Goal: Transaction & Acquisition: Purchase product/service

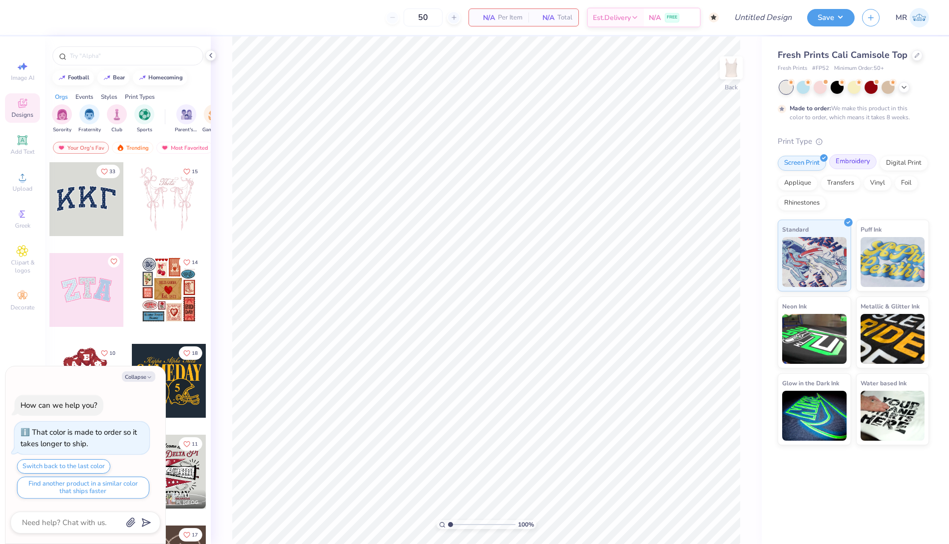
click at [843, 166] on div "Embroidery" at bounding box center [852, 161] width 47 height 15
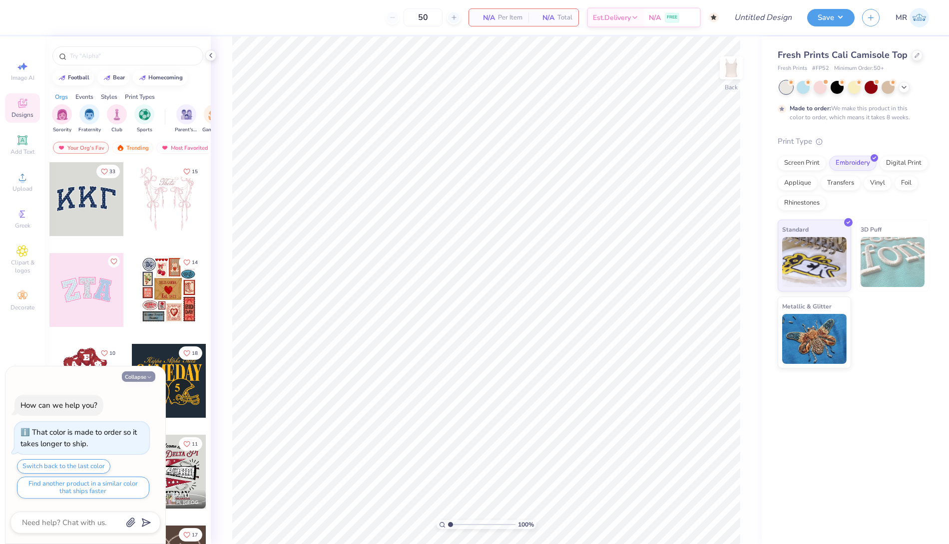
click at [138, 380] on button "Collapse" at bounding box center [138, 376] width 33 height 10
type textarea "x"
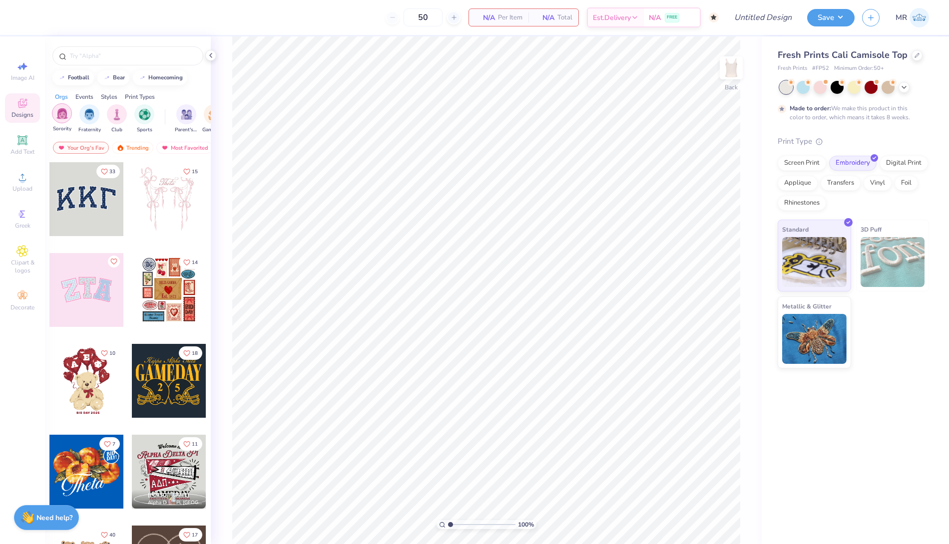
click at [63, 113] on img "filter for Sorority" at bounding box center [61, 113] width 11 height 11
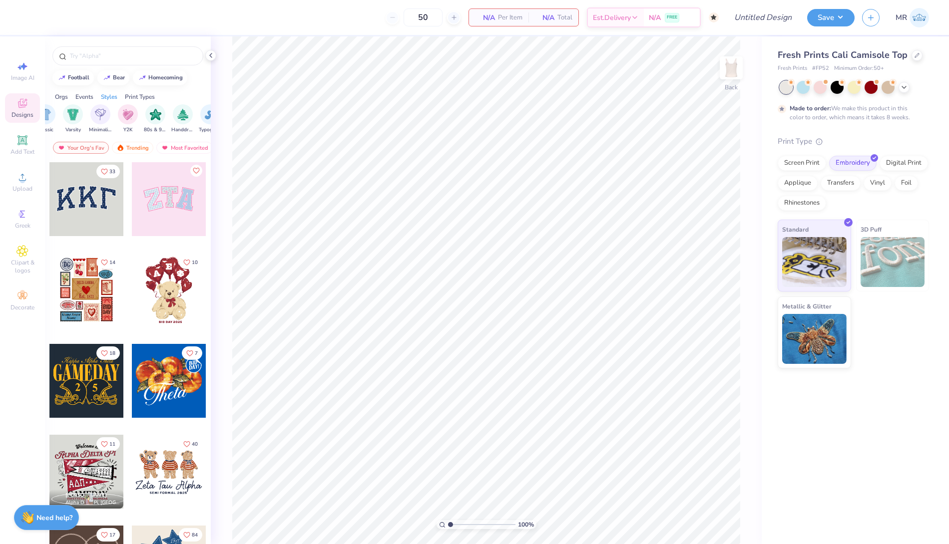
scroll to position [0, 537]
click at [97, 116] on img "filter for Minimalist" at bounding box center [102, 113] width 11 height 11
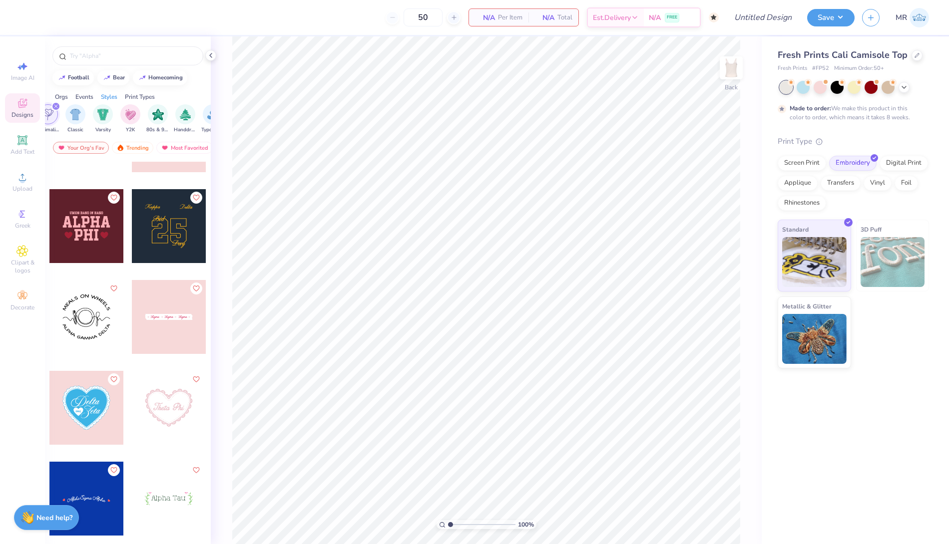
scroll to position [2023, 0]
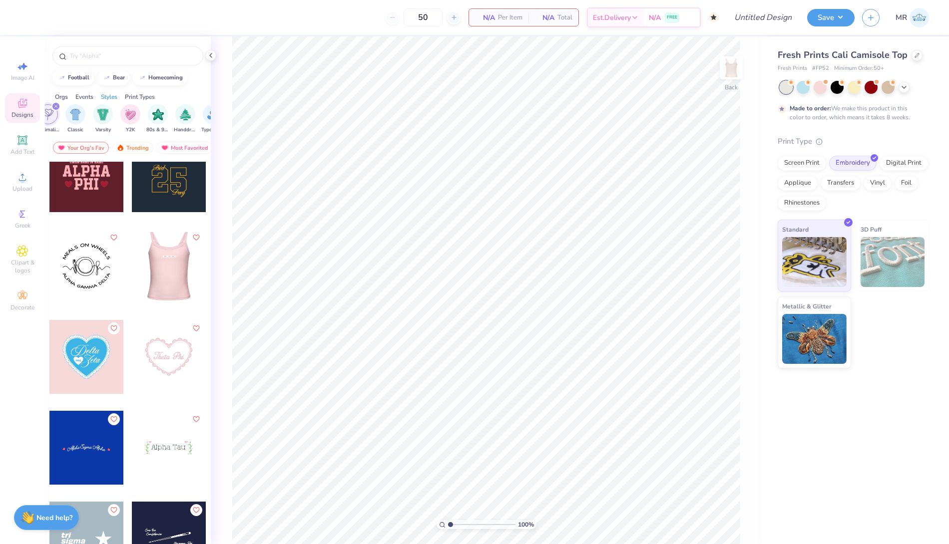
click at [153, 277] on div at bounding box center [169, 266] width 74 height 74
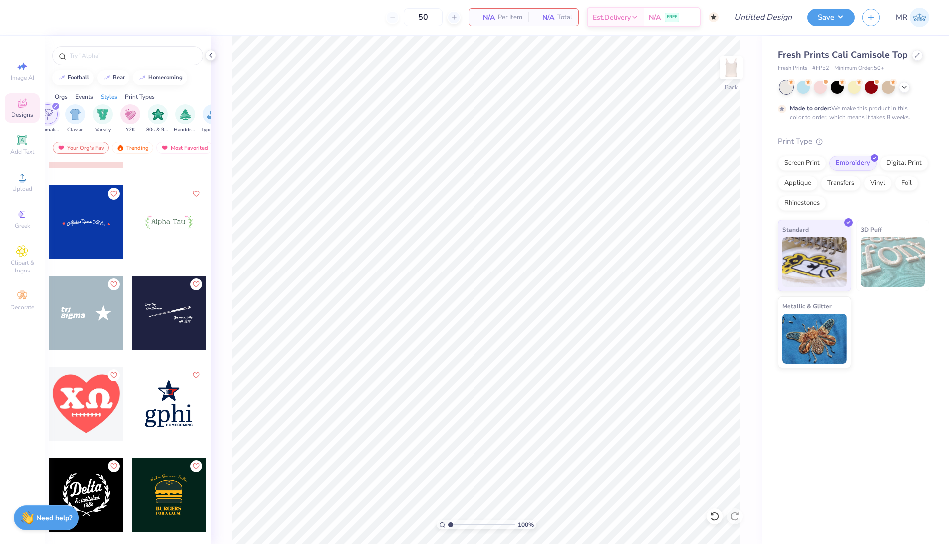
scroll to position [2249, 0]
click at [163, 227] on div at bounding box center [169, 222] width 74 height 74
type input "4.05"
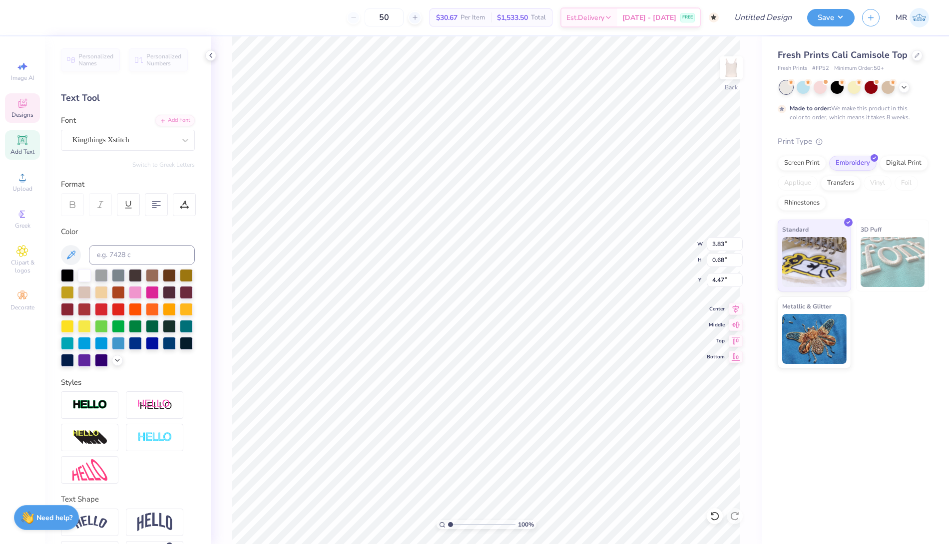
scroll to position [9, 3]
type textarea "Alpha Gamma Delta"
type input "4.05"
type input "0.32"
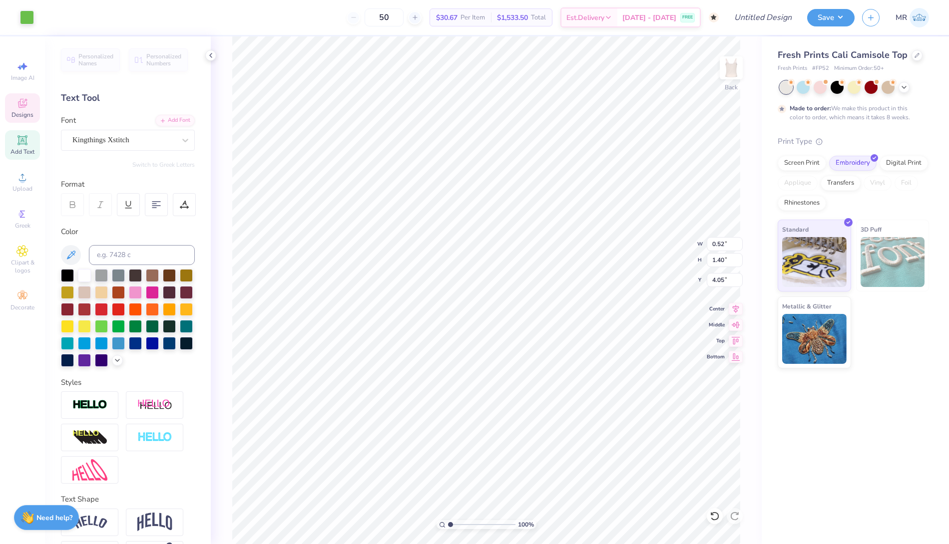
type input "0.26"
type input "3.92"
type input "4.18"
type input "0.32"
type input "0.26"
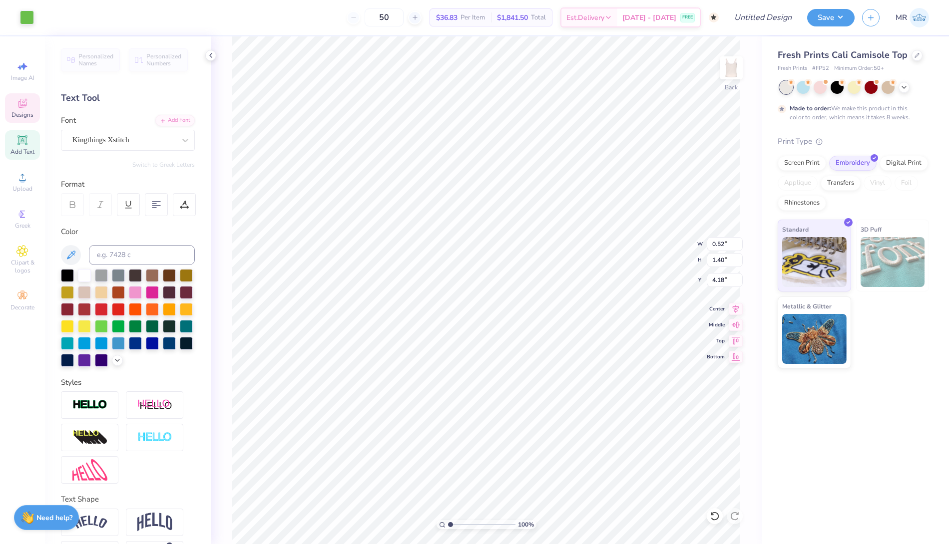
type input "4.05"
click at [67, 17] on div at bounding box center [63, 16] width 14 height 14
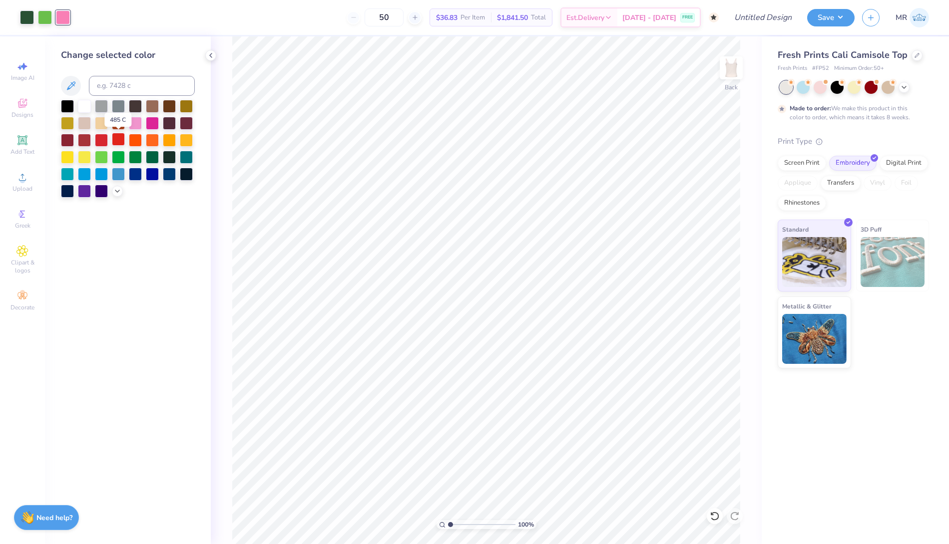
click at [117, 139] on div at bounding box center [118, 139] width 13 height 13
click at [212, 51] on icon at bounding box center [211, 55] width 8 height 8
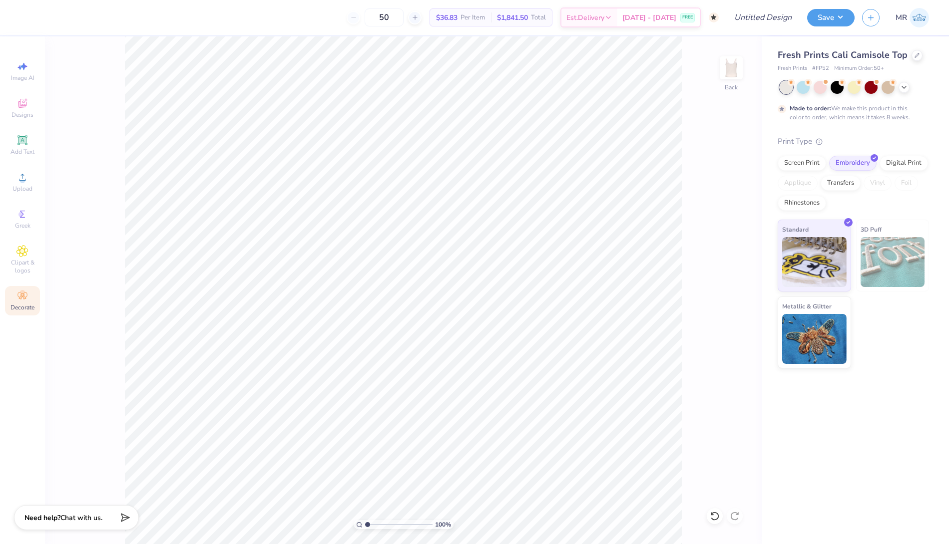
click at [25, 299] on icon at bounding box center [21, 296] width 9 height 7
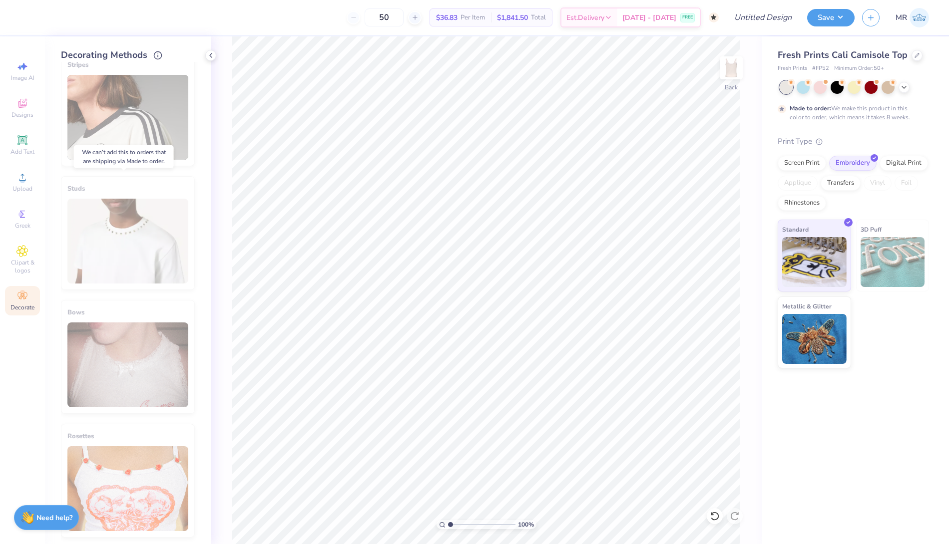
scroll to position [388, 0]
click at [118, 377] on div "Bows" at bounding box center [128, 358] width 134 height 114
click at [135, 360] on div "Bows" at bounding box center [128, 358] width 134 height 114
click at [114, 348] on div "Bows" at bounding box center [128, 358] width 134 height 114
click at [211, 56] on polyline at bounding box center [211, 55] width 2 height 4
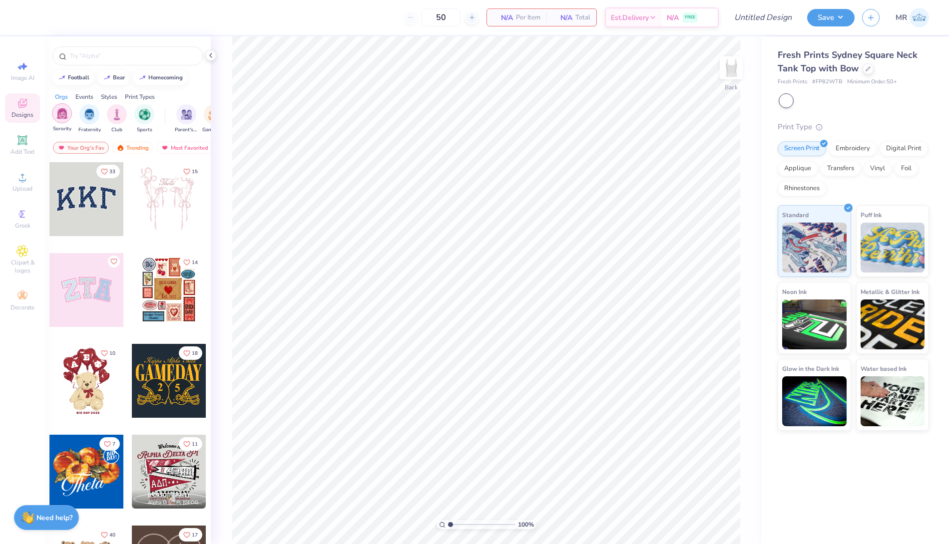
click at [65, 114] on img "filter for Sorority" at bounding box center [61, 113] width 11 height 11
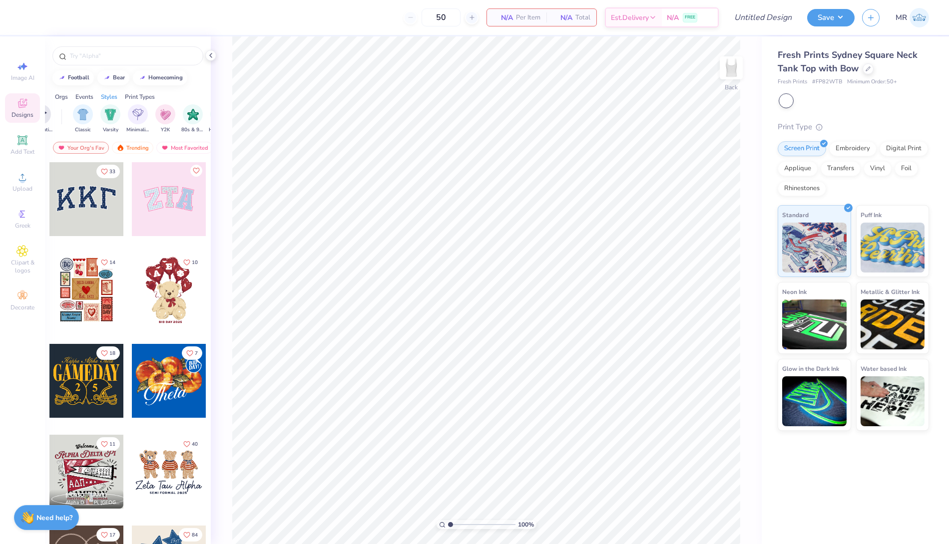
scroll to position [0, 505]
click at [137, 115] on img "filter for Minimalist" at bounding box center [135, 113] width 11 height 11
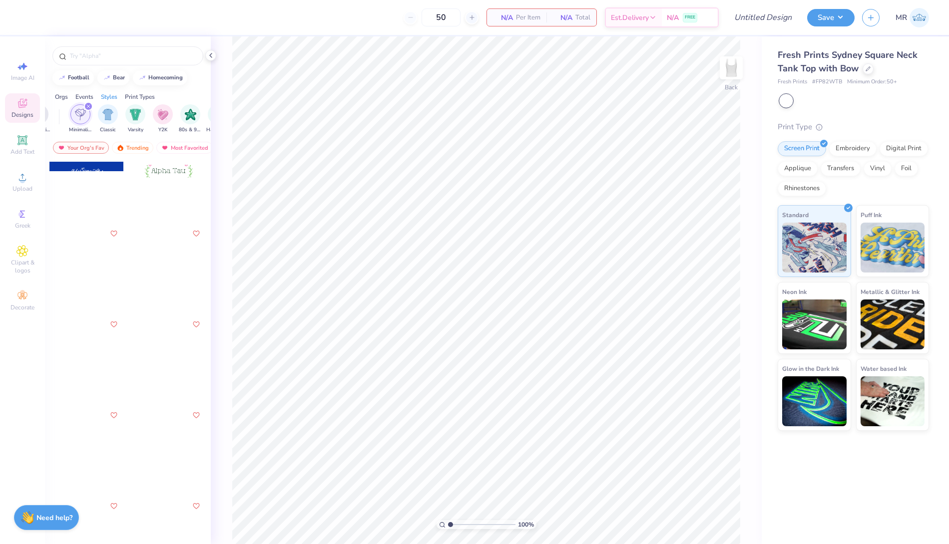
scroll to position [2300, 0]
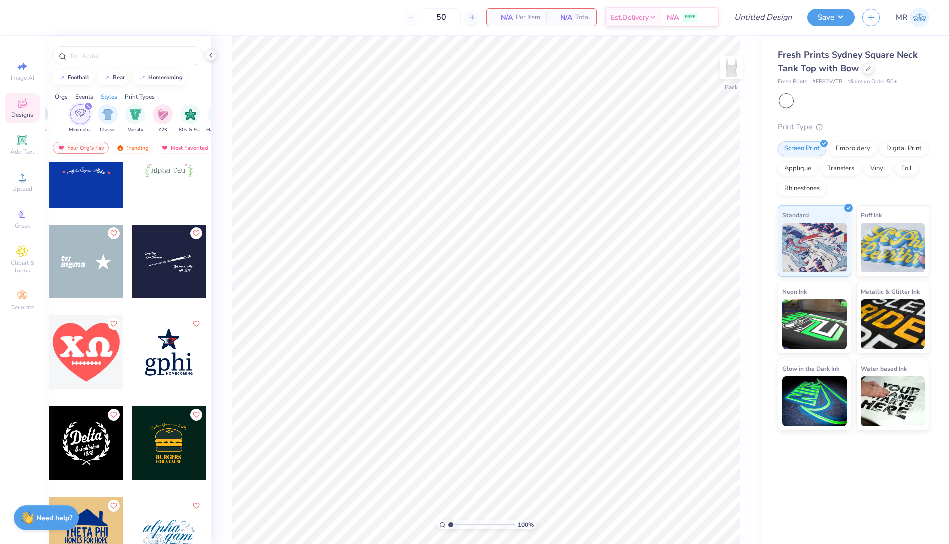
click at [155, 195] on div at bounding box center [169, 171] width 74 height 74
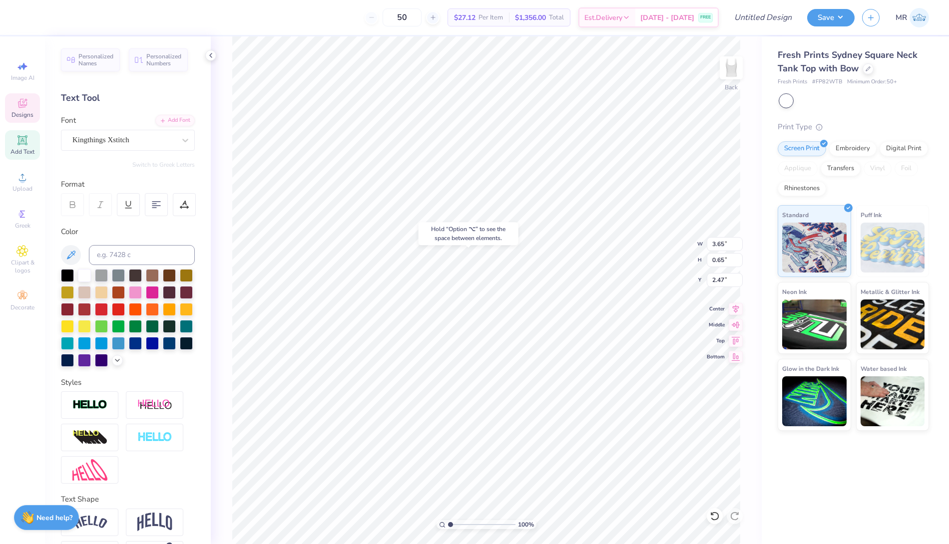
type input "2.47"
type textarea "Alpha Gamma Delta"
type input "0.50"
type input "1.34"
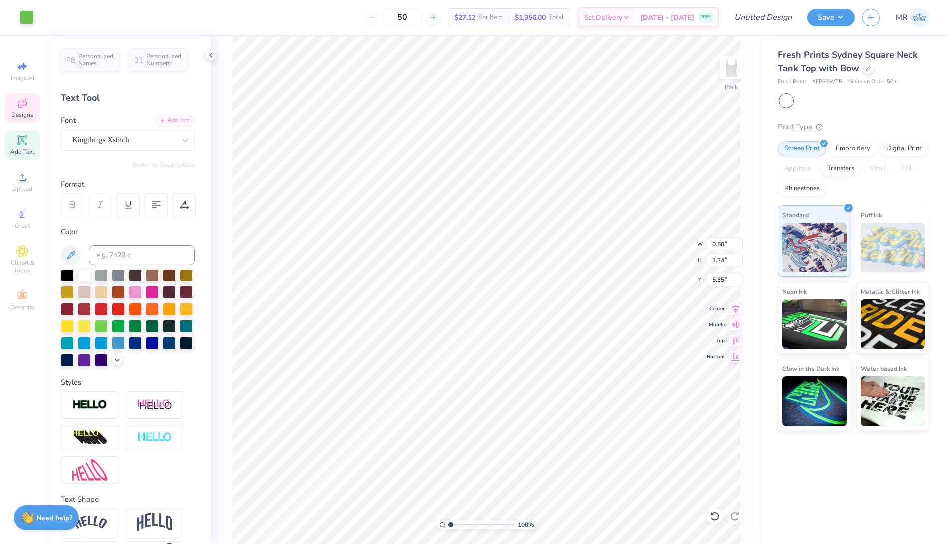
type input "2.13"
type input "0.30"
type input "0.24"
type input "1.88"
type input "0.50"
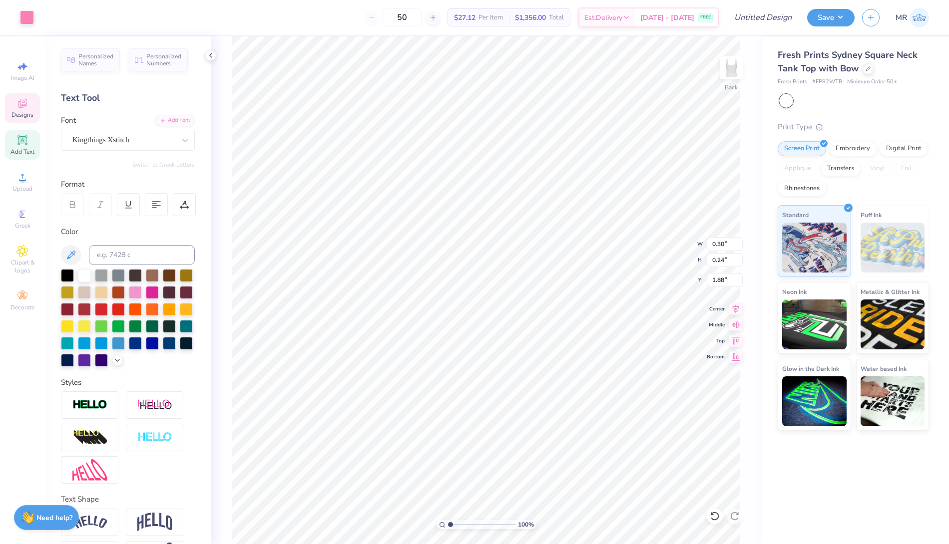
type input "1.34"
type input "2.13"
type input "0.30"
type input "0.24"
type input "1.88"
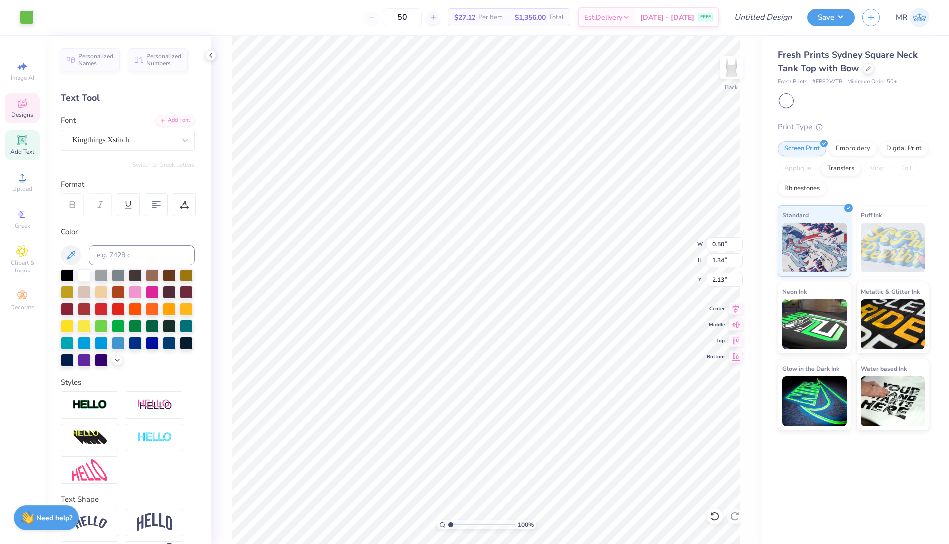
type input "0.30"
type input "0.24"
type input "1.88"
click at [848, 150] on div "Embroidery" at bounding box center [852, 147] width 47 height 15
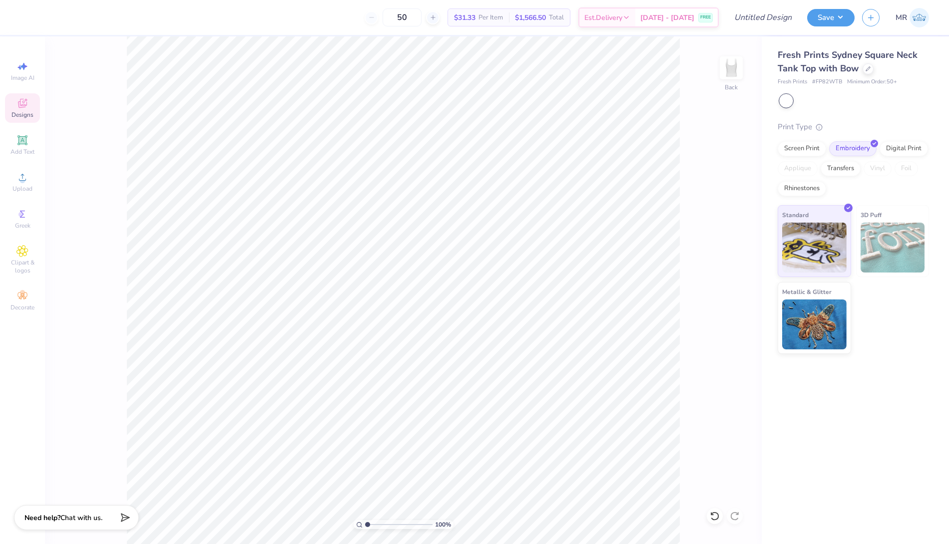
click at [22, 109] on div "Designs" at bounding box center [22, 107] width 35 height 29
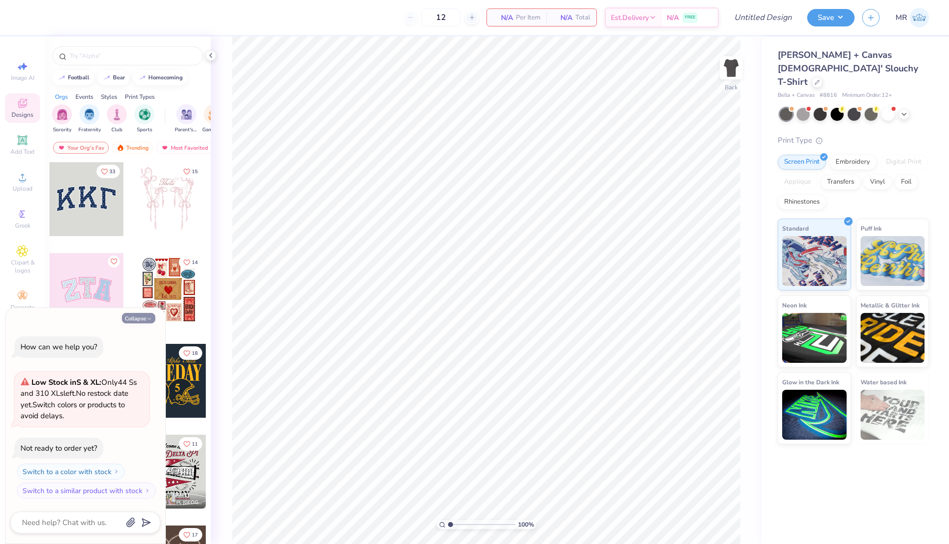
click at [141, 317] on button "Collapse" at bounding box center [138, 318] width 33 height 10
type textarea "x"
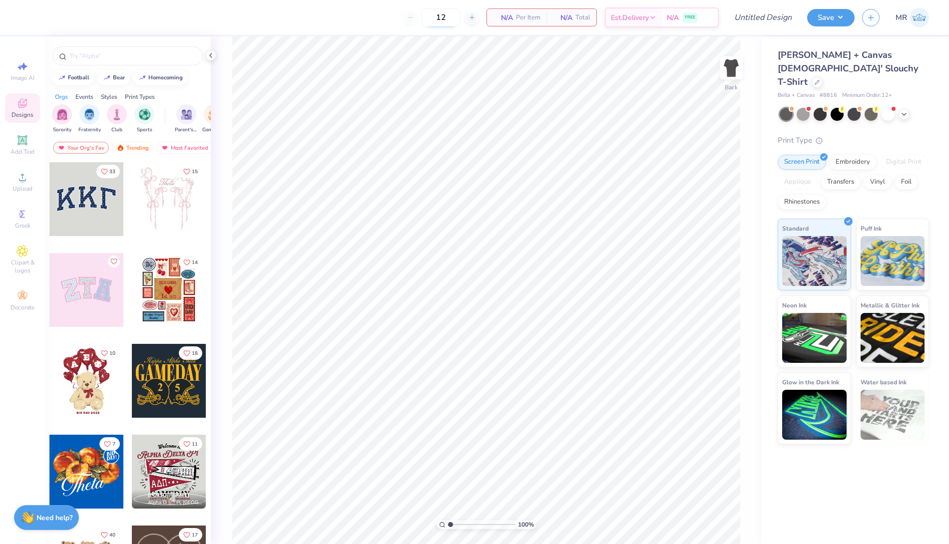
click at [443, 17] on input "12" at bounding box center [440, 17] width 39 height 18
type input "150"
click at [83, 59] on input "text" at bounding box center [133, 56] width 128 height 10
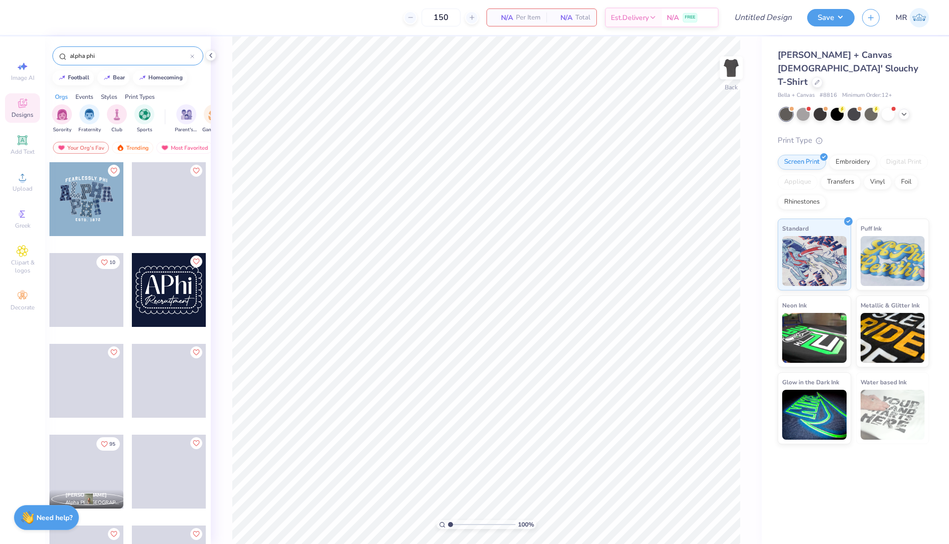
type input "alpha phi"
click at [90, 203] on div at bounding box center [86, 199] width 74 height 74
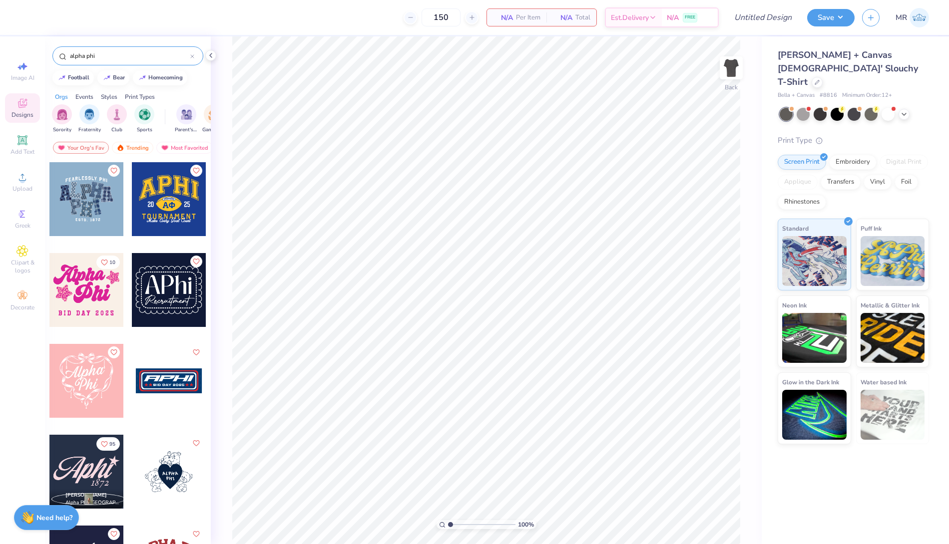
click at [95, 196] on div at bounding box center [86, 199] width 74 height 74
click at [845, 153] on div "Embroidery" at bounding box center [852, 160] width 47 height 15
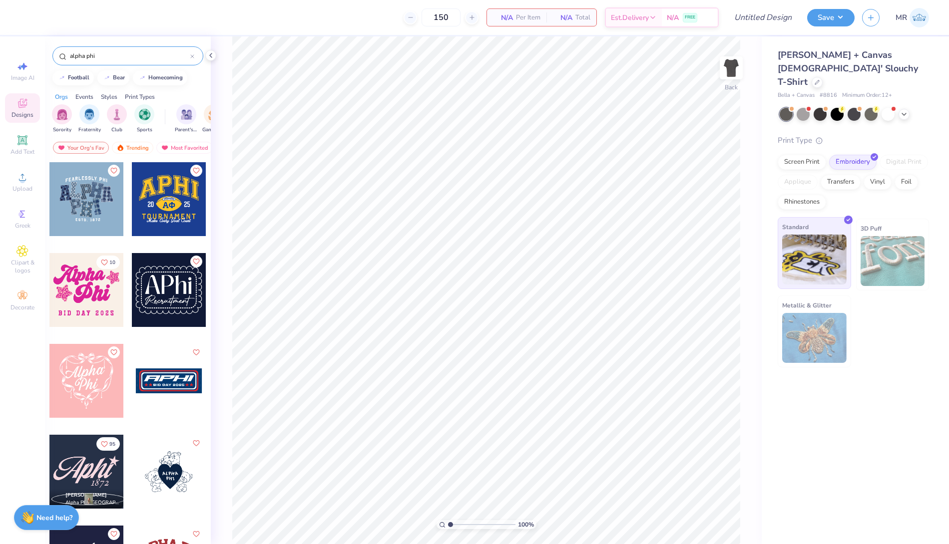
click at [822, 262] on img at bounding box center [814, 260] width 64 height 50
click at [100, 198] on div at bounding box center [86, 199] width 74 height 74
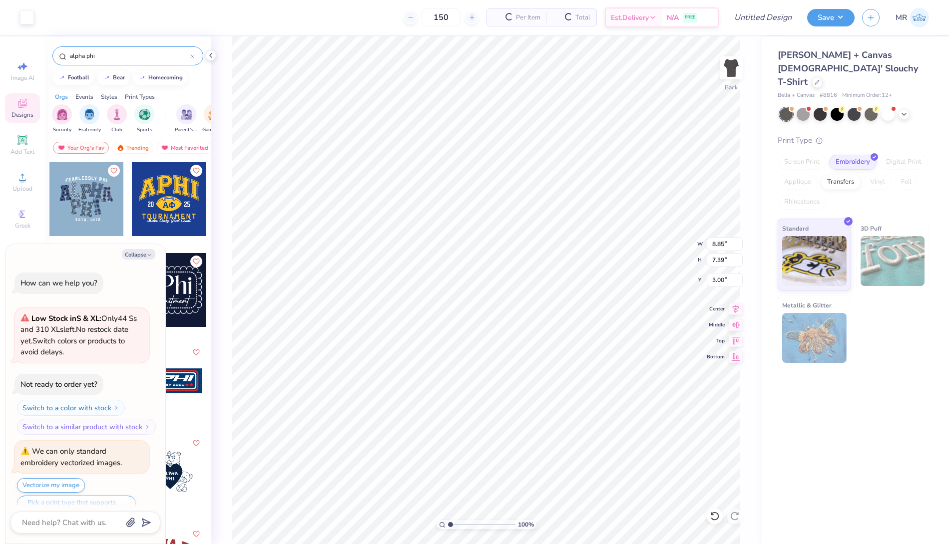
scroll to position [17, 0]
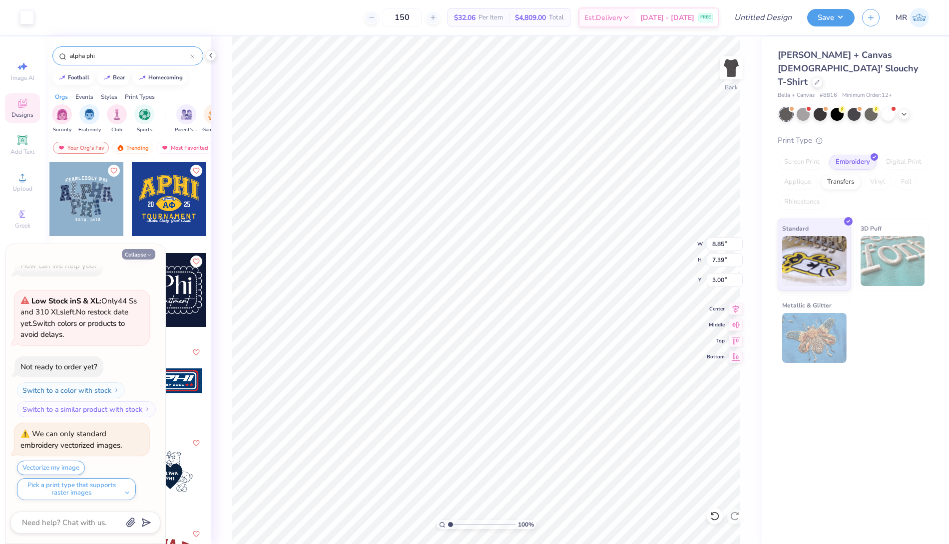
click at [141, 252] on button "Collapse" at bounding box center [138, 254] width 33 height 10
type textarea "x"
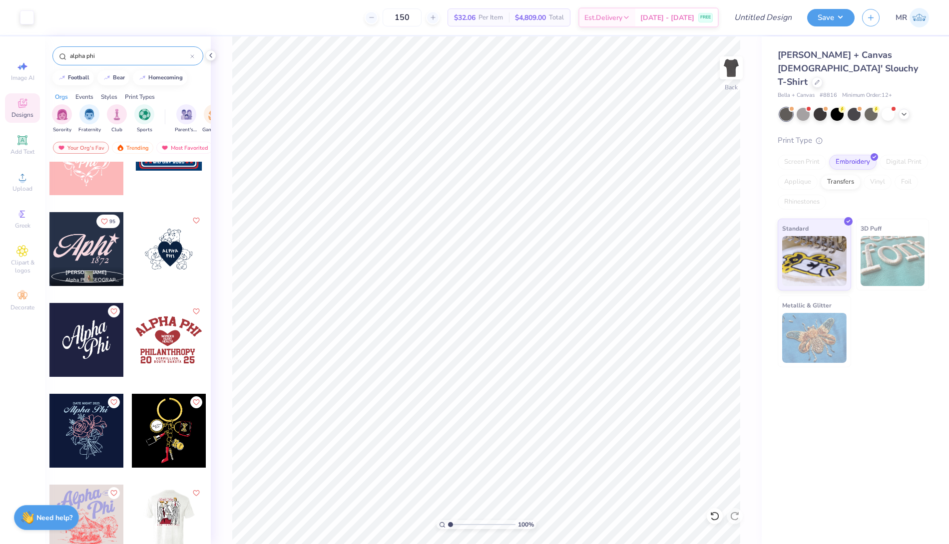
scroll to position [224, 0]
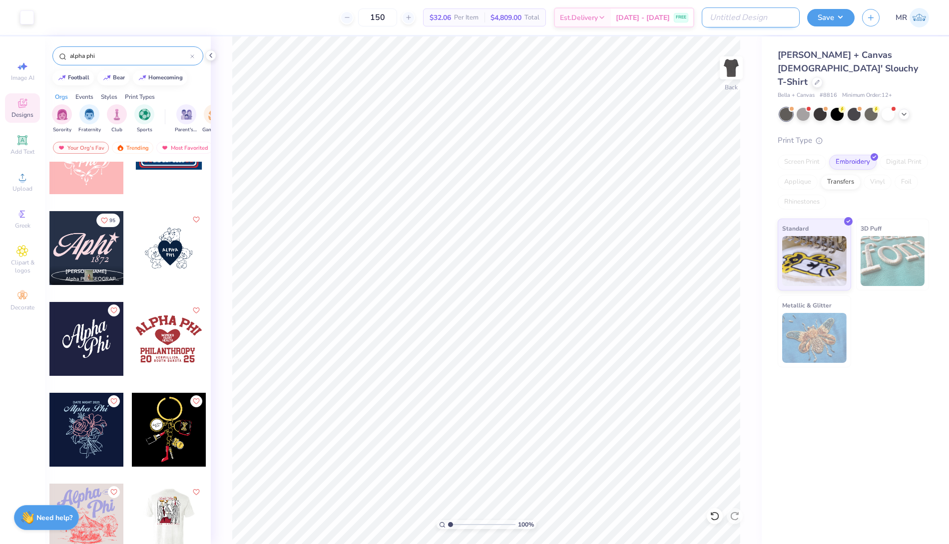
click at [768, 19] on input "Design Title" at bounding box center [750, 17] width 98 height 20
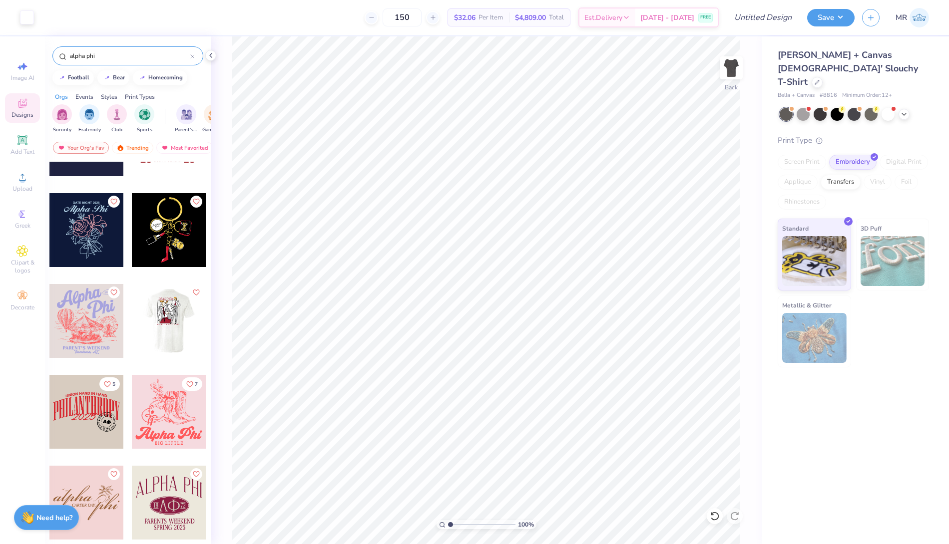
scroll to position [424, 0]
click at [192, 53] on div at bounding box center [192, 55] width 4 height 9
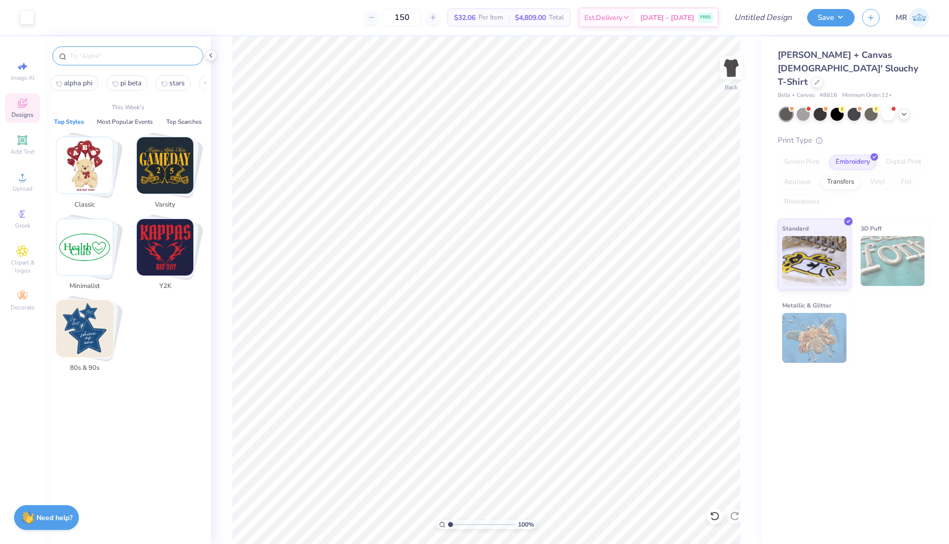
click at [151, 54] on input "text" at bounding box center [133, 56] width 128 height 10
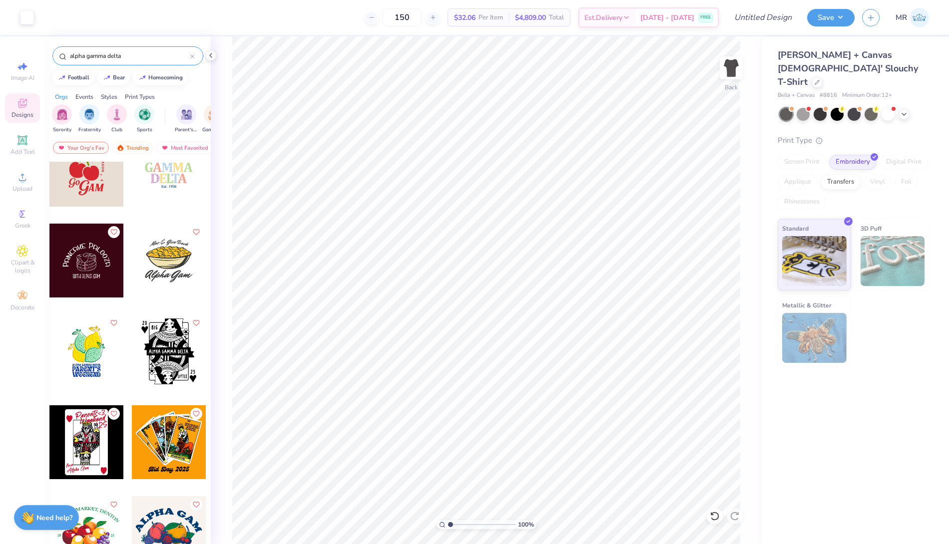
scroll to position [1851, 0]
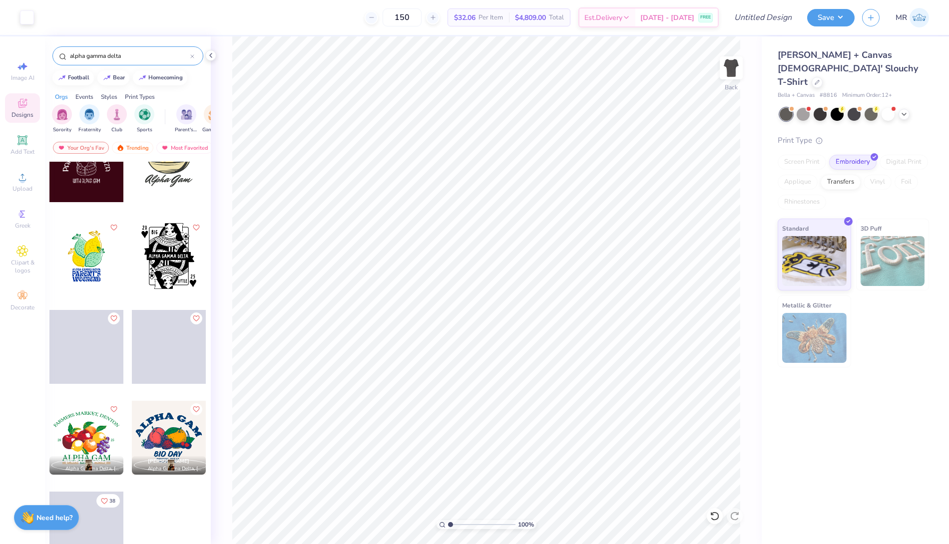
type input "alpha gamma delta"
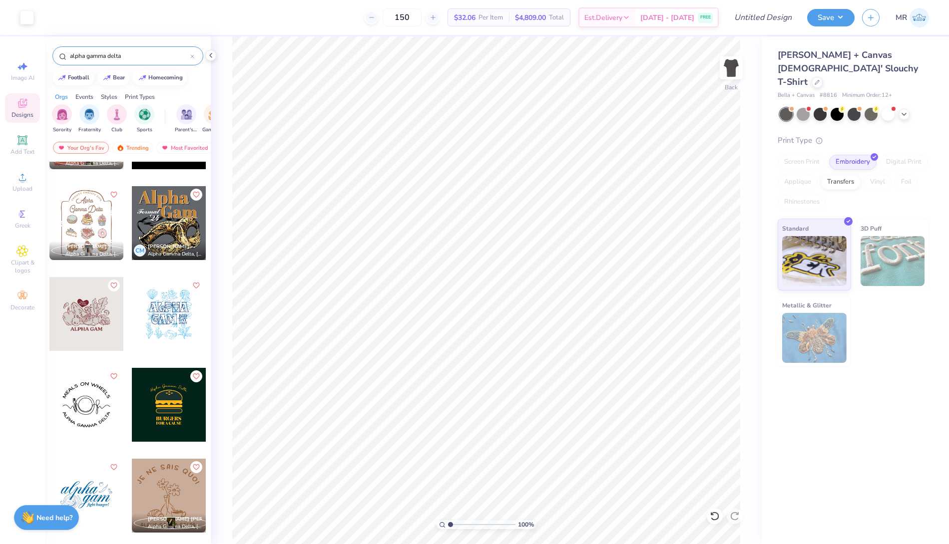
scroll to position [0, 0]
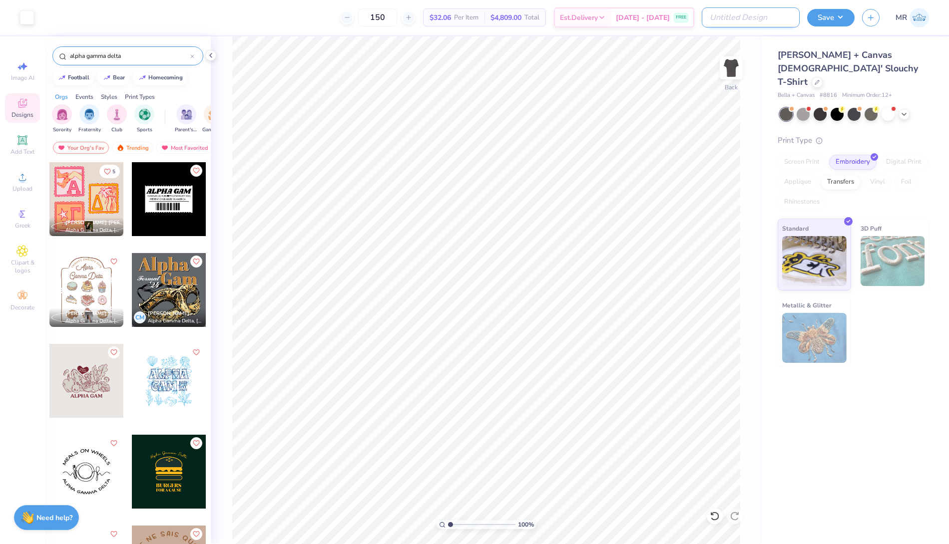
click at [763, 15] on input "Design Title" at bounding box center [750, 17] width 98 height 20
type input "AGD Philo Merch"
click at [835, 20] on button "Save" at bounding box center [830, 15] width 47 height 17
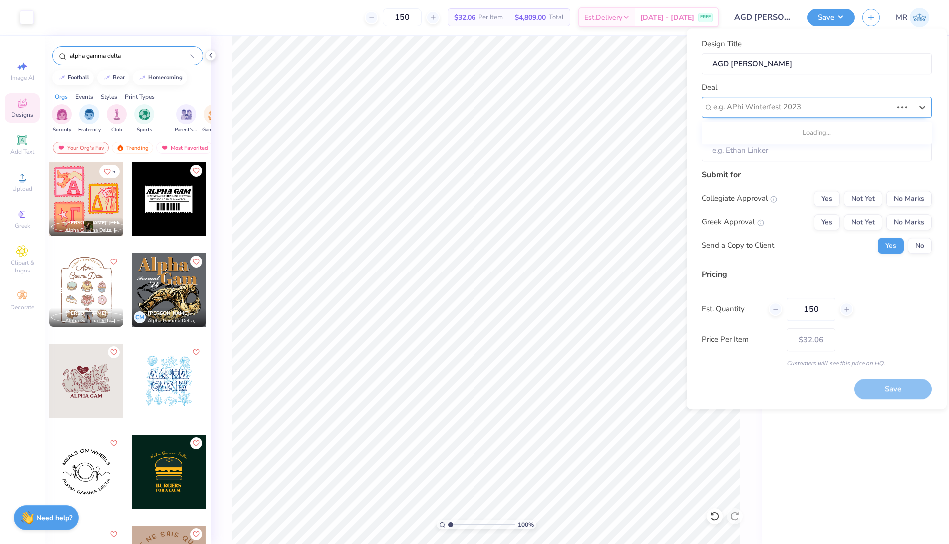
click at [752, 108] on div at bounding box center [802, 106] width 179 height 13
click at [783, 149] on div "AGD Philo" at bounding box center [816, 152] width 222 height 16
type input "Jordyn Freedman"
click at [763, 152] on input "Jordyn Freedman" at bounding box center [816, 150] width 230 height 21
click at [829, 196] on button "Yes" at bounding box center [826, 199] width 26 height 16
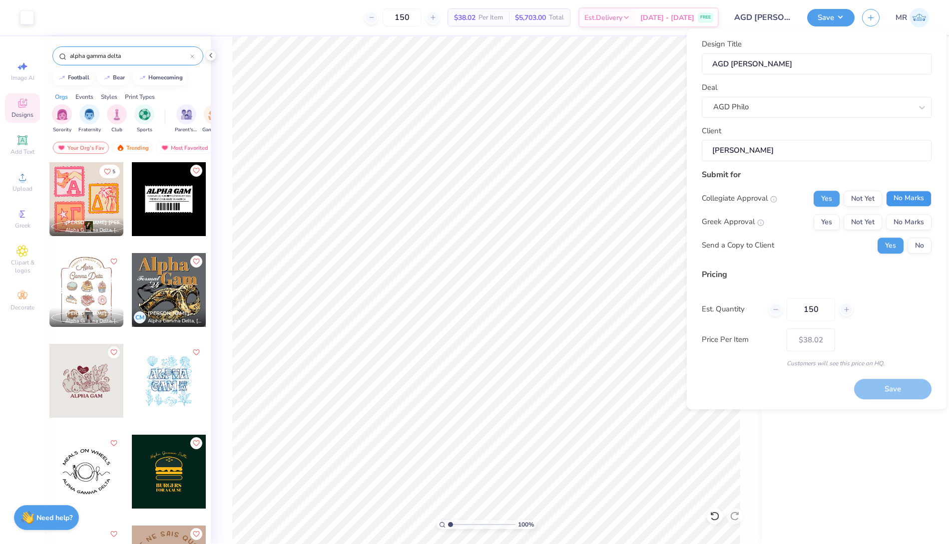
click at [896, 198] on button "No Marks" at bounding box center [908, 199] width 45 height 16
click at [820, 218] on button "Yes" at bounding box center [826, 222] width 26 height 16
type input "$38.02"
click at [919, 242] on button "No" at bounding box center [919, 246] width 24 height 16
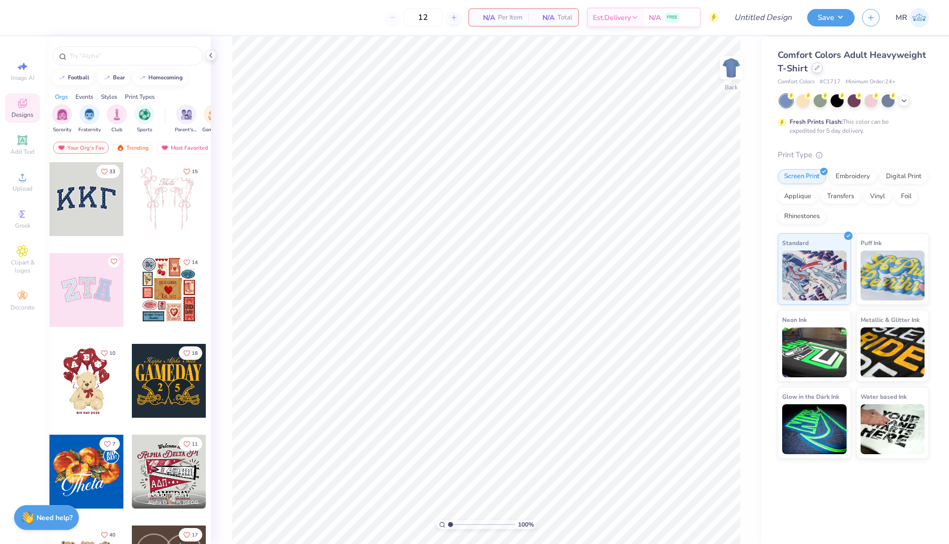
click at [815, 68] on icon at bounding box center [816, 67] width 5 height 5
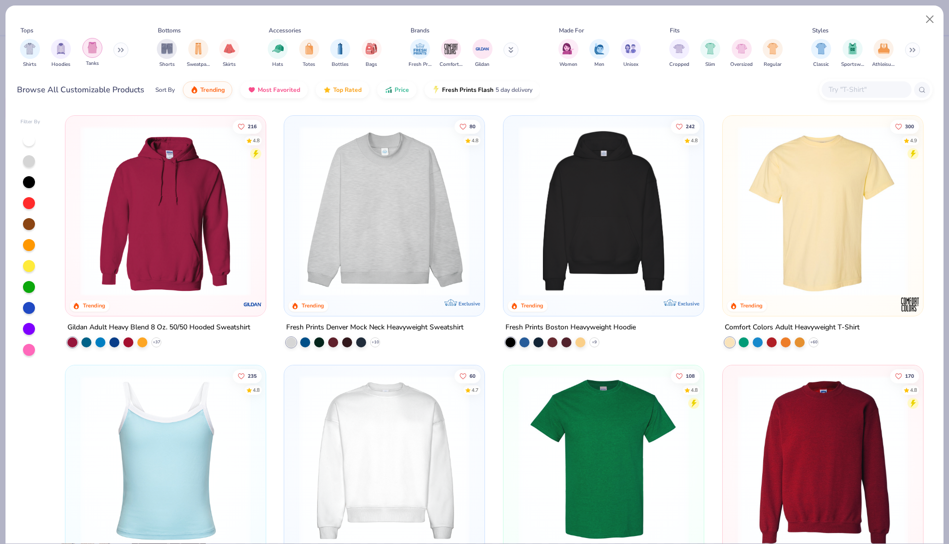
click at [92, 50] on img "filter for Tanks" at bounding box center [92, 47] width 11 height 11
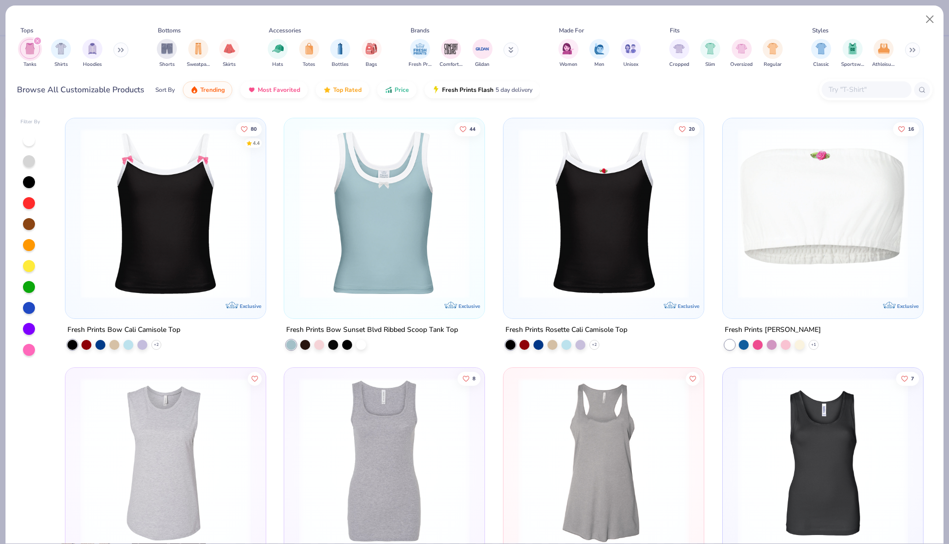
scroll to position [2242, 0]
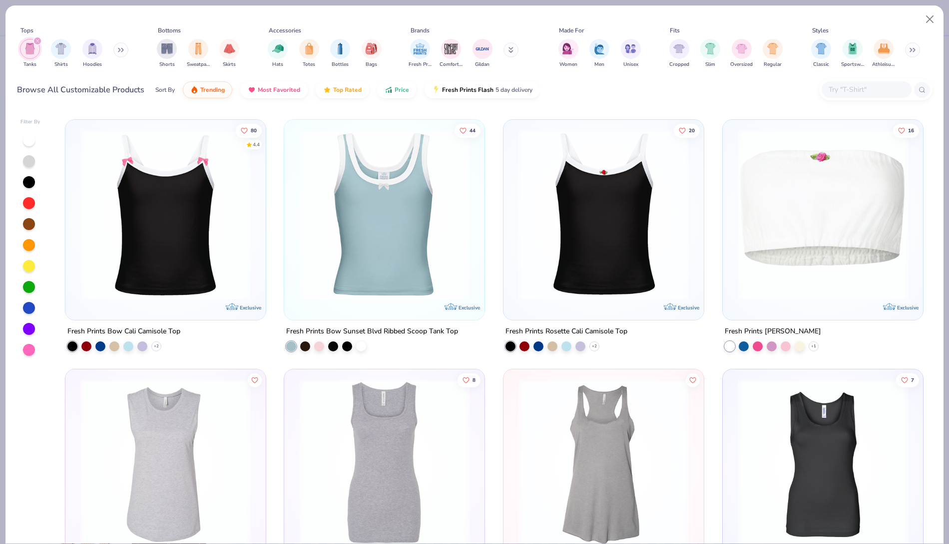
click at [374, 328] on div "Fresh Prints Bow Sunset Blvd Ribbed Scoop Tank Top" at bounding box center [372, 331] width 172 height 12
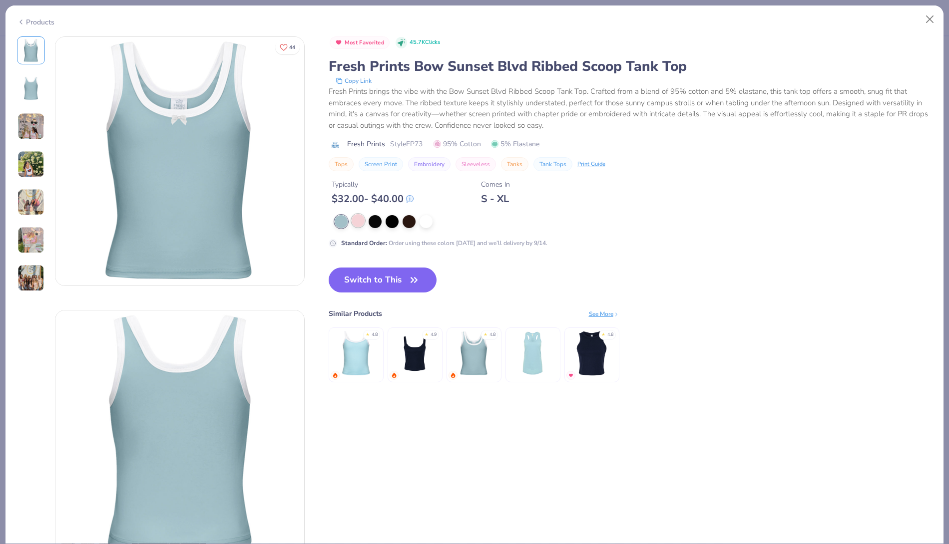
click at [356, 219] on div at bounding box center [357, 220] width 13 height 13
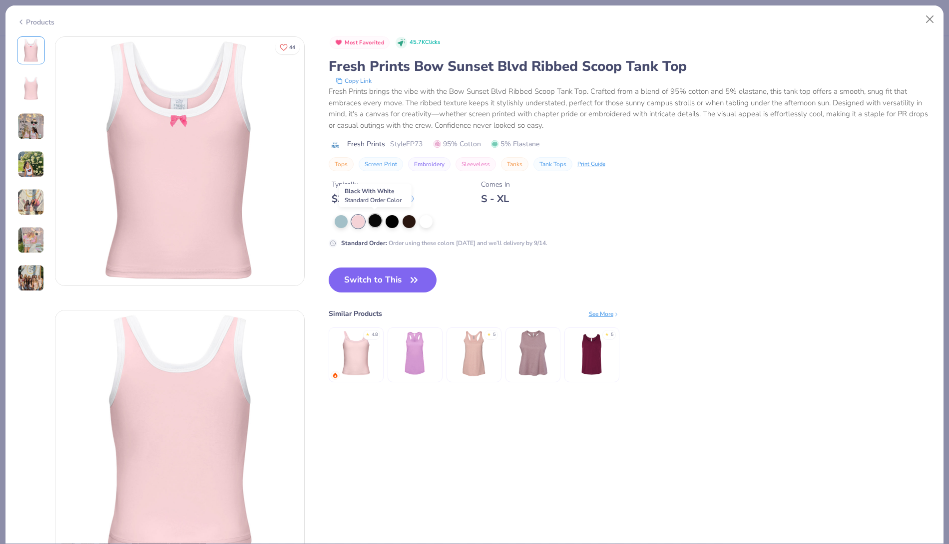
click at [373, 221] on div at bounding box center [374, 220] width 13 height 13
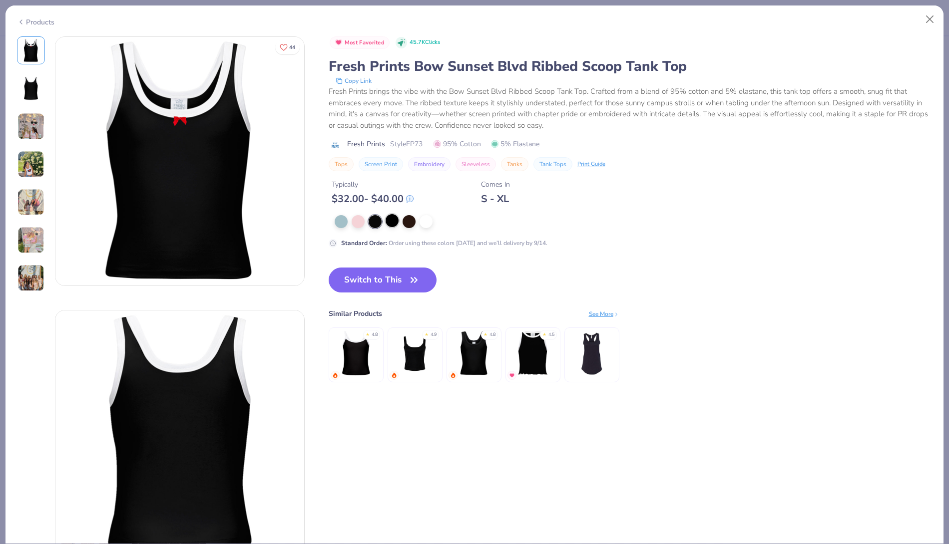
click at [390, 220] on div at bounding box center [391, 220] width 13 height 13
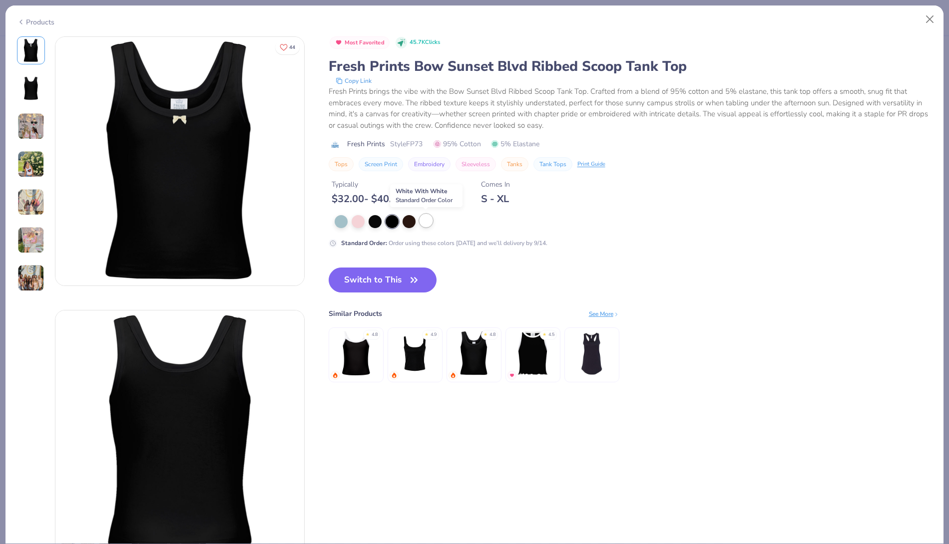
click at [423, 221] on div at bounding box center [425, 220] width 13 height 13
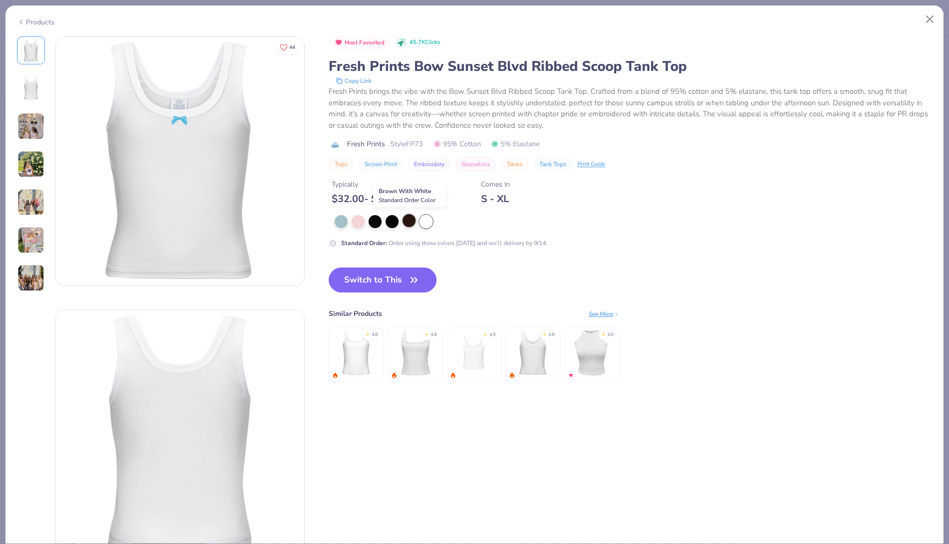
click at [407, 220] on div at bounding box center [408, 220] width 13 height 13
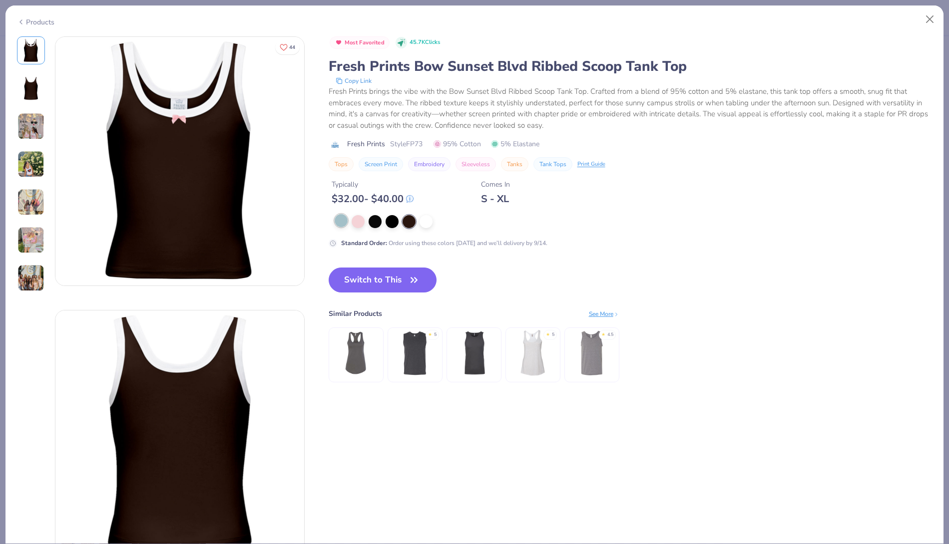
click at [334, 222] on div at bounding box center [340, 220] width 13 height 13
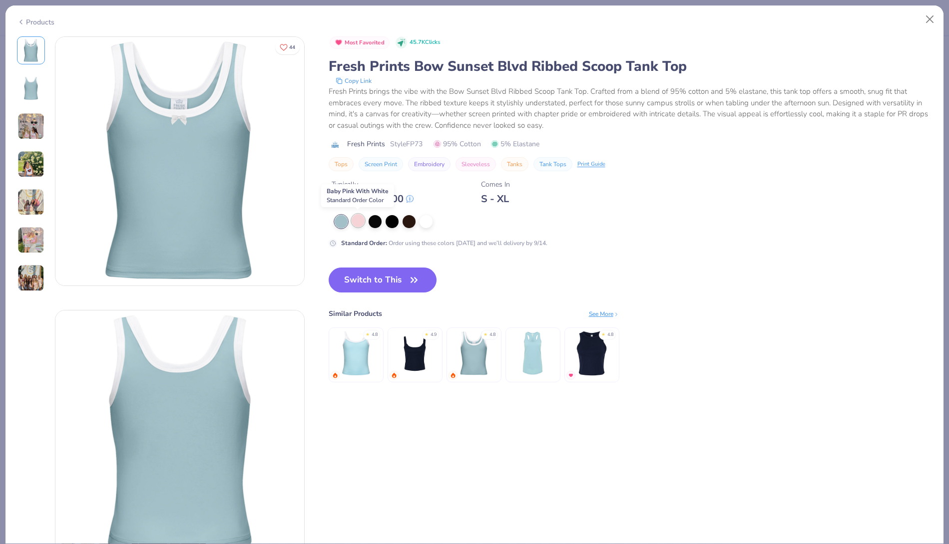
click at [356, 218] on div at bounding box center [357, 220] width 13 height 13
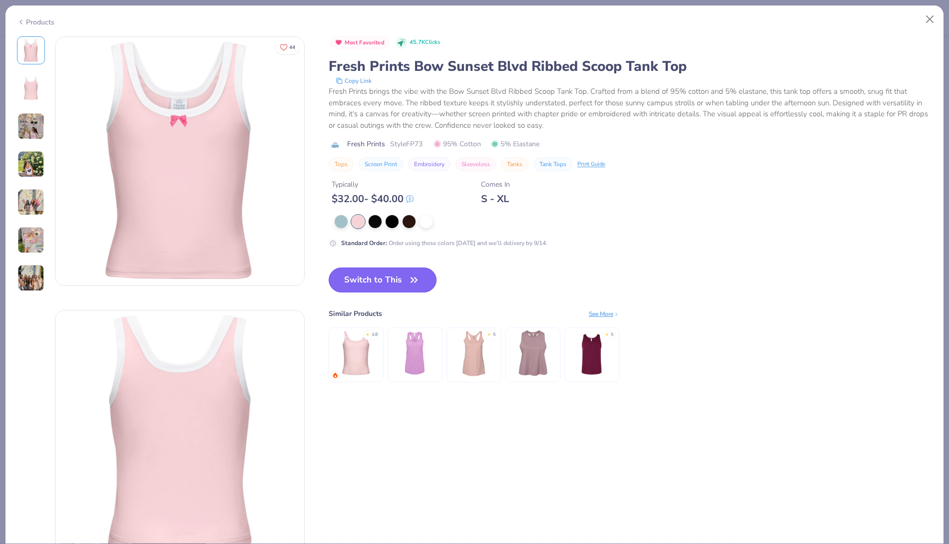
click at [380, 278] on button "Switch to This" at bounding box center [382, 280] width 108 height 25
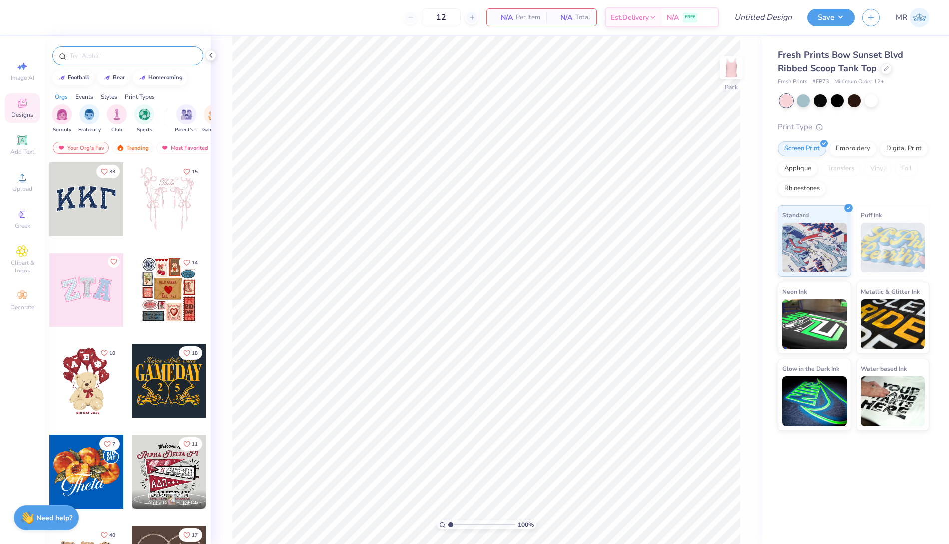
click at [122, 58] on input "text" at bounding box center [133, 56] width 128 height 10
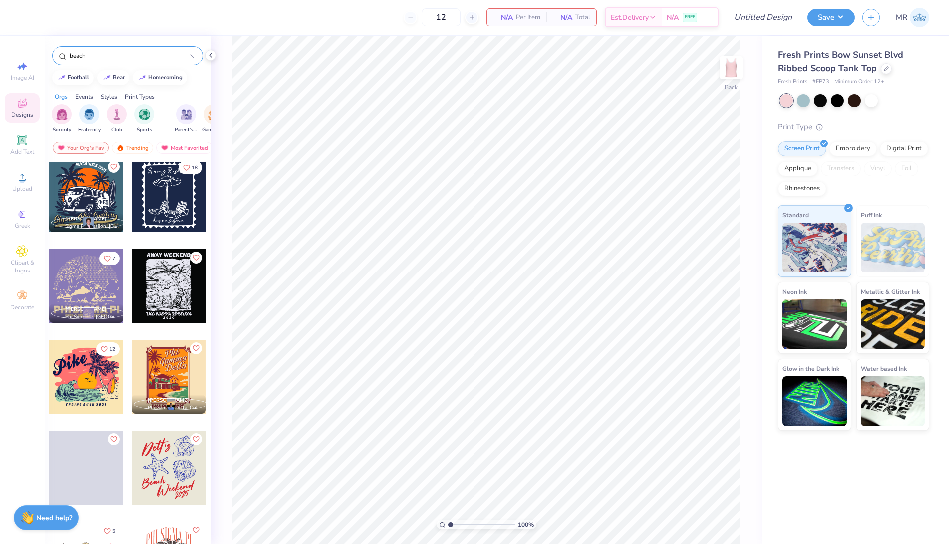
scroll to position [275, 0]
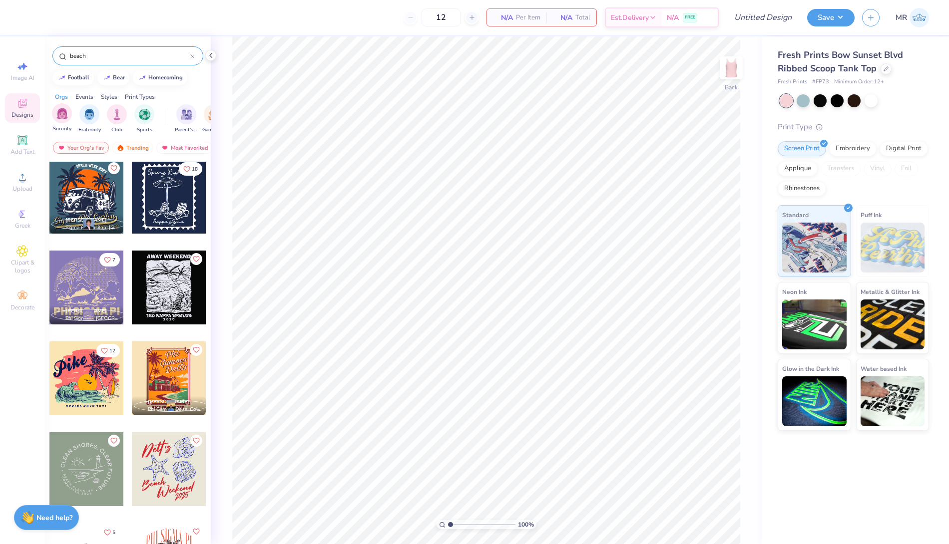
type input "beach"
click at [52, 119] on div "Sorority" at bounding box center [62, 117] width 20 height 29
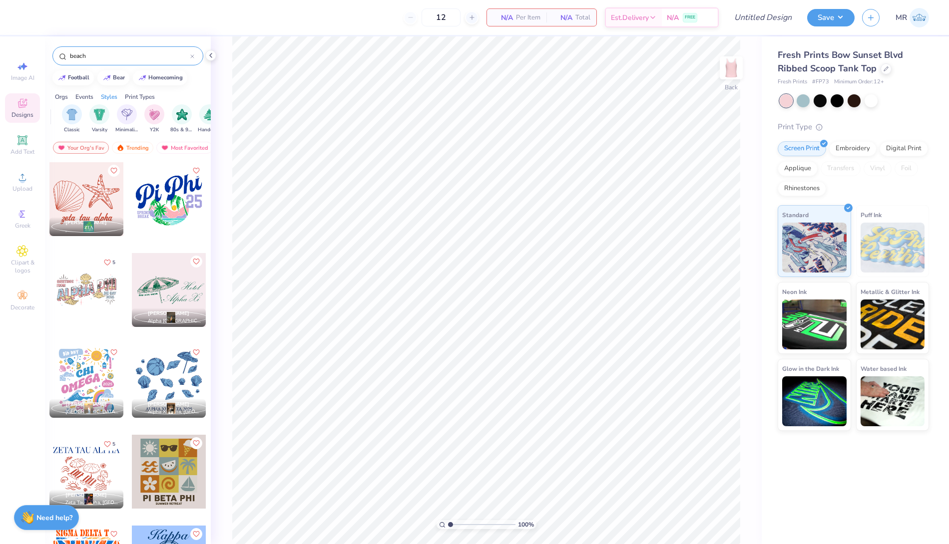
scroll to position [0, 521]
click at [117, 114] on img "filter for Minimalist" at bounding box center [119, 114] width 11 height 11
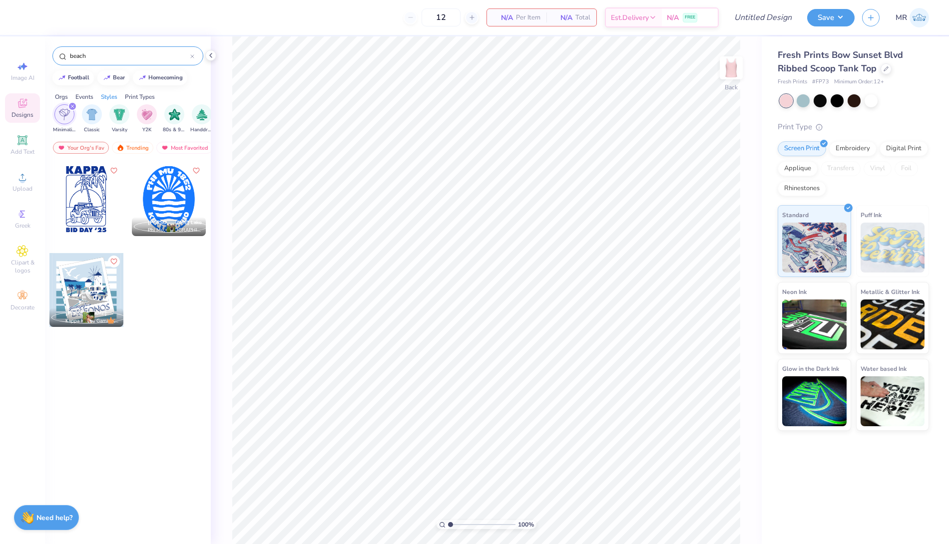
click at [71, 105] on icon "filter for Minimalist" at bounding box center [72, 106] width 4 height 4
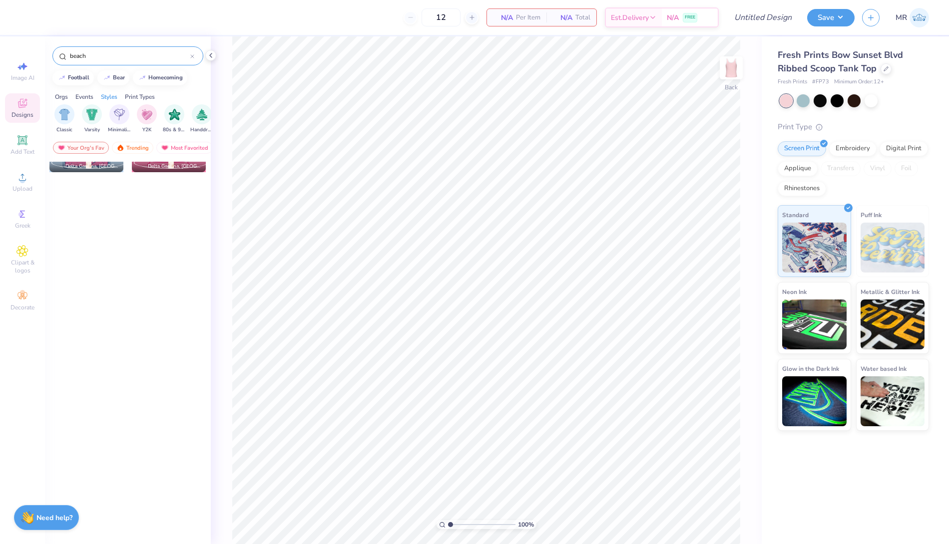
scroll to position [0, 0]
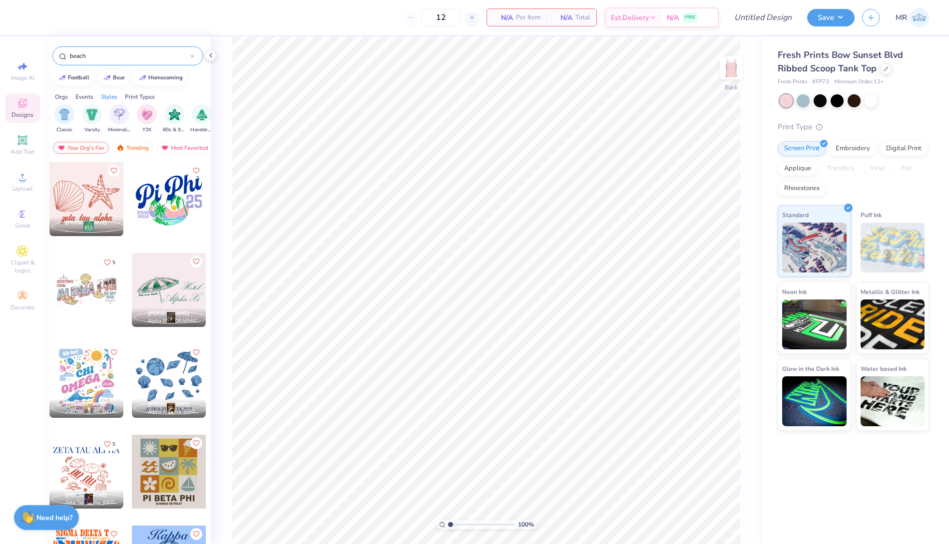
drag, startPoint x: 89, startPoint y: 56, endPoint x: 50, endPoint y: 55, distance: 38.5
click at [50, 56] on div "beach" at bounding box center [128, 53] width 166 height 34
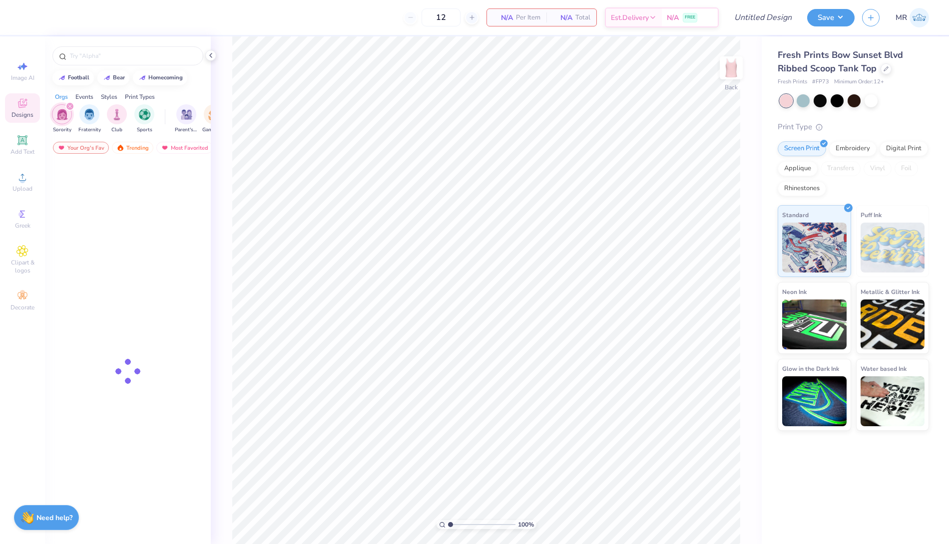
click at [17, 105] on icon at bounding box center [22, 103] width 12 height 12
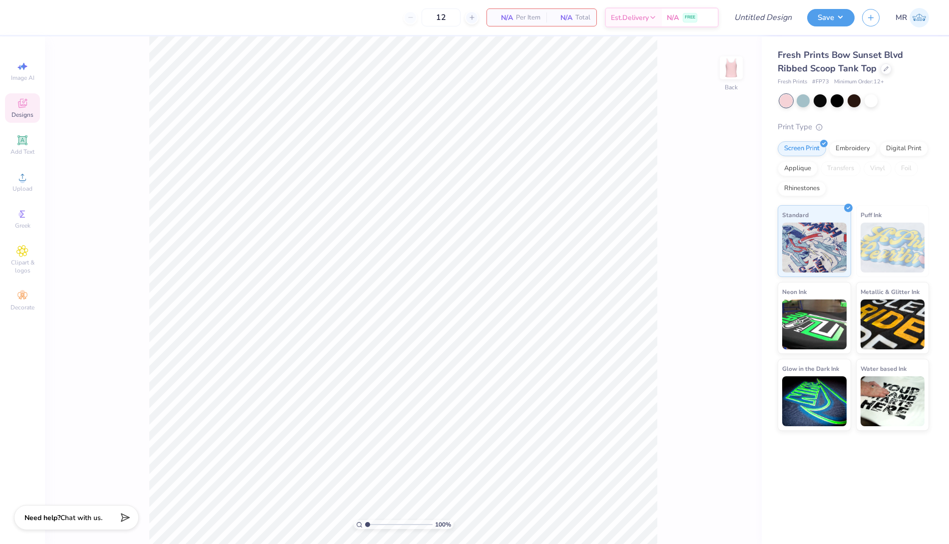
click at [20, 112] on span "Designs" at bounding box center [22, 115] width 22 height 8
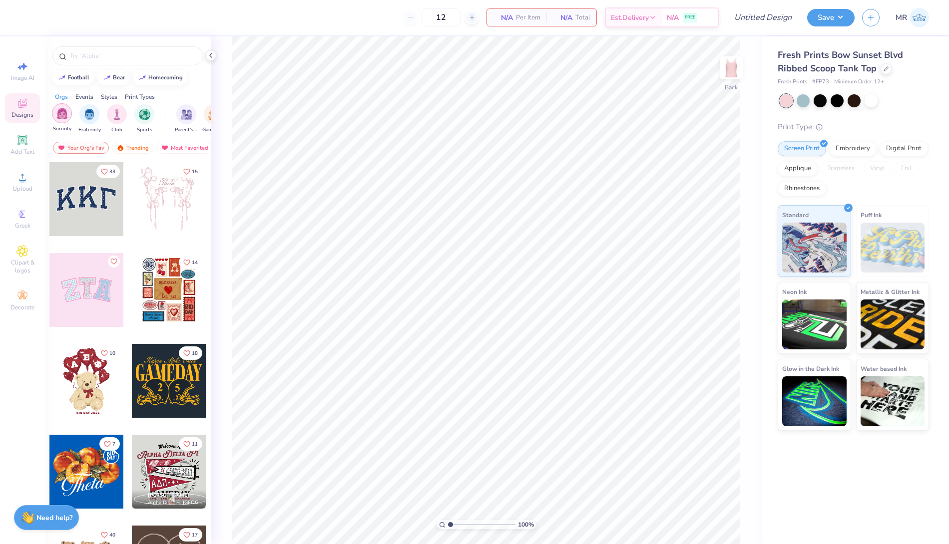
click at [58, 111] on img "filter for Sorority" at bounding box center [61, 113] width 11 height 11
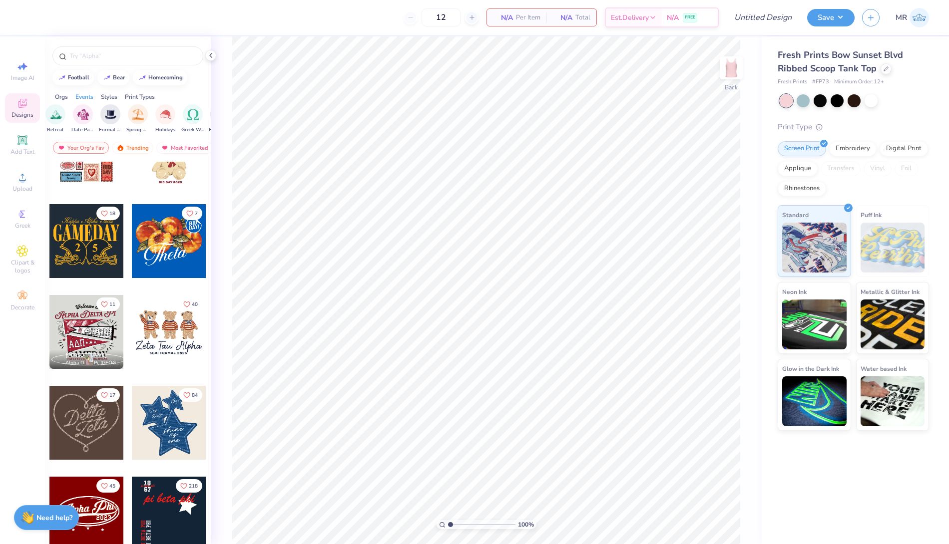
scroll to position [0, 296]
click at [130, 113] on div "filter for Spring Break" at bounding box center [137, 113] width 20 height 20
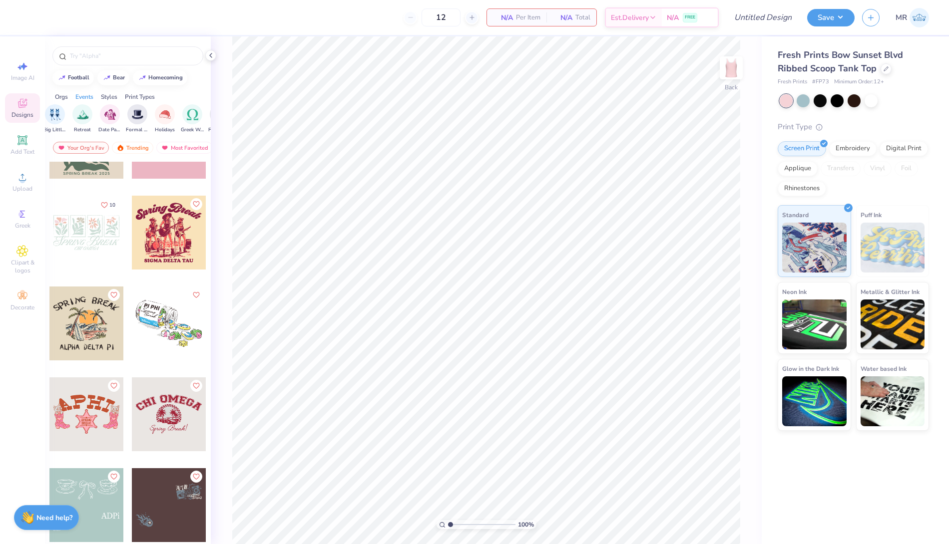
scroll to position [512, 0]
click at [80, 239] on div at bounding box center [86, 232] width 74 height 74
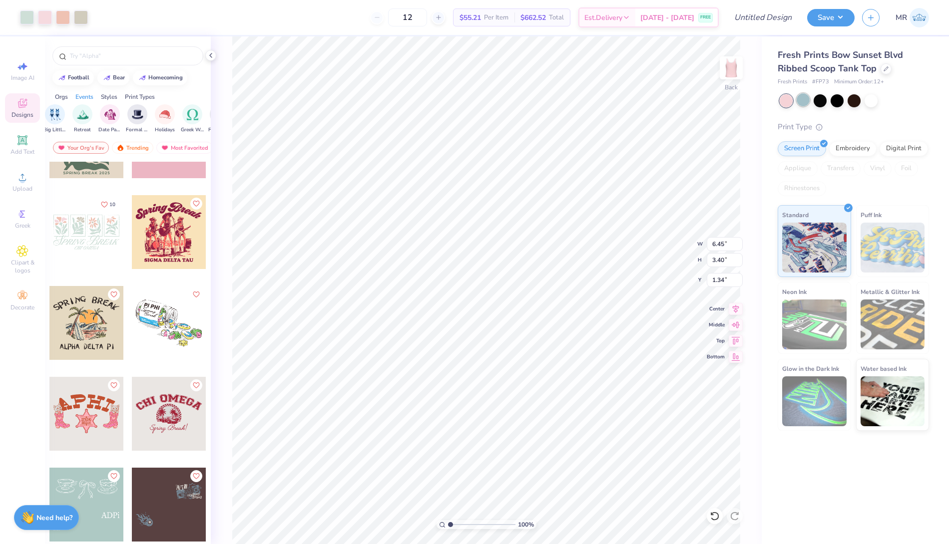
click at [804, 100] on div at bounding box center [802, 99] width 13 height 13
type input "1.61"
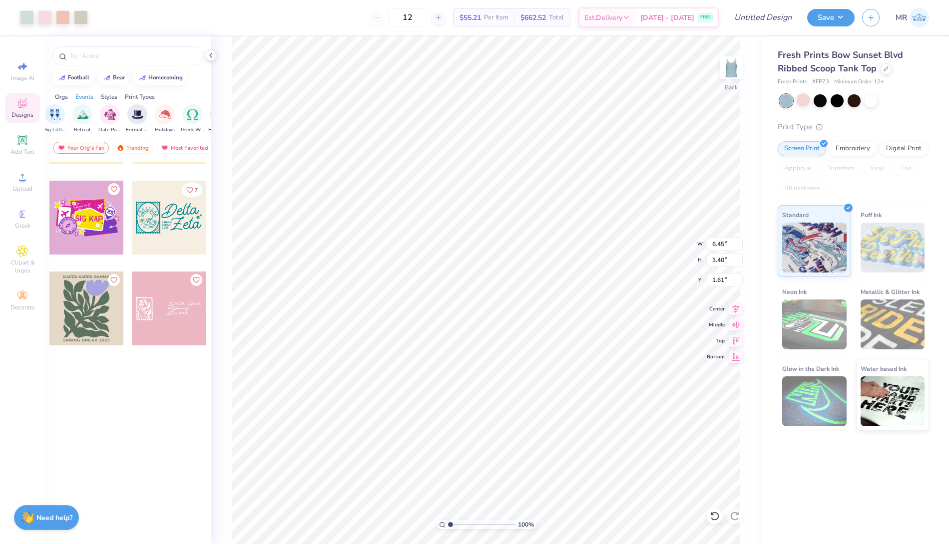
scroll to position [0, 0]
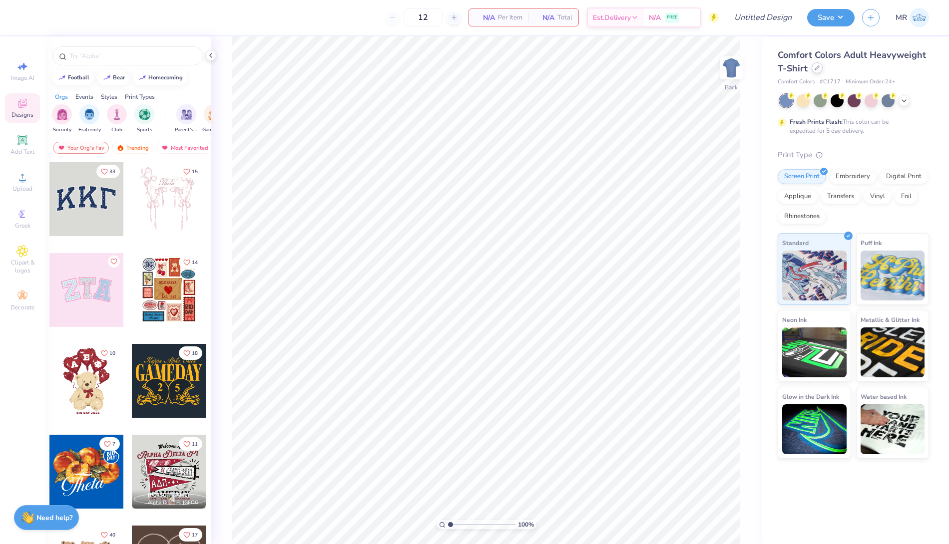
click at [816, 66] on icon at bounding box center [816, 67] width 5 height 5
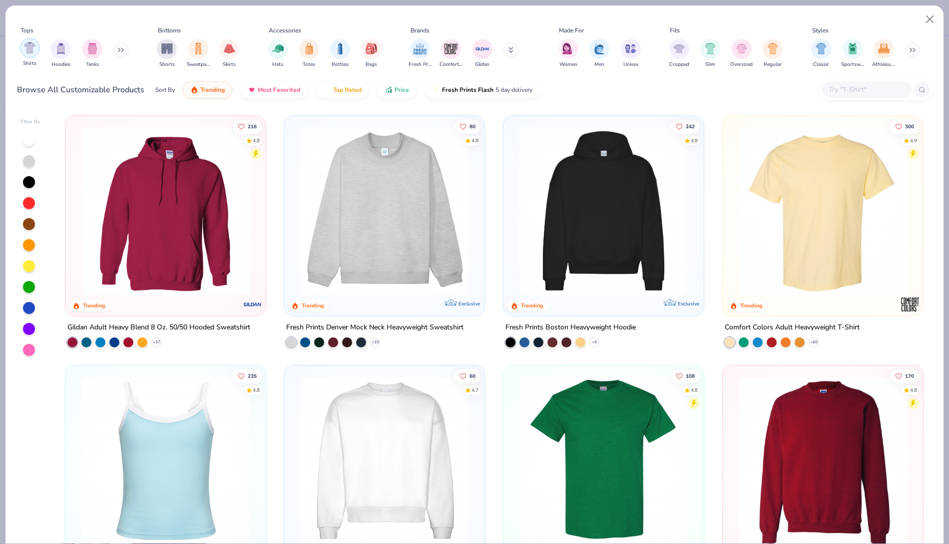
click at [24, 49] on img "filter for Shirts" at bounding box center [29, 47] width 11 height 11
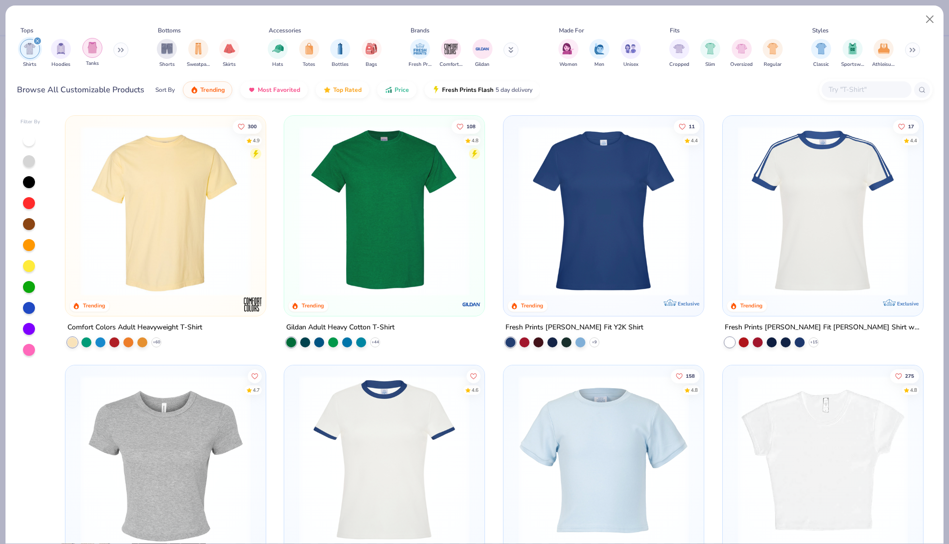
click at [94, 49] on img "filter for Tanks" at bounding box center [92, 47] width 11 height 11
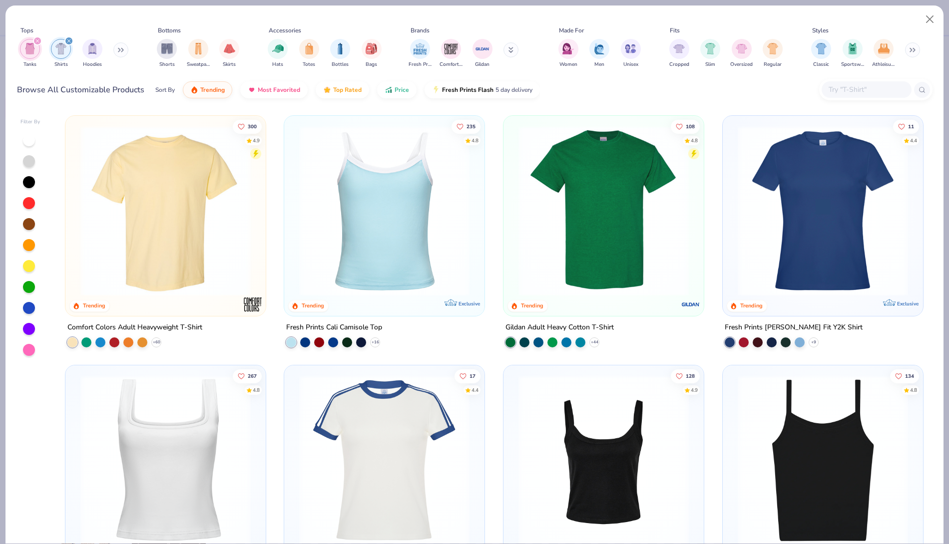
click at [67, 39] on icon "filter for Shirts" at bounding box center [69, 41] width 4 height 4
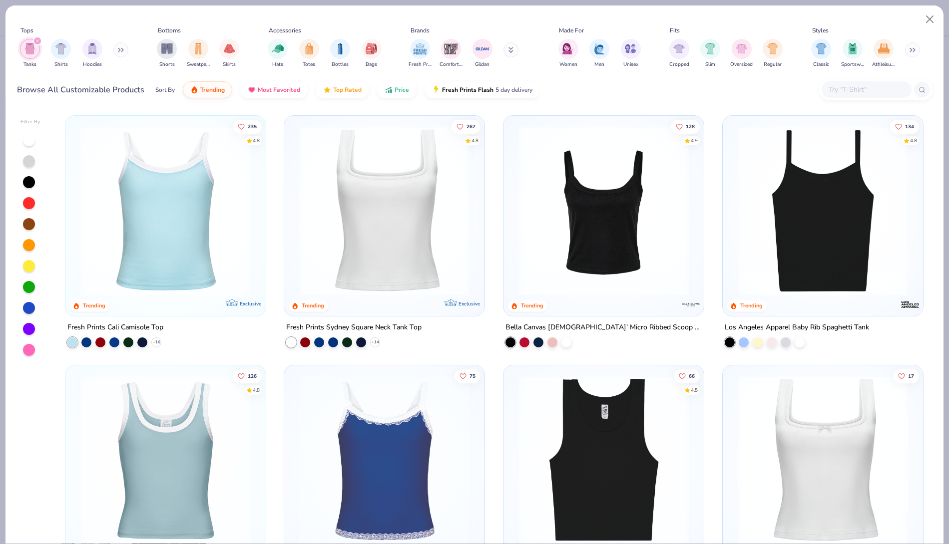
click at [871, 469] on img at bounding box center [822, 460] width 180 height 170
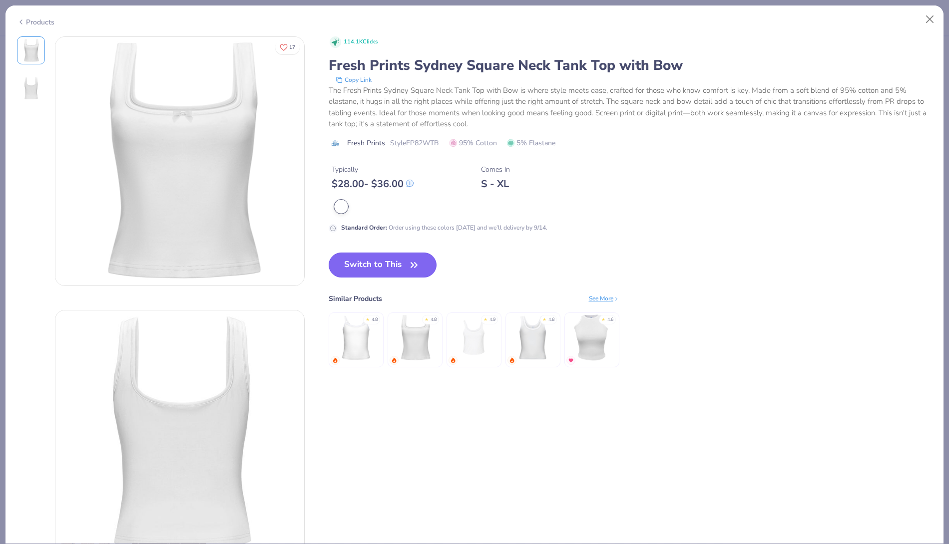
click at [393, 261] on button "Switch to This" at bounding box center [382, 265] width 108 height 25
type input "50"
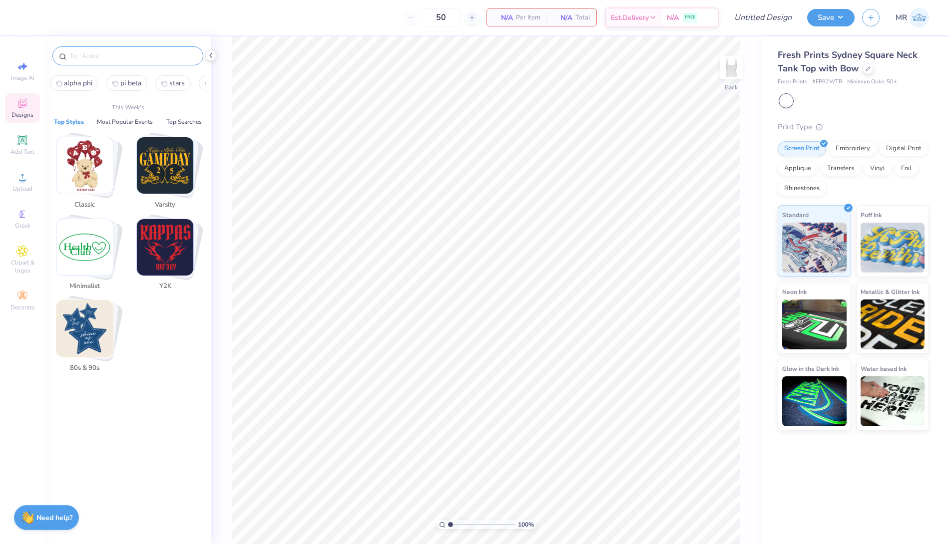
click at [83, 57] on input "text" at bounding box center [133, 56] width 128 height 10
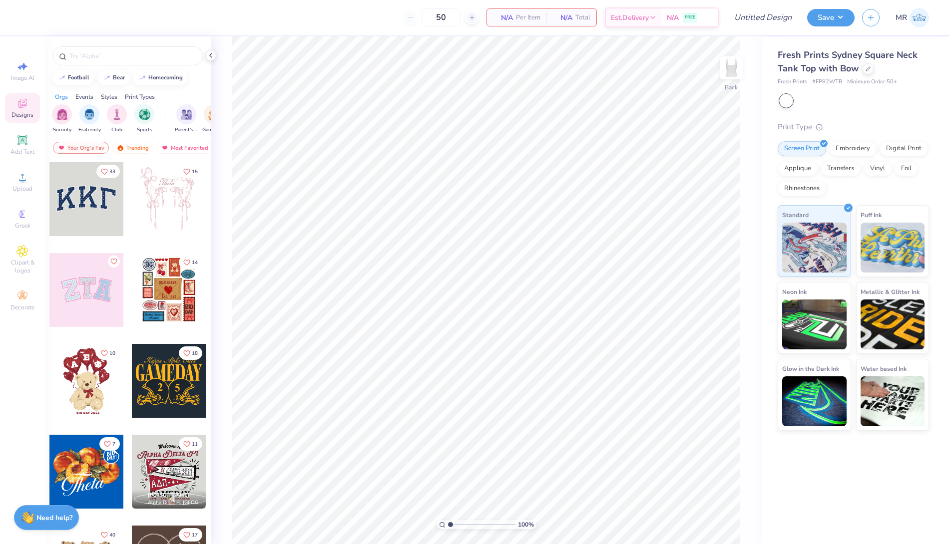
click at [19, 107] on icon at bounding box center [22, 104] width 8 height 6
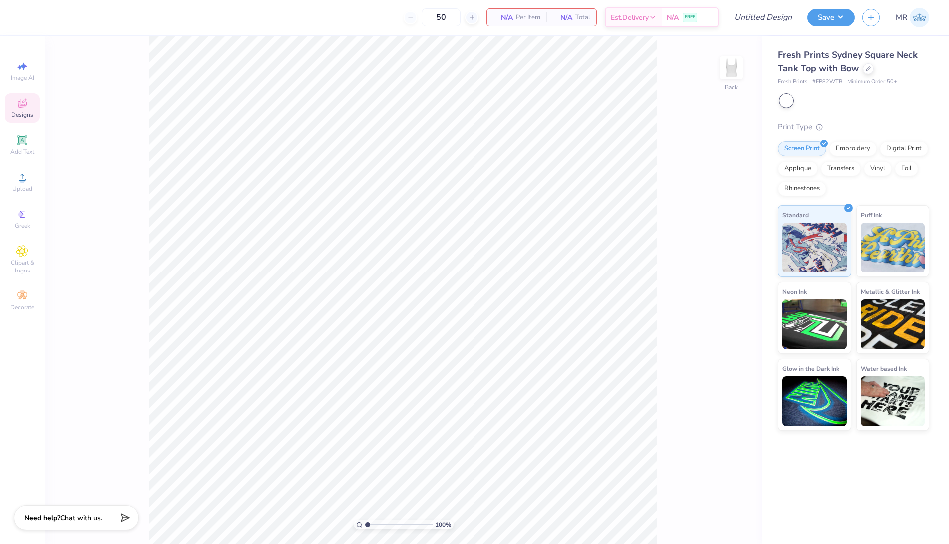
click at [27, 99] on icon at bounding box center [22, 103] width 12 height 12
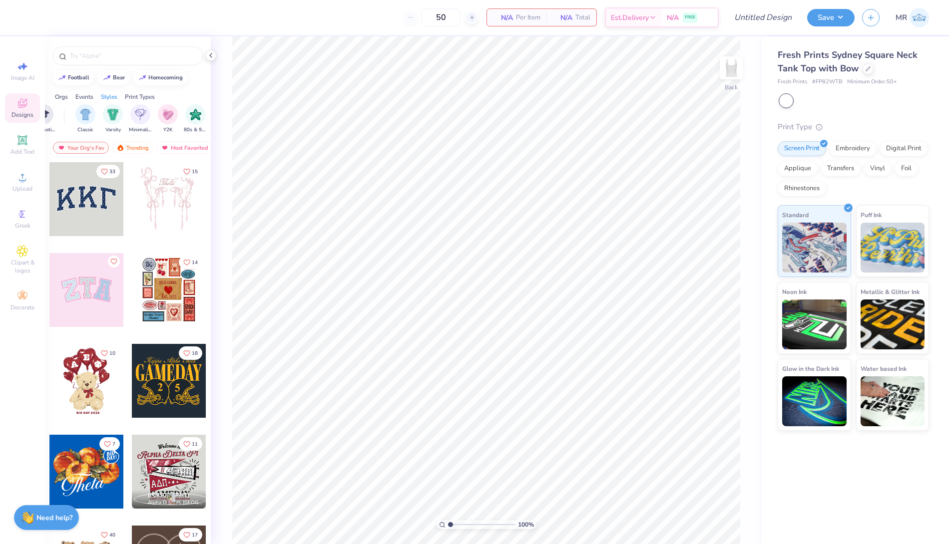
scroll to position [0, 500]
click at [137, 115] on img "filter for Minimalist" at bounding box center [139, 113] width 11 height 11
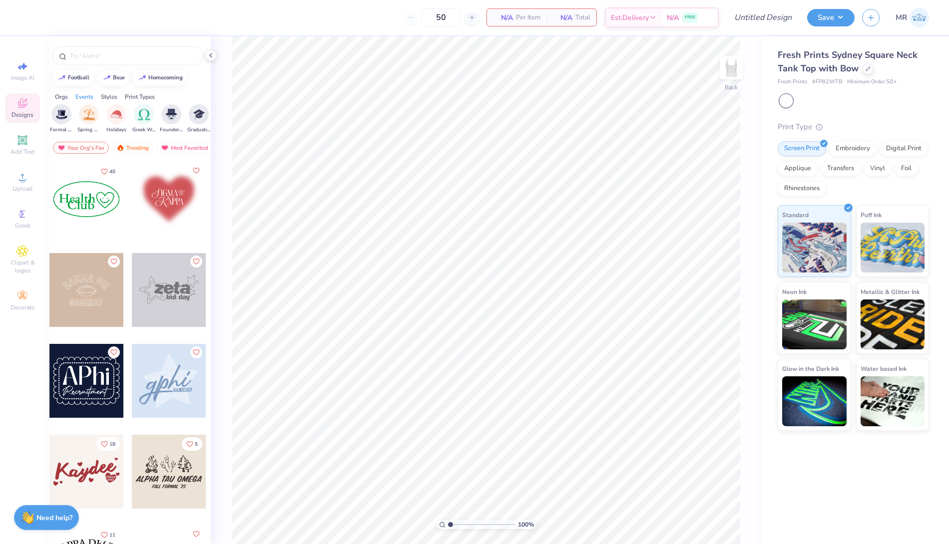
scroll to position [0, 0]
click at [67, 113] on img "filter for Sorority" at bounding box center [61, 113] width 11 height 11
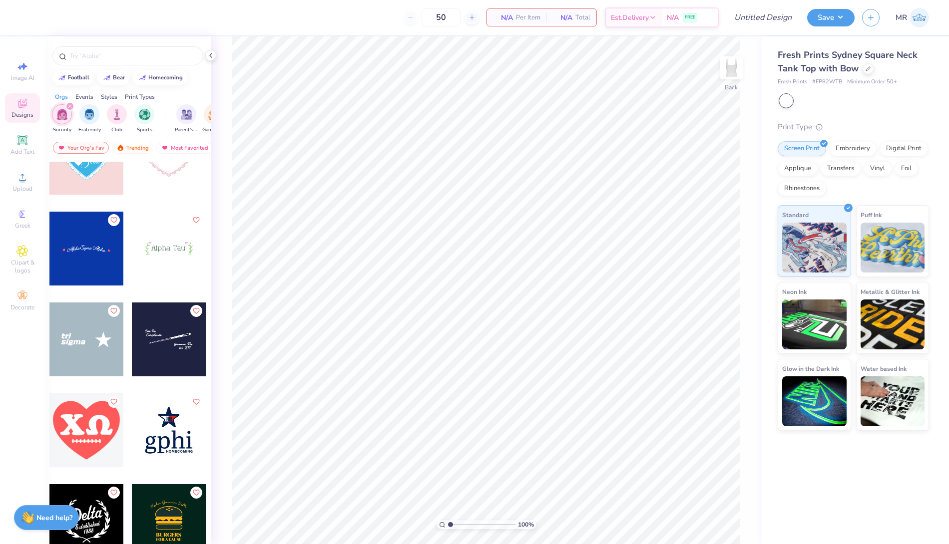
scroll to position [2222, 0]
click at [162, 269] on div at bounding box center [169, 249] width 74 height 74
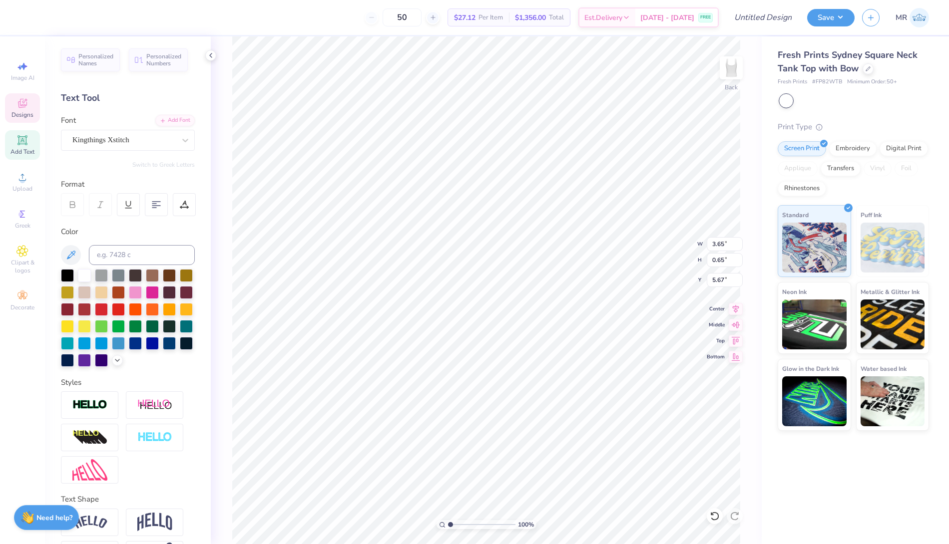
scroll to position [9, 4]
type textarea "Alpha Gamma Delta"
type input "2.80"
type input "0.50"
type input "1.34"
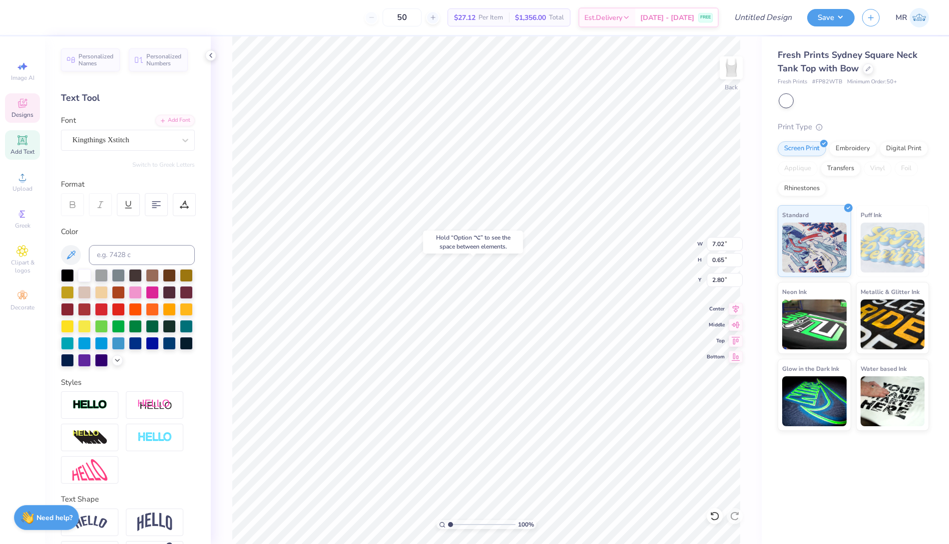
type input "5.36"
click at [17, 256] on icon at bounding box center [21, 251] width 11 height 12
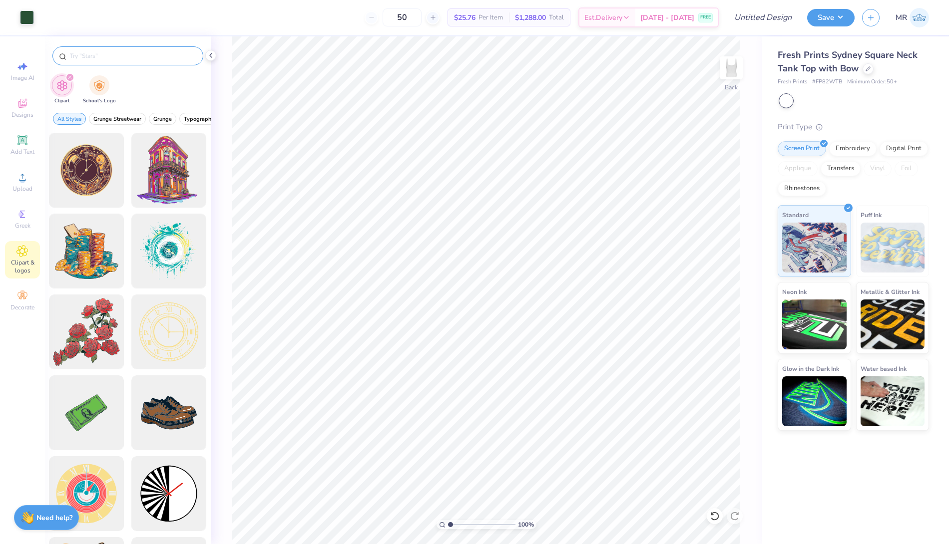
click at [107, 54] on input "text" at bounding box center [133, 56] width 128 height 10
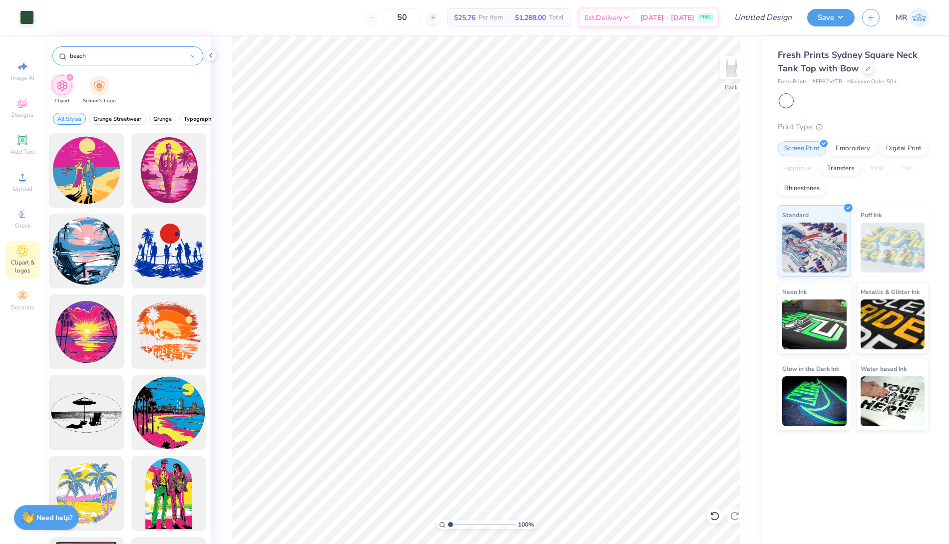
click at [97, 56] on input "beach" at bounding box center [129, 56] width 121 height 10
type input "b"
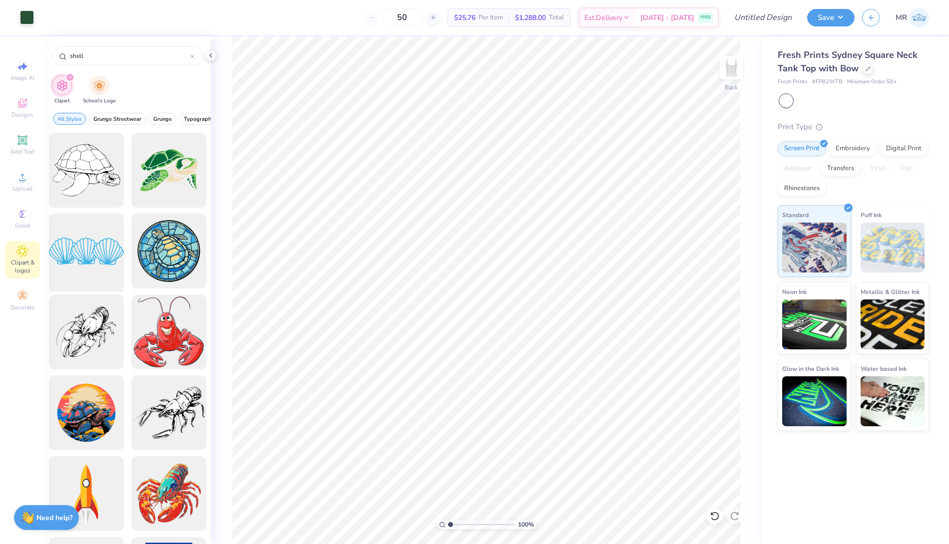
type input "shell"
click at [84, 251] on div at bounding box center [86, 251] width 82 height 82
type input "2.26"
type input "0.83"
type input "6.82"
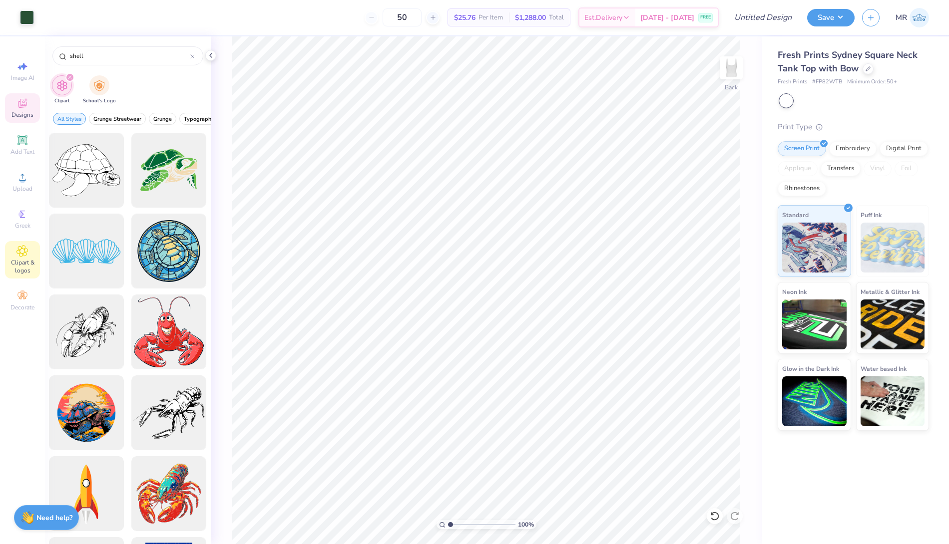
click at [21, 104] on icon at bounding box center [22, 103] width 12 height 12
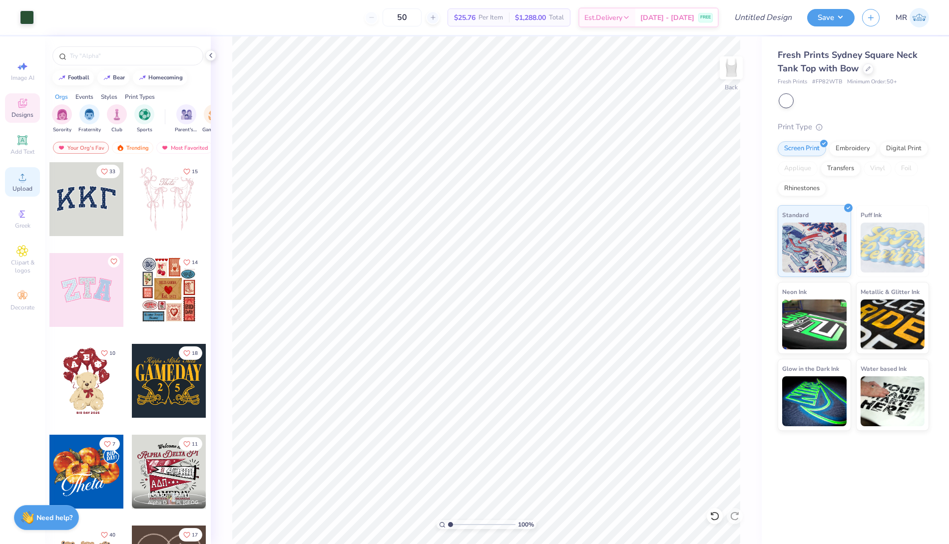
click at [20, 185] on span "Upload" at bounding box center [22, 189] width 20 height 8
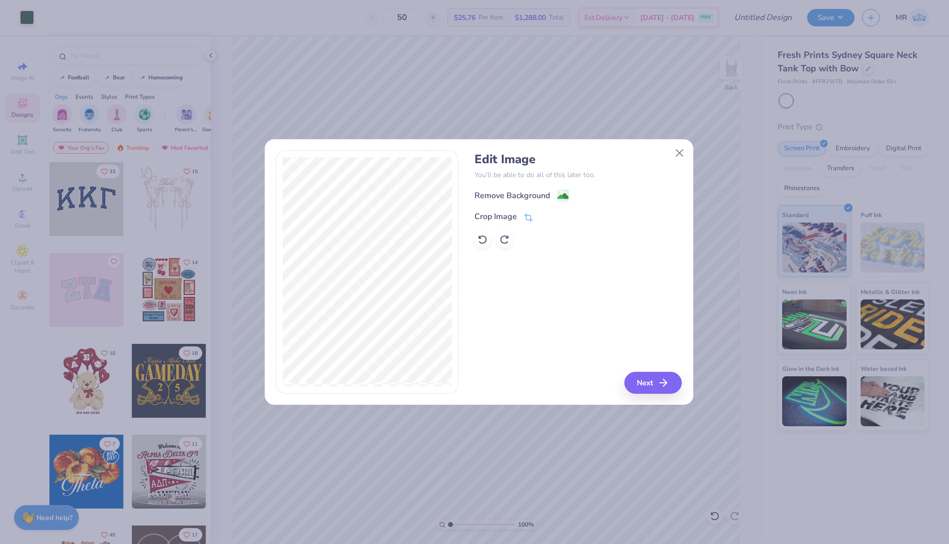
click at [680, 162] on h4 "Edit Image" at bounding box center [577, 159] width 207 height 14
click at [678, 153] on button "Close" at bounding box center [678, 152] width 19 height 19
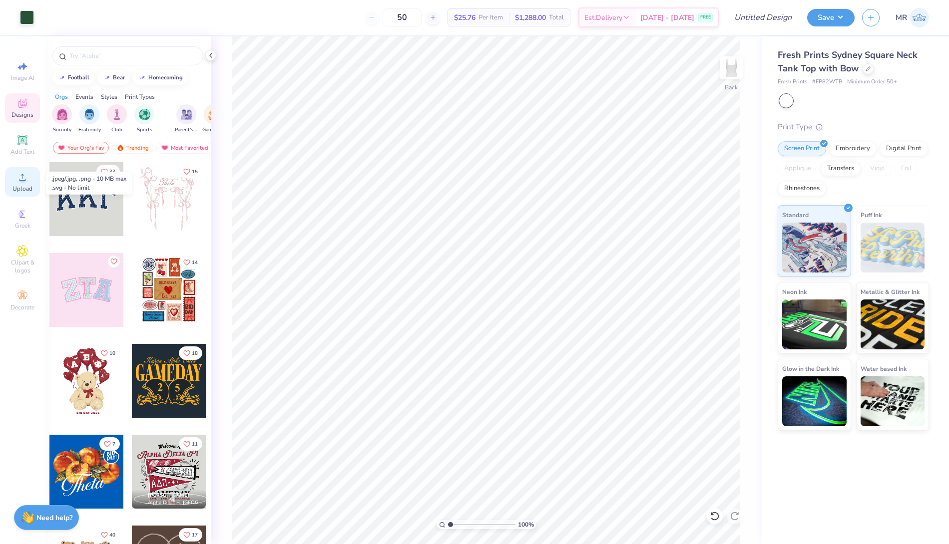
click at [26, 183] on icon at bounding box center [22, 177] width 12 height 12
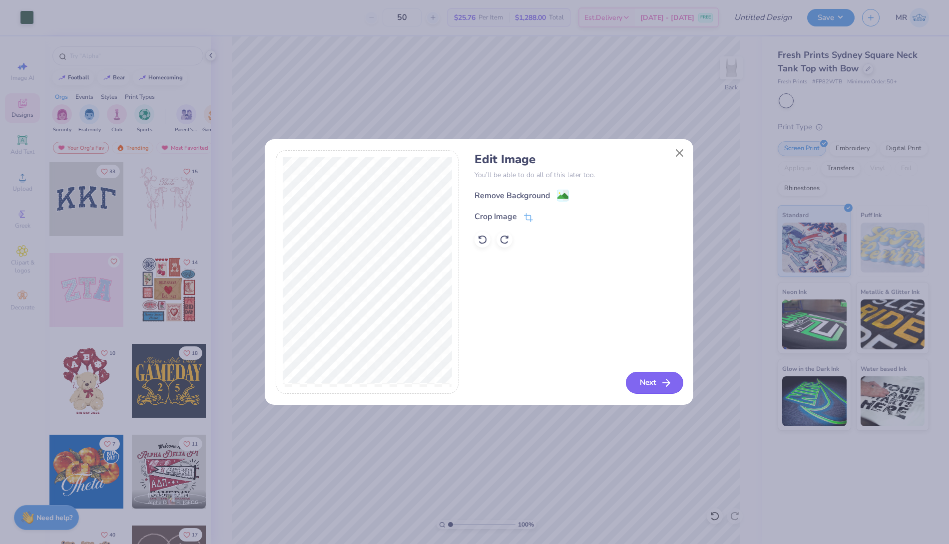
click at [663, 380] on icon "button" at bounding box center [666, 383] width 12 height 12
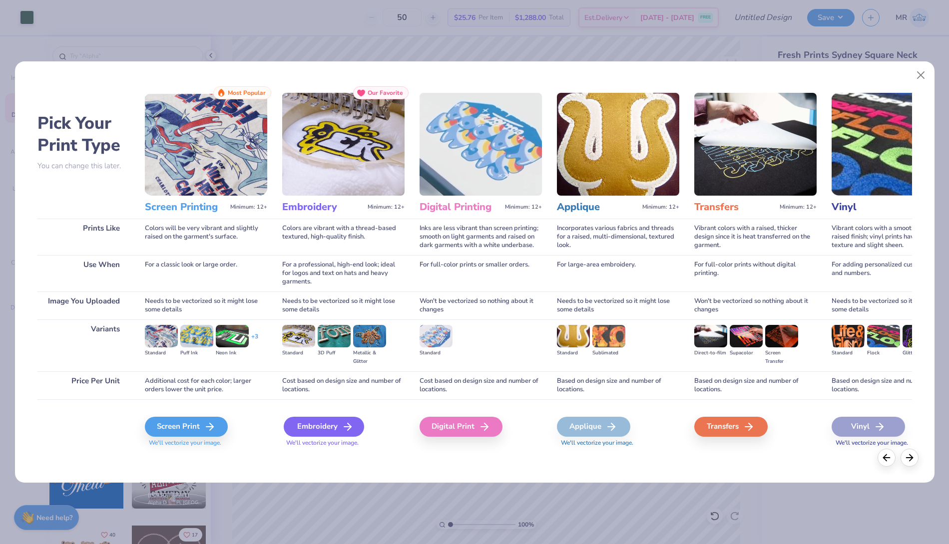
click at [323, 422] on div "Embroidery" at bounding box center [324, 427] width 80 height 20
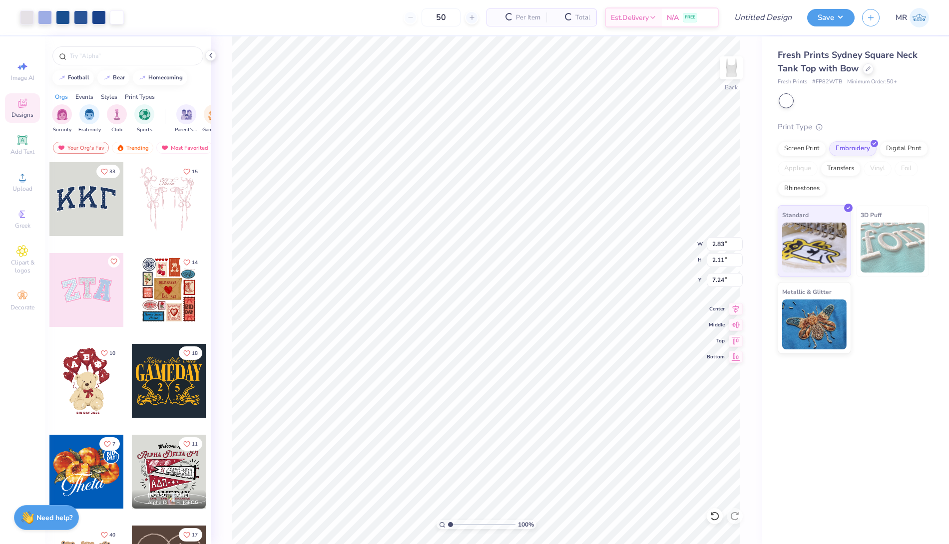
type input "2.83"
type input "2.11"
type input "7.24"
type input "1.06"
type input "0.79"
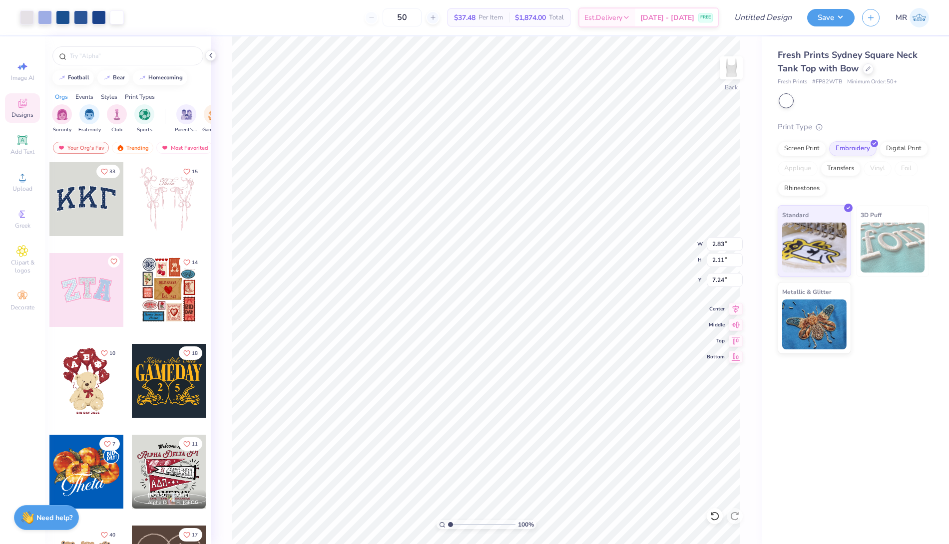
type input "8.56"
type input "7.02"
type input "0.65"
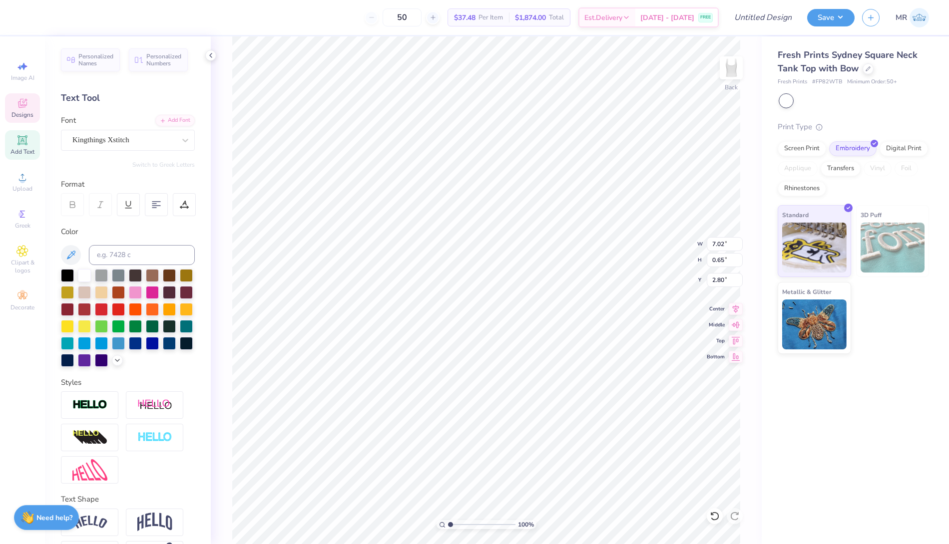
type input "2.91"
type input "5.41"
type input "0.50"
type input "3.03"
type input "1.06"
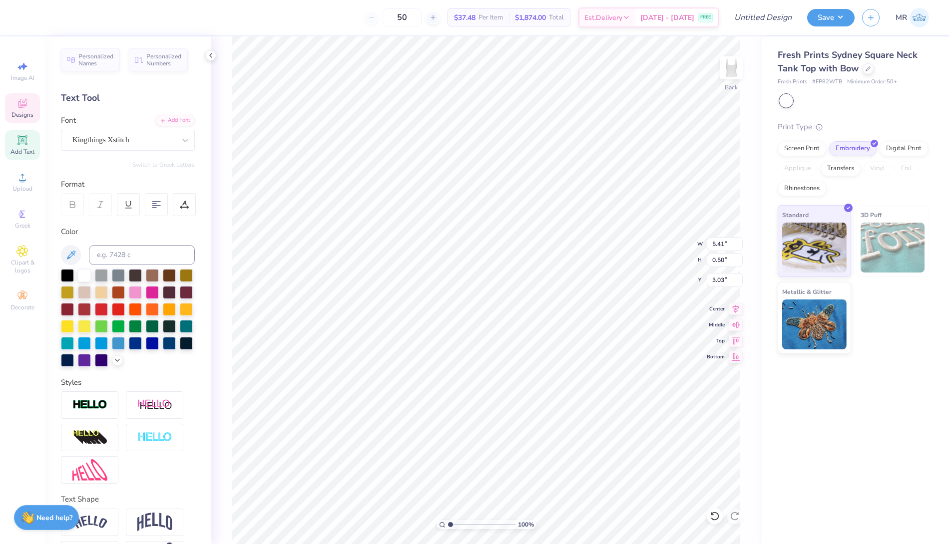
type input "0.79"
type input "2.89"
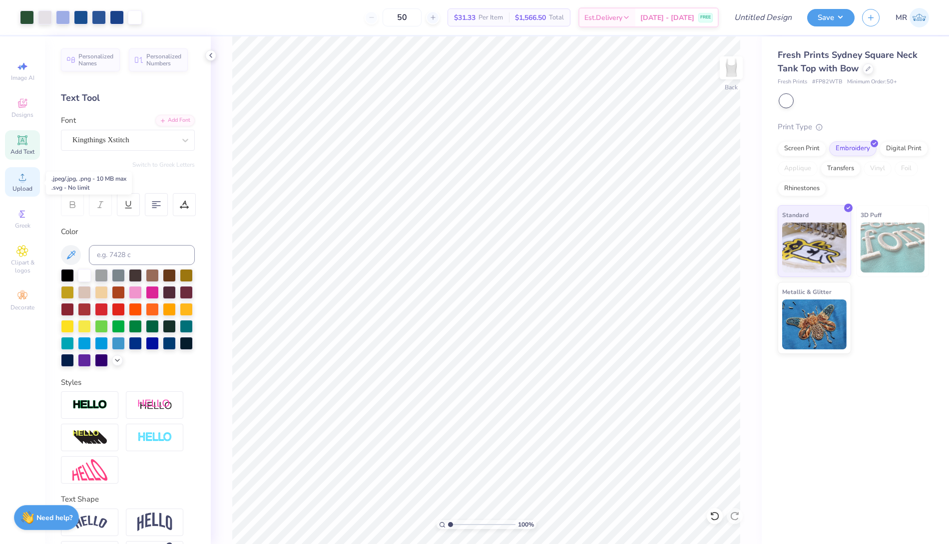
click at [16, 181] on icon at bounding box center [22, 177] width 12 height 12
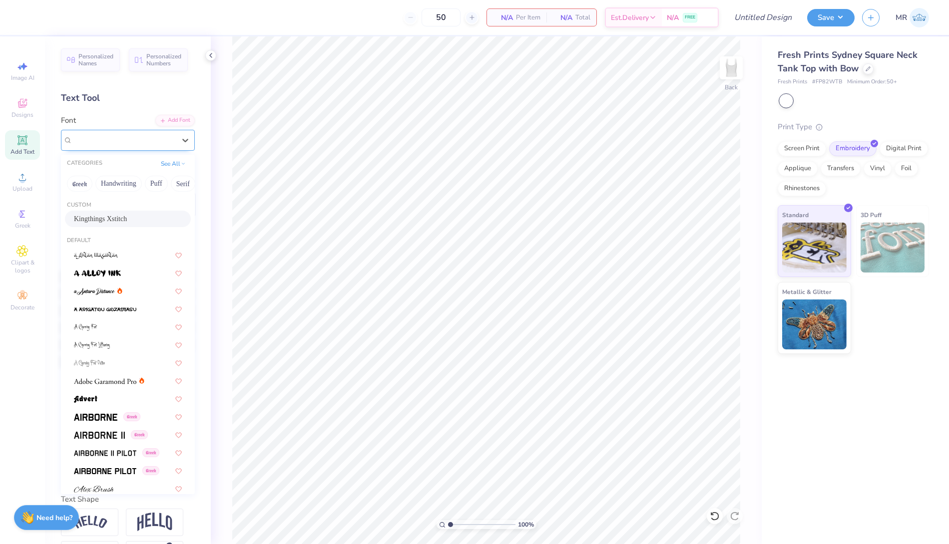
click at [124, 139] on div "Kingthings Xstitch" at bounding box center [123, 139] width 105 height 15
click at [120, 185] on button "Handwriting" at bounding box center [118, 184] width 46 height 16
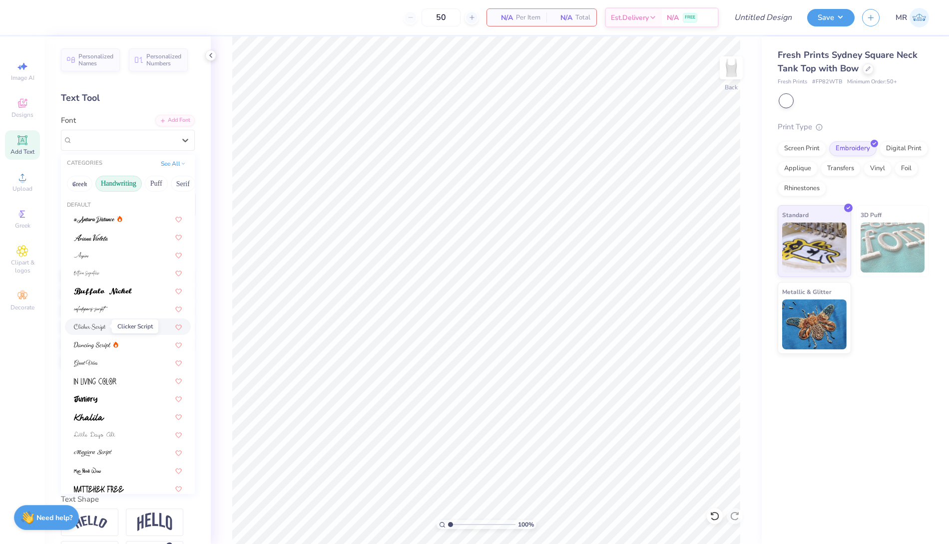
click at [98, 331] on span at bounding box center [90, 327] width 32 height 10
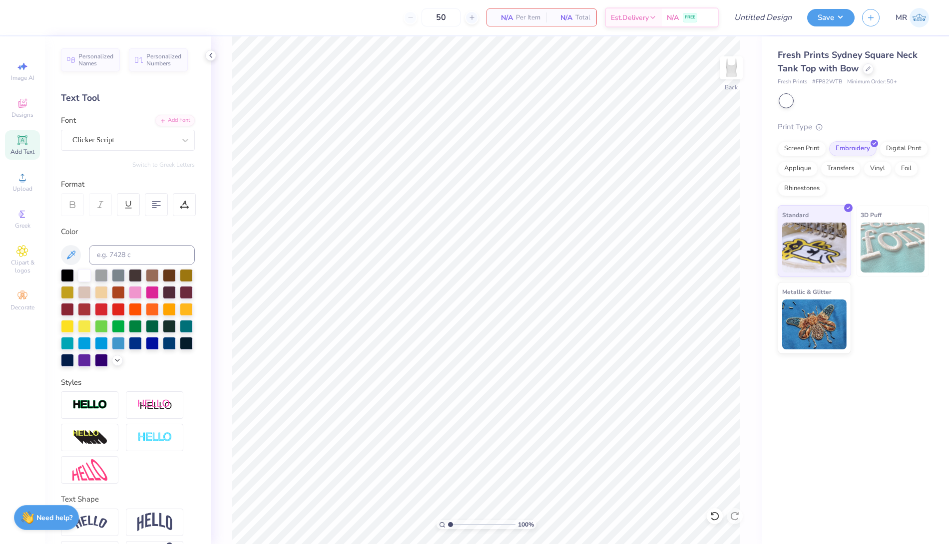
click at [22, 142] on icon at bounding box center [21, 139] width 7 height 7
type textarea "ALPHA GAMMA DELTA"
click at [153, 207] on icon at bounding box center [156, 204] width 9 height 9
click at [126, 139] on div "Super Dream" at bounding box center [123, 139] width 105 height 15
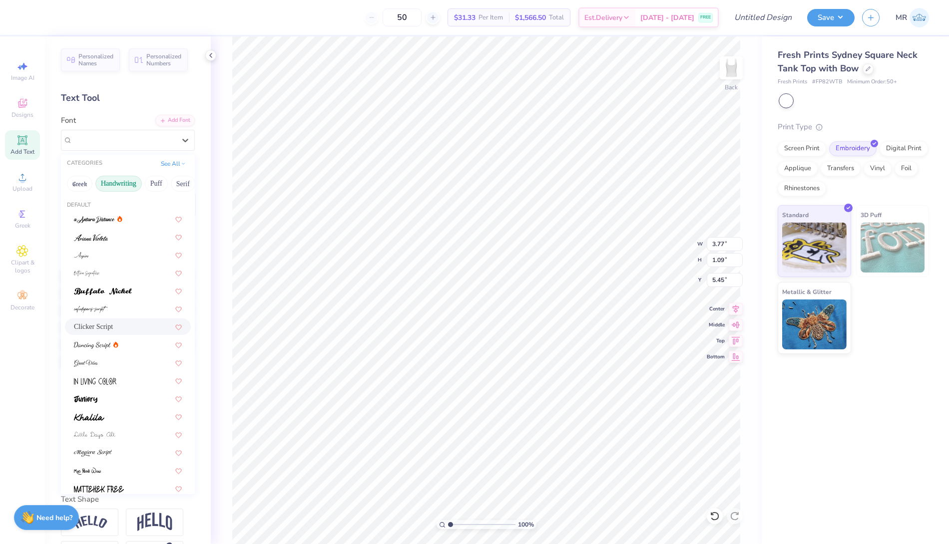
click at [85, 325] on span "Clicker Script" at bounding box center [93, 327] width 39 height 10
click at [122, 139] on div "Clicker Script" at bounding box center [123, 139] width 105 height 15
click at [110, 385] on span at bounding box center [95, 380] width 42 height 10
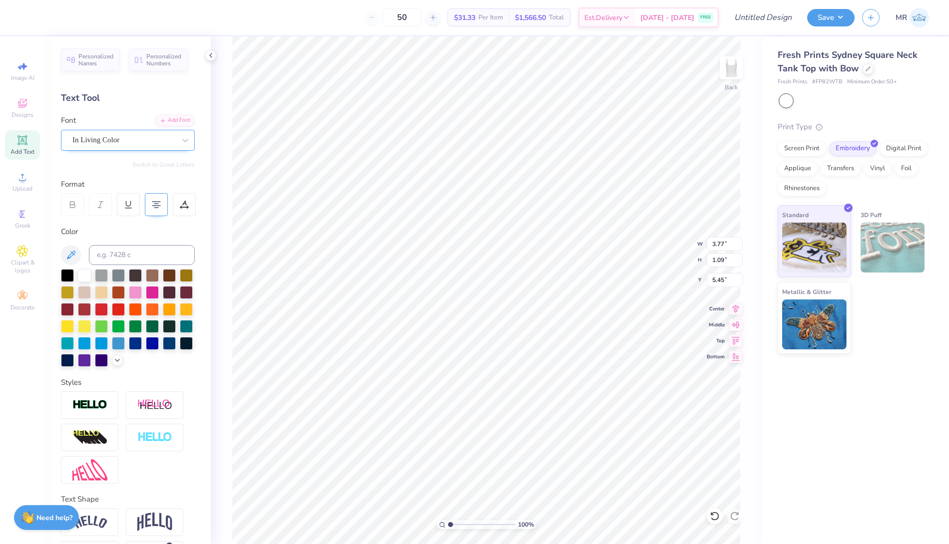
click at [111, 134] on div "In Living Color" at bounding box center [123, 139] width 105 height 15
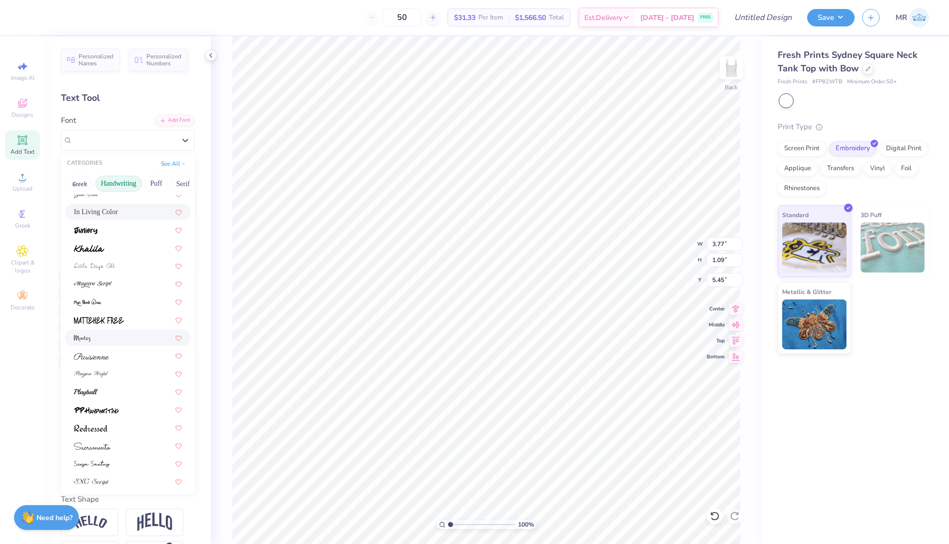
scroll to position [226, 0]
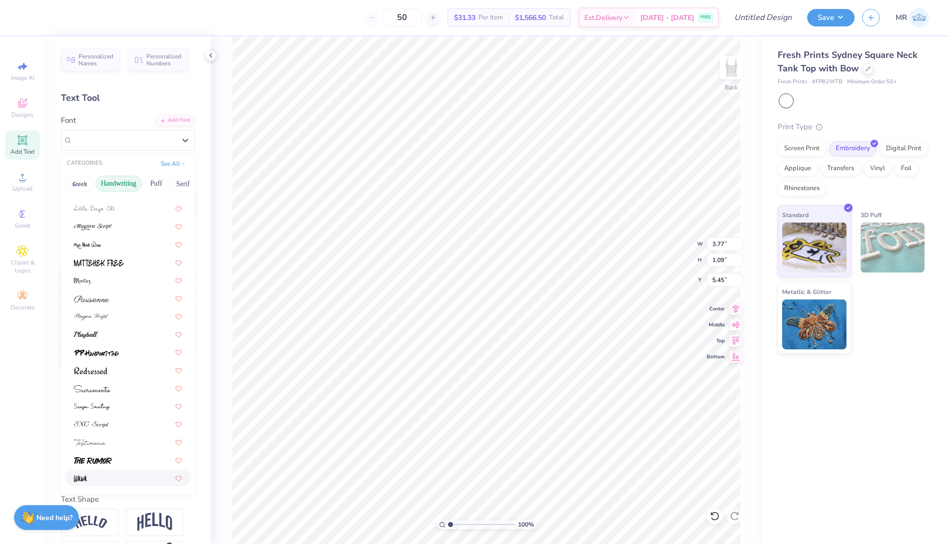
click at [87, 477] on div at bounding box center [128, 478] width 108 height 10
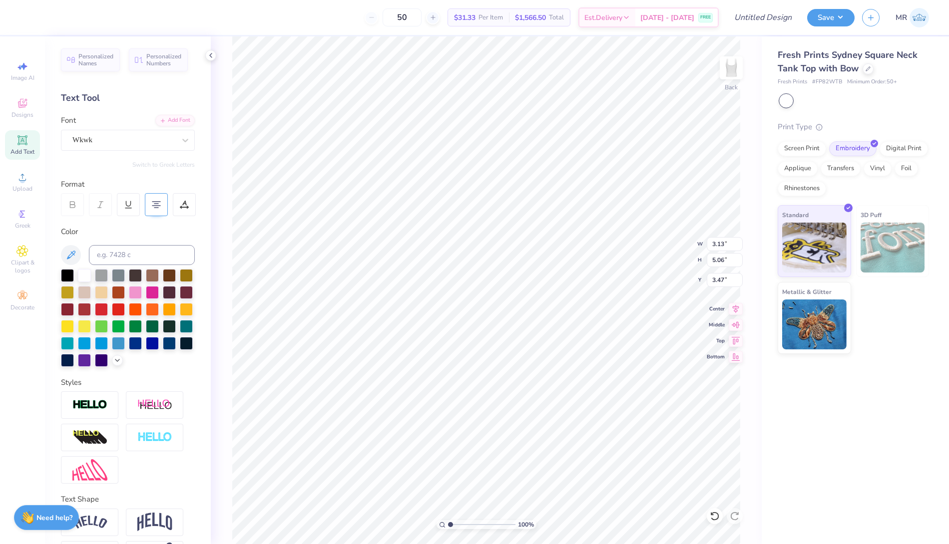
type input "4.46"
type input "7.21"
type input "1.76"
click at [22, 300] on icon at bounding box center [22, 296] width 12 height 12
click at [146, 349] on div at bounding box center [152, 342] width 13 height 13
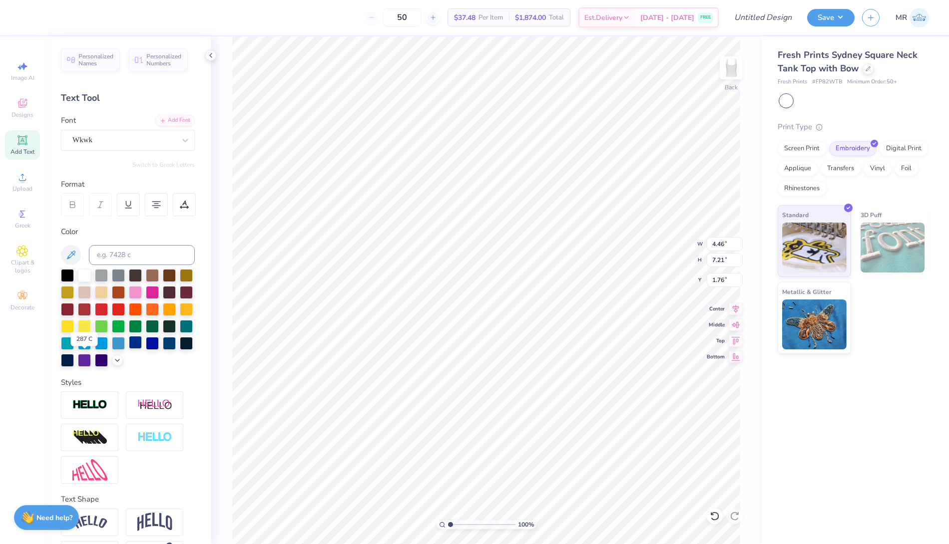
click at [129, 349] on div at bounding box center [135, 342] width 13 height 13
click at [113, 363] on icon at bounding box center [117, 359] width 8 height 8
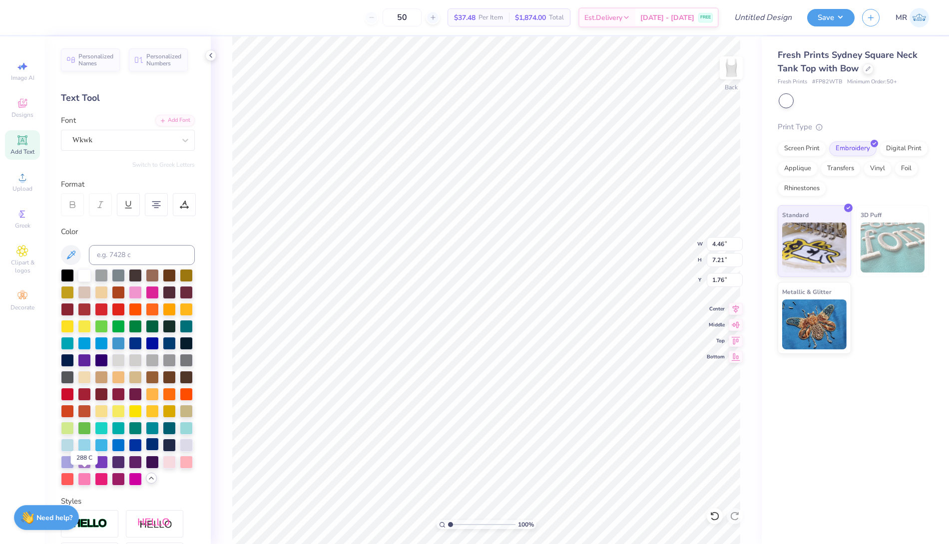
click at [146, 451] on div at bounding box center [152, 444] width 13 height 13
click at [21, 103] on icon at bounding box center [22, 103] width 12 height 12
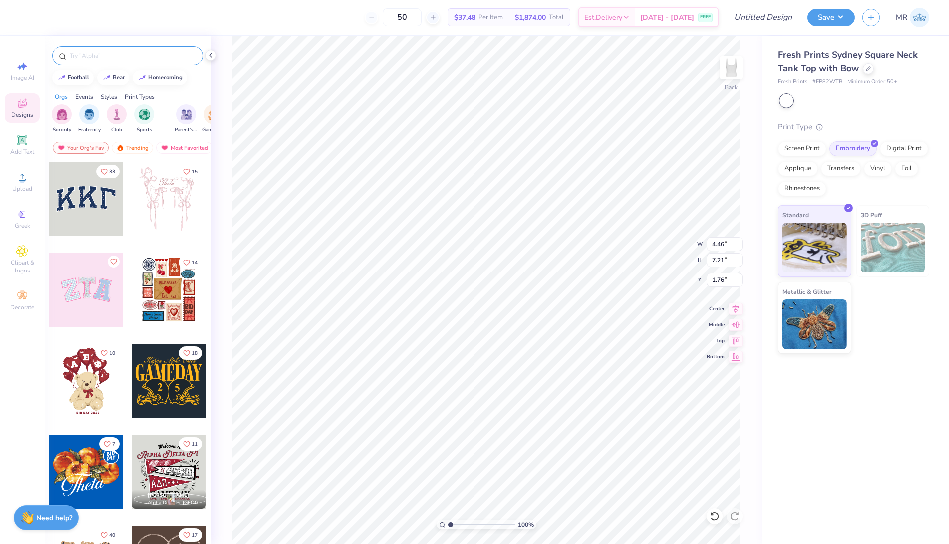
click at [92, 52] on input "text" at bounding box center [133, 56] width 128 height 10
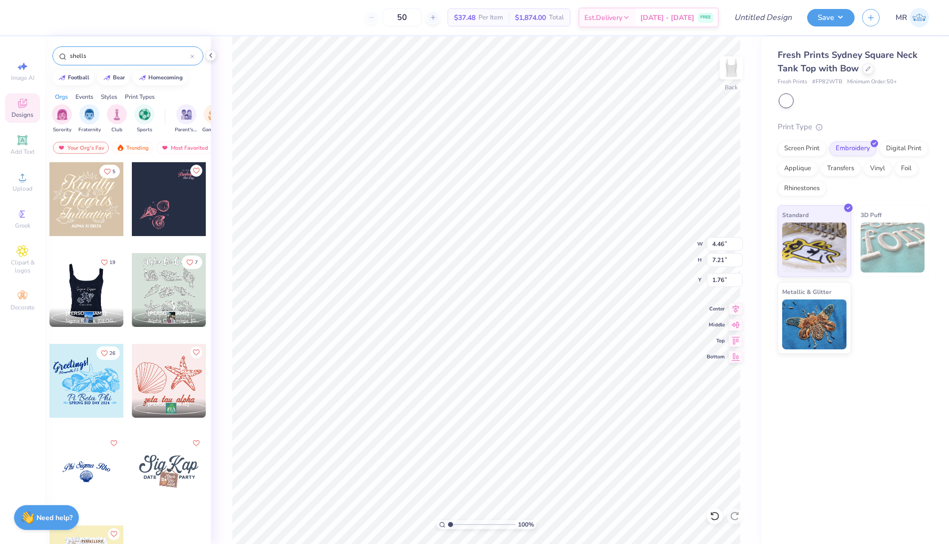
type input "shells"
click at [146, 369] on div at bounding box center [169, 381] width 74 height 74
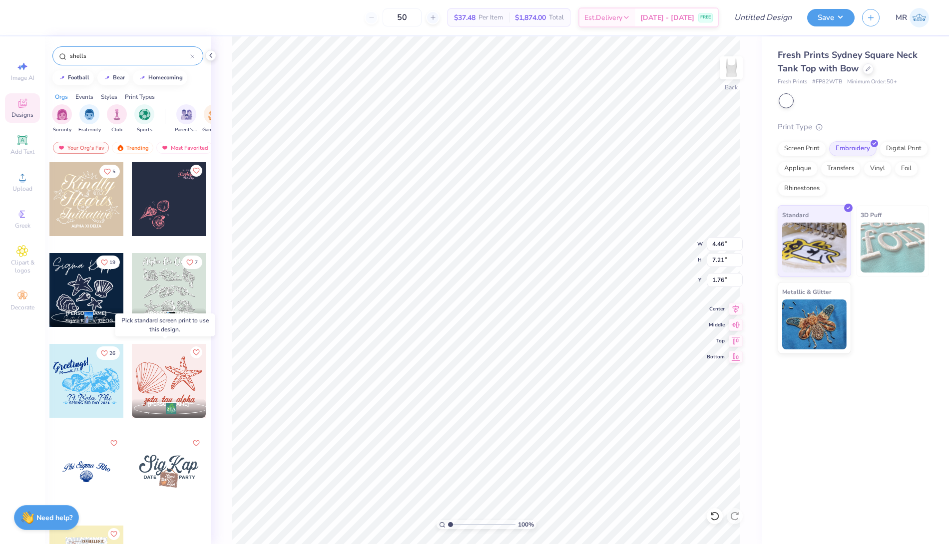
click at [132, 374] on div at bounding box center [95, 381] width 74 height 74
click at [84, 472] on div at bounding box center [86, 472] width 74 height 74
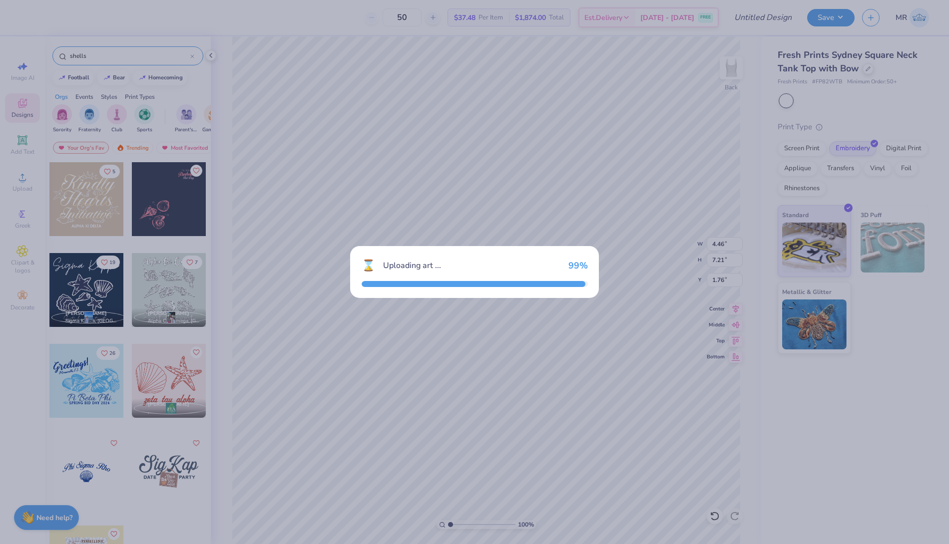
type input "4.19"
type input "1.84"
type input "5.08"
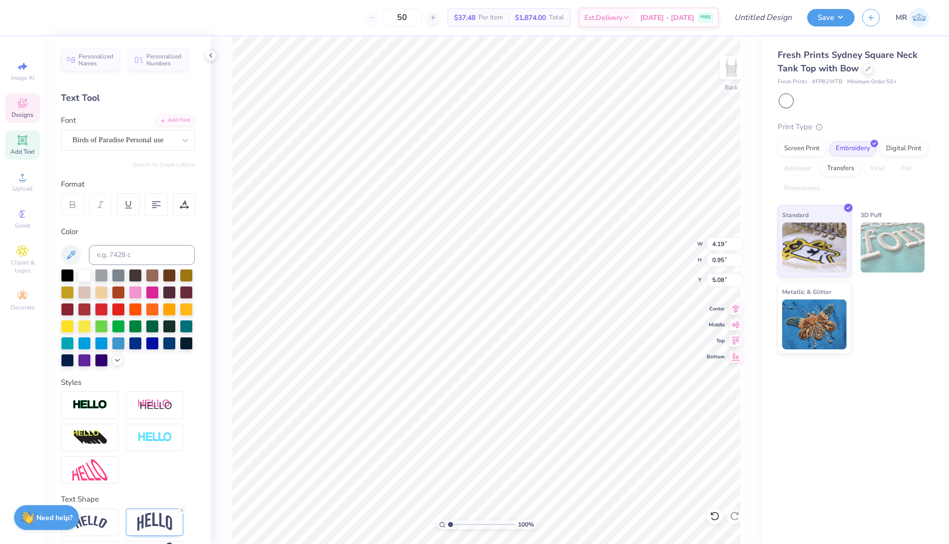
type textarea "o"
type input "1.96"
type input "1.13"
type input "1.05"
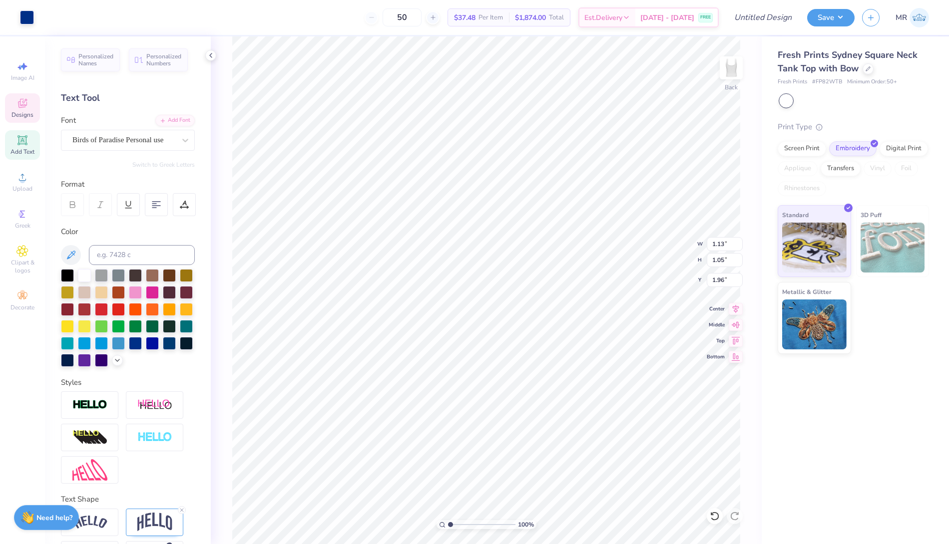
type input "1.77"
type input "1.65"
type input "1.91"
type input "1.11"
type input "0.96"
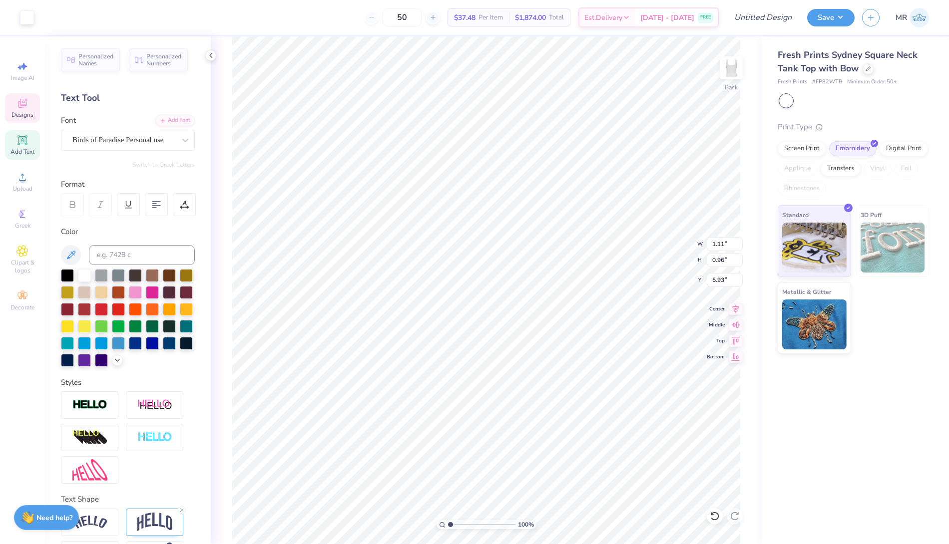
type input "2.25"
type input "1.77"
type input "1.65"
type input "3.75"
type input "1.11"
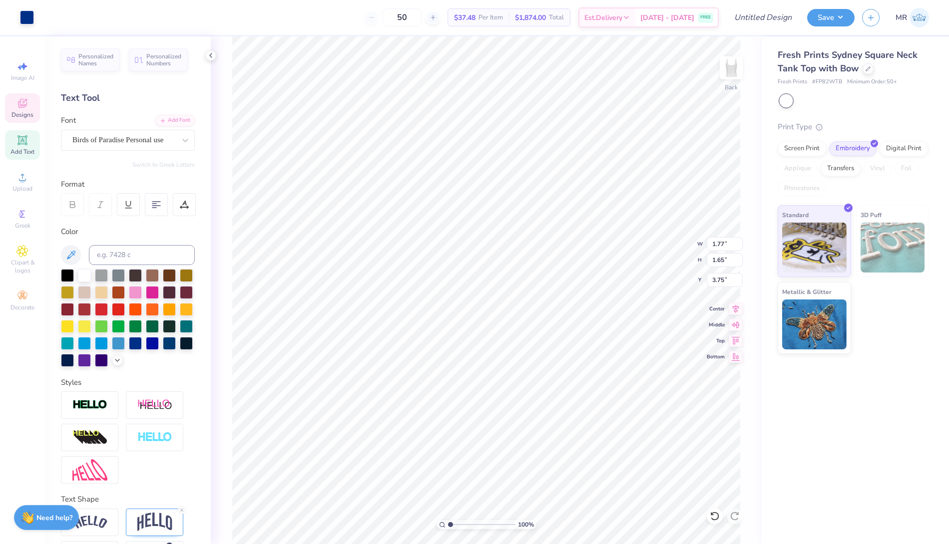
type input "0.96"
type input "2.25"
type input "1.07"
type input "1.02"
type input "2.23"
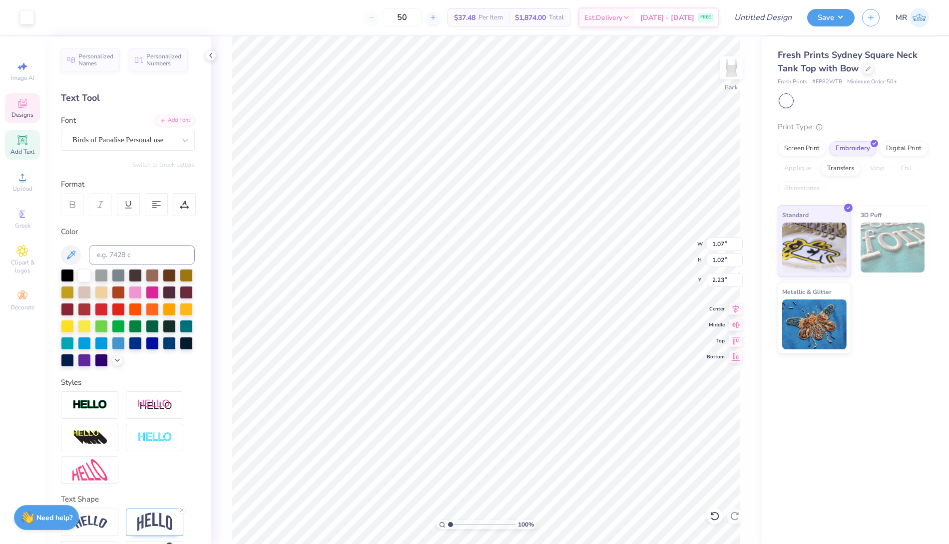
type input "1.47"
type input "1.40"
type input "2.13"
type input "1.77"
type input "1.65"
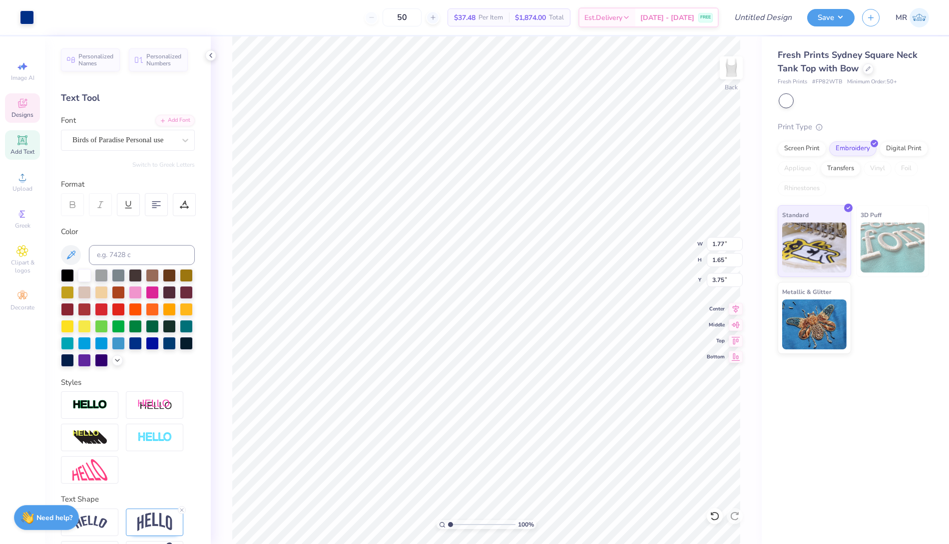
type input "2.01"
click at [18, 121] on div "Designs" at bounding box center [22, 107] width 35 height 29
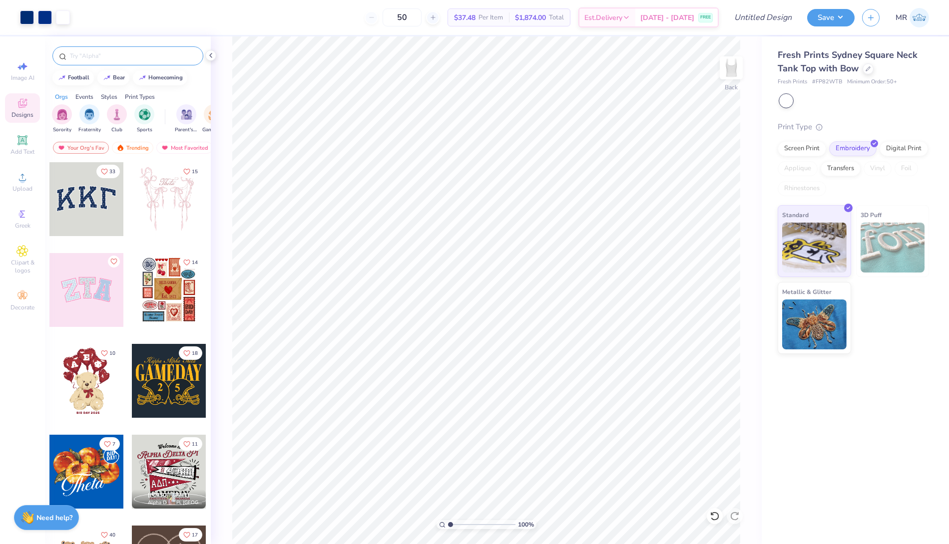
click at [104, 53] on input "text" at bounding box center [133, 56] width 128 height 10
type input "shells"
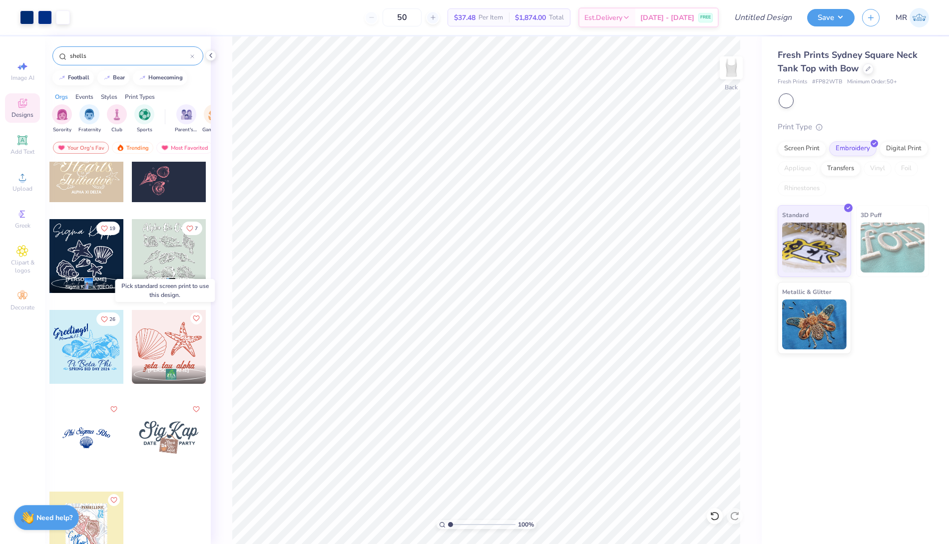
scroll to position [0, 0]
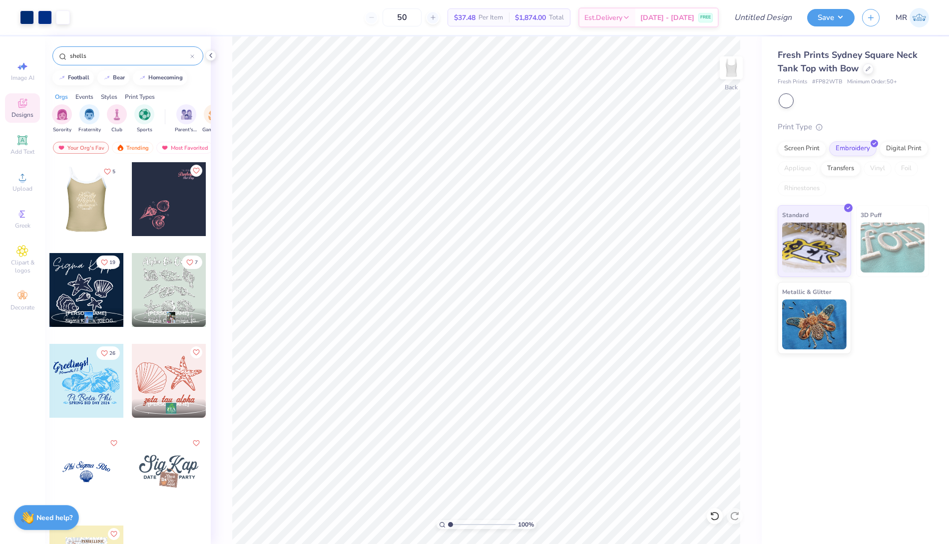
click at [49, 196] on div at bounding box center [13, 199] width 74 height 74
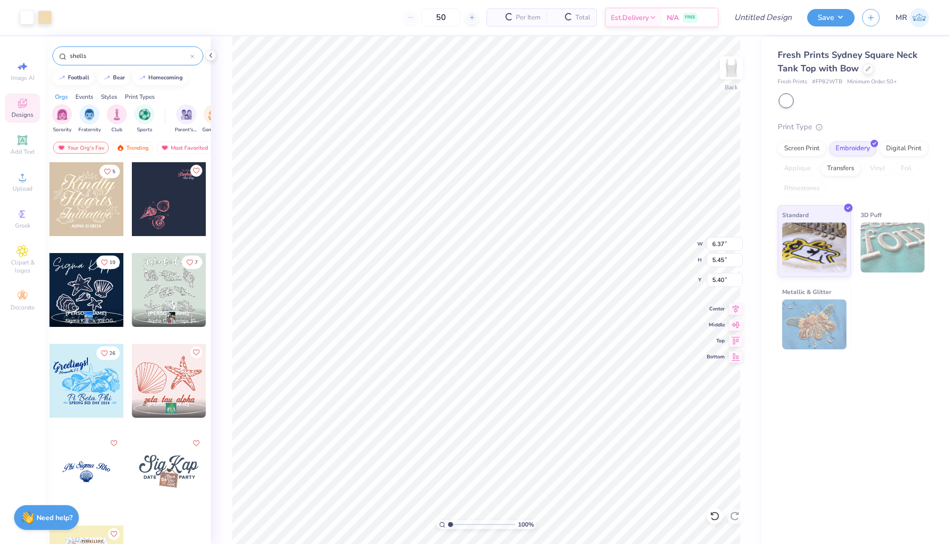
type input "5.40"
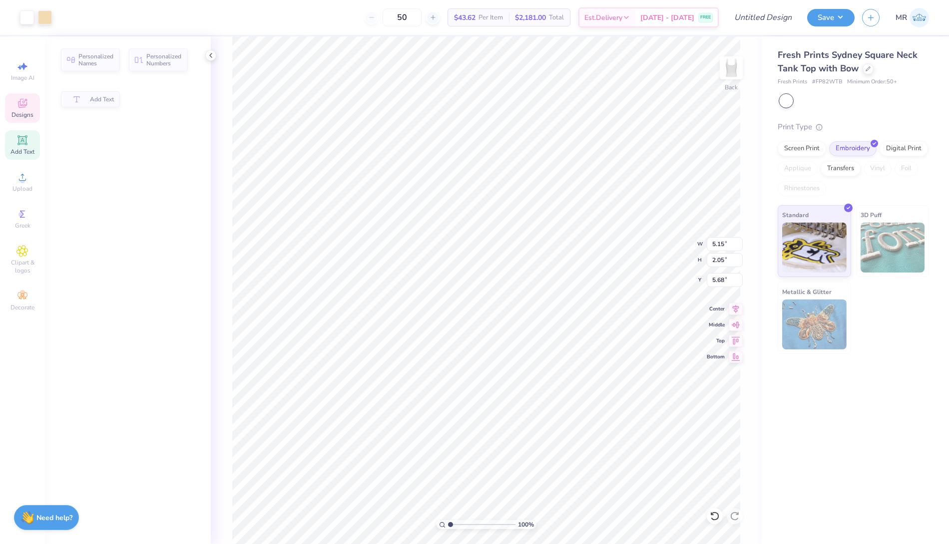
scroll to position [8, 1]
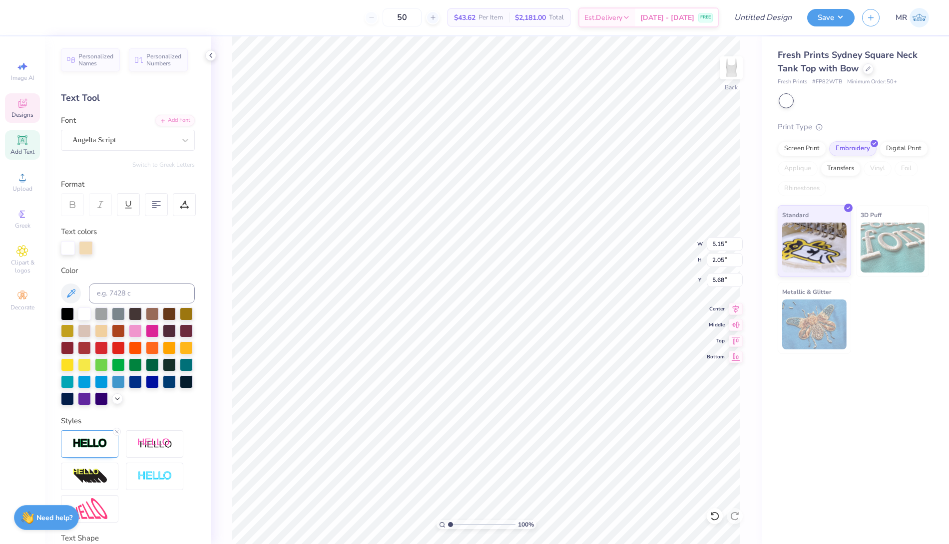
type input "5.05"
type input "1.50"
type input "7.28"
type input "5.01"
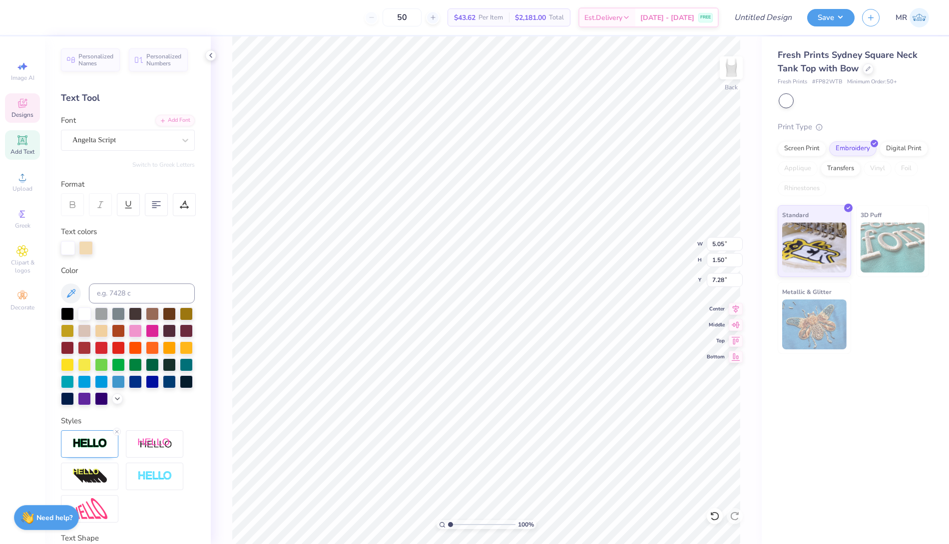
type input "1.07"
type input "8.92"
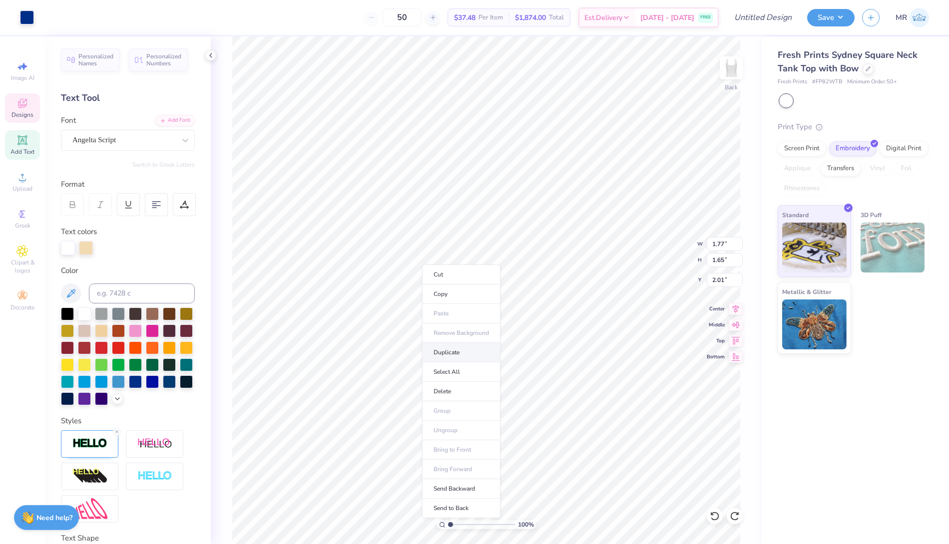
click at [450, 347] on li "Duplicate" at bounding box center [461, 352] width 78 height 19
type input "9.07"
type input "1.76"
type input "1.67"
type input "8.97"
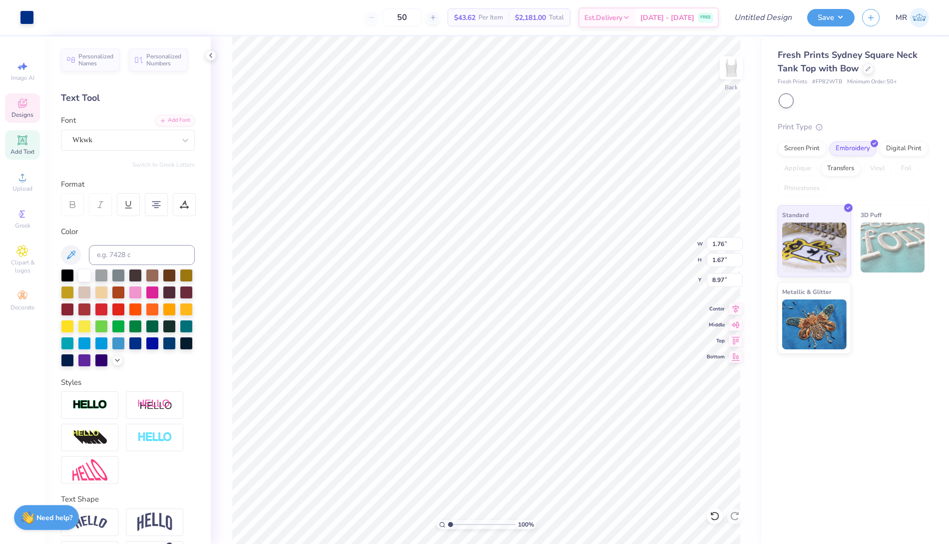
type input "1.76"
type input "1.67"
type input "8.97"
type input "4.46"
type input "7.21"
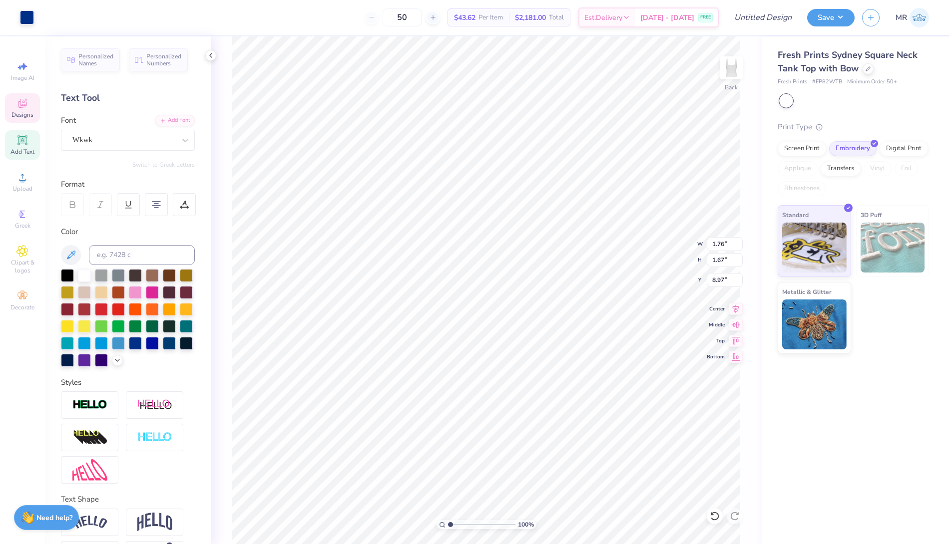
type input "1.76"
type input "5.15"
type input "8.32"
type input "5.56"
type input "9.00"
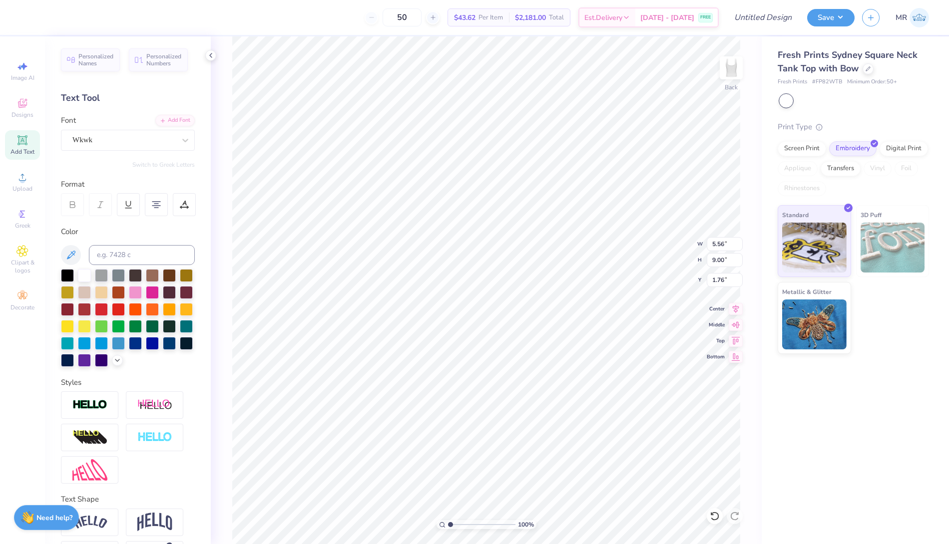
type input "1.85"
type input "0.31"
type input "5.40"
type input "5.56"
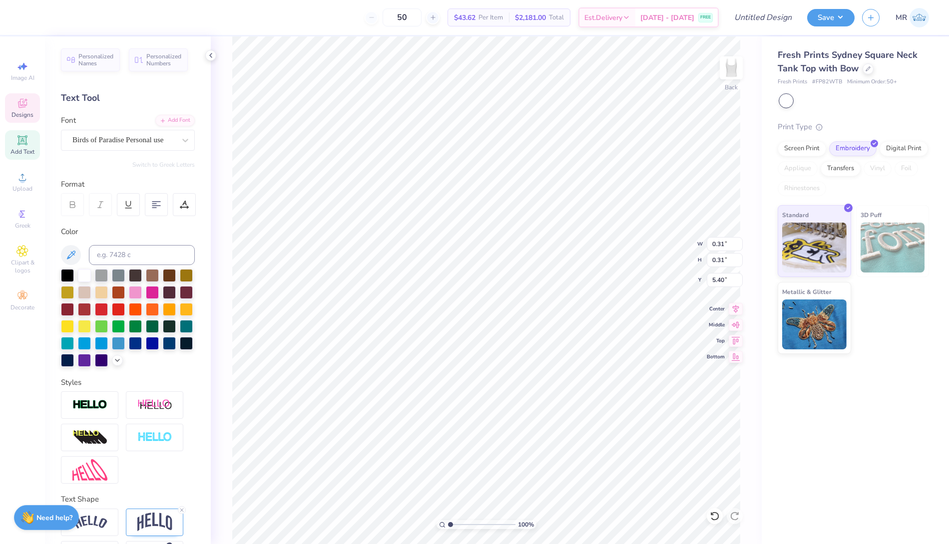
type input "9.00"
type input "2.50"
type input "0.31"
type input "5.40"
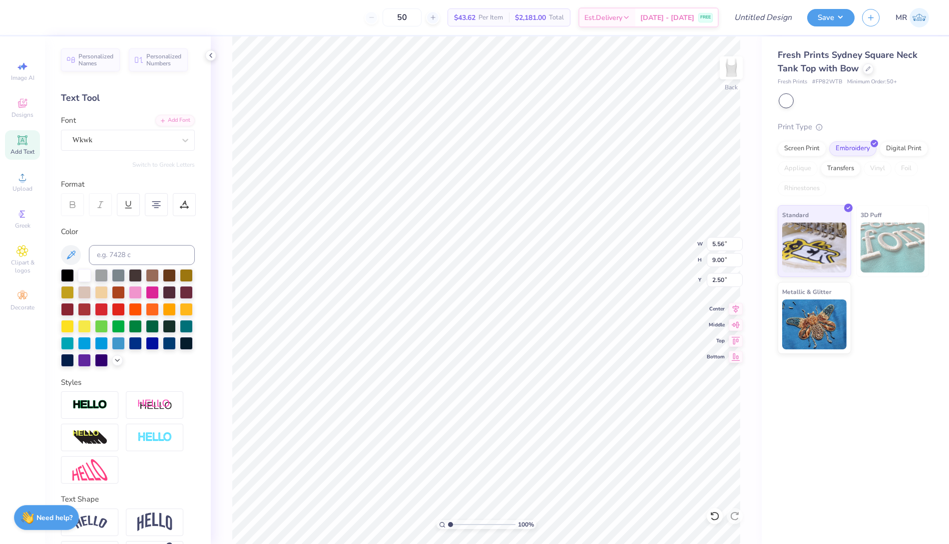
type input "1.64"
type input "1.76"
type input "1.67"
type input "9.83"
type input "1.77"
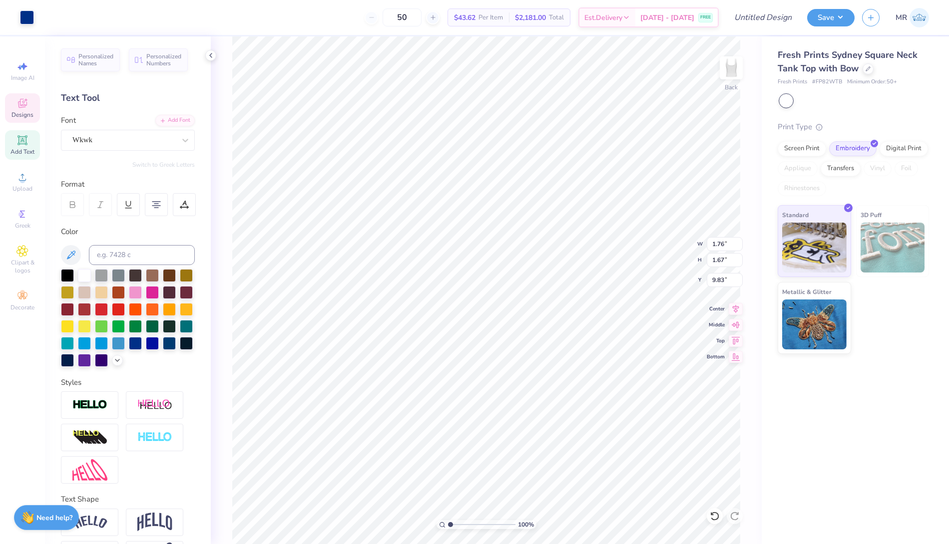
type input "1.65"
type input "2.13"
click at [449, 371] on li "Select All" at bounding box center [456, 372] width 78 height 19
type input "8.19"
type input "9.86"
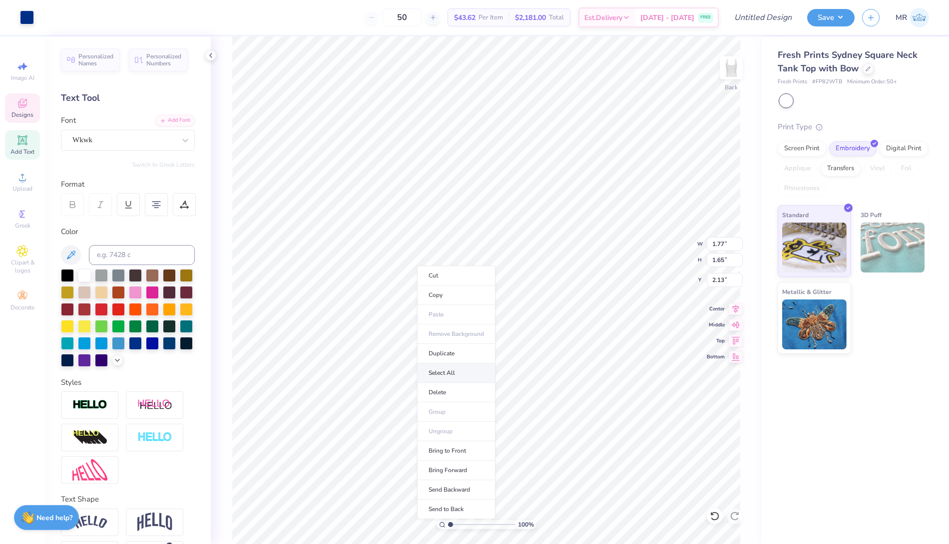
type input "1.64"
type input "8.99"
type input "1.47"
type input "1.40"
type input "1.95"
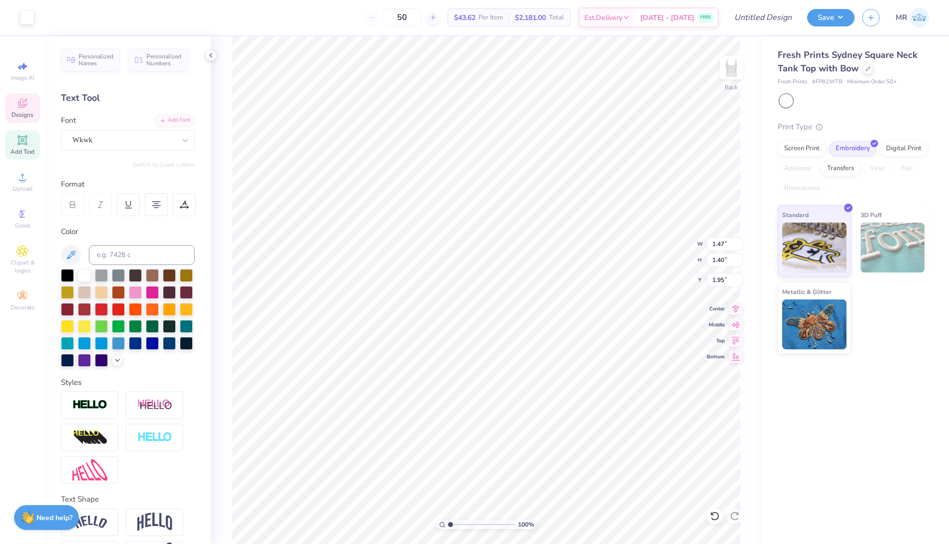
type input "1.77"
type input "1.65"
type input "1.83"
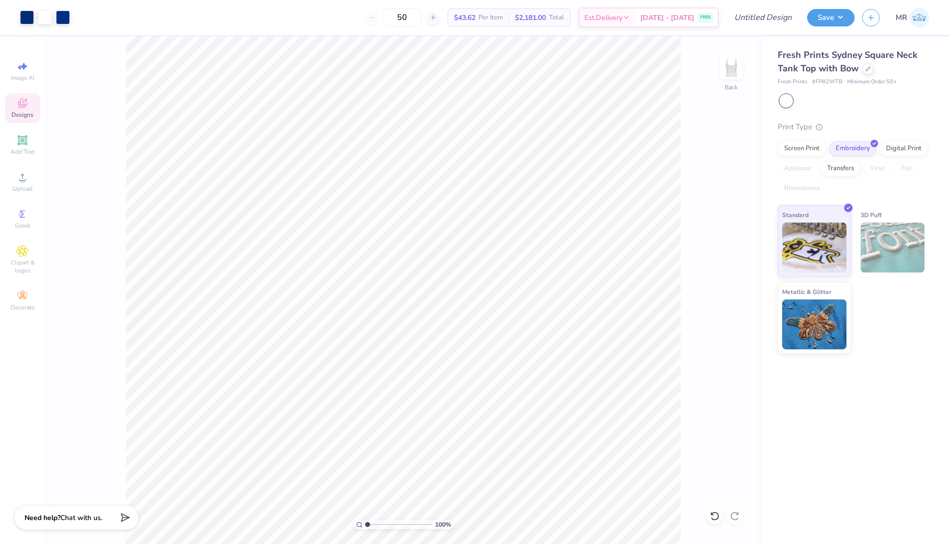
click at [17, 119] on div "Designs" at bounding box center [22, 107] width 35 height 29
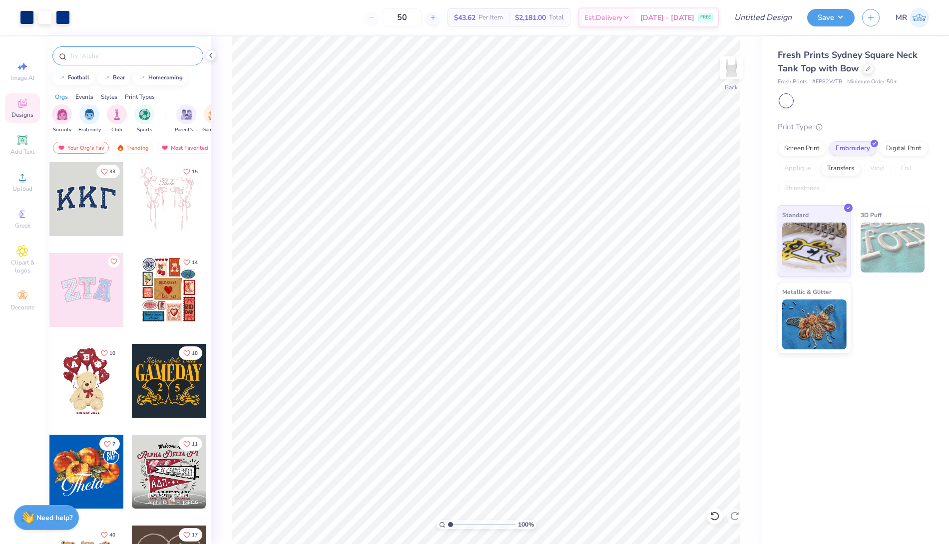
click at [87, 54] on input "text" at bounding box center [133, 56] width 128 height 10
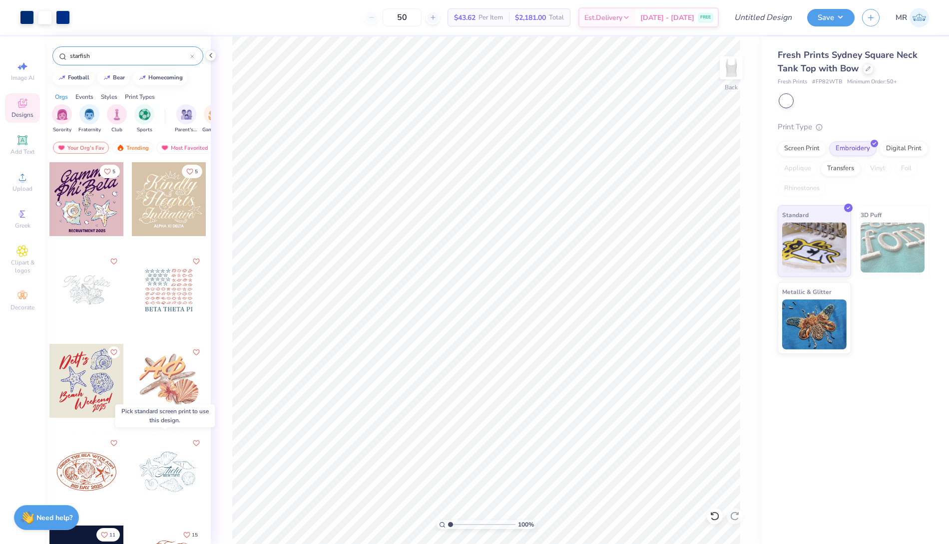
type input "starfish"
click at [158, 488] on div at bounding box center [169, 472] width 74 height 74
click at [85, 310] on div at bounding box center [86, 290] width 74 height 74
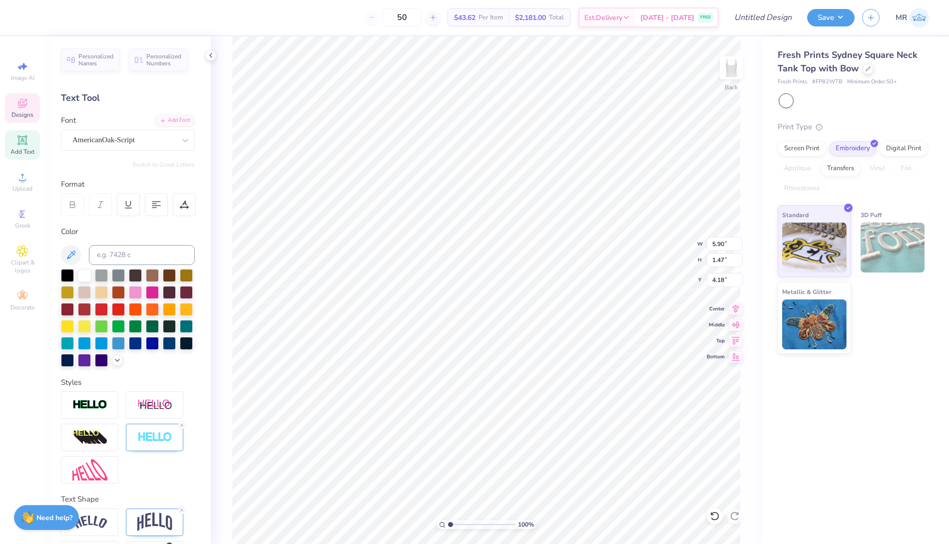
type textarea "T"
type input "5.56"
type input "9.00"
type input "1.64"
type input "5.27"
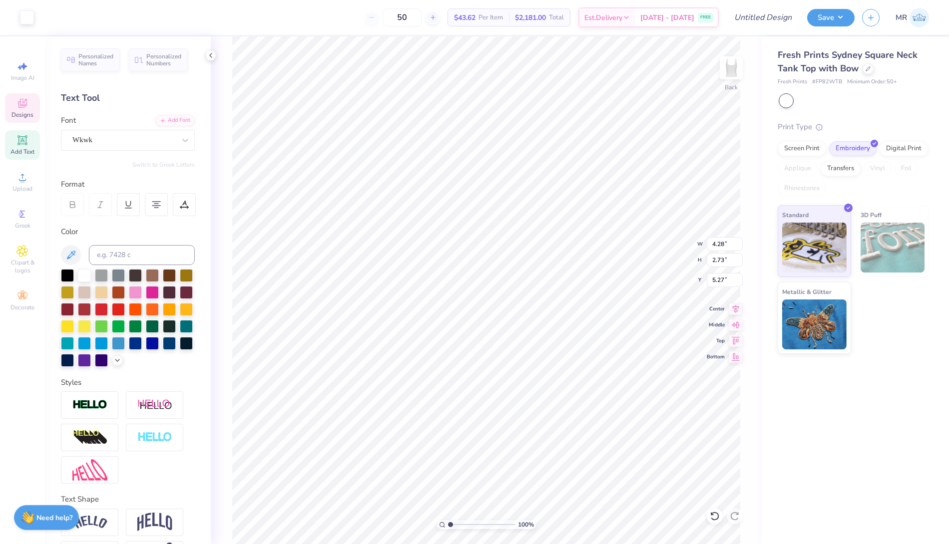
type input "4.29"
type input "2.74"
type input "5.08"
type input "1.77"
type input "1.65"
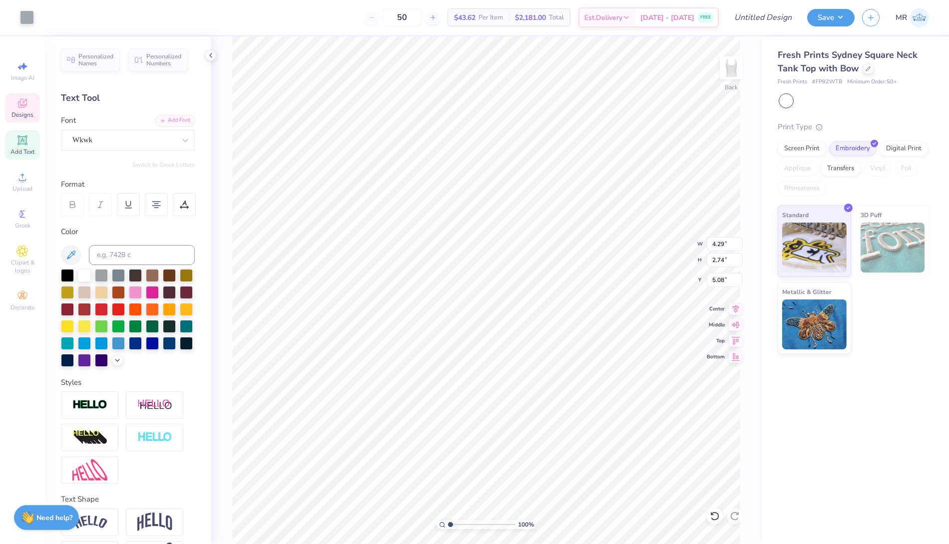
type input "1.83"
type input "4.29"
type input "2.74"
type input "5.04"
click at [19, 109] on div "Designs" at bounding box center [22, 107] width 35 height 29
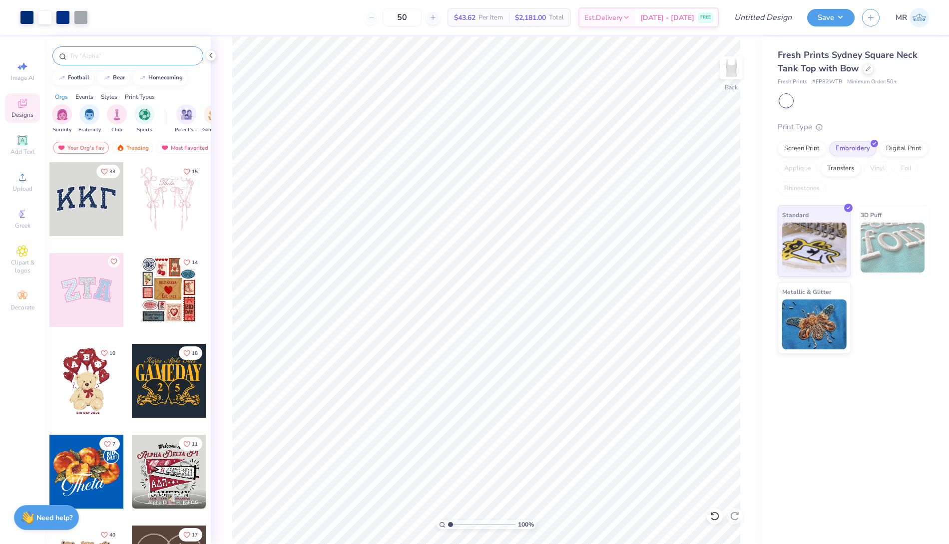
click at [95, 55] on input "text" at bounding box center [133, 56] width 128 height 10
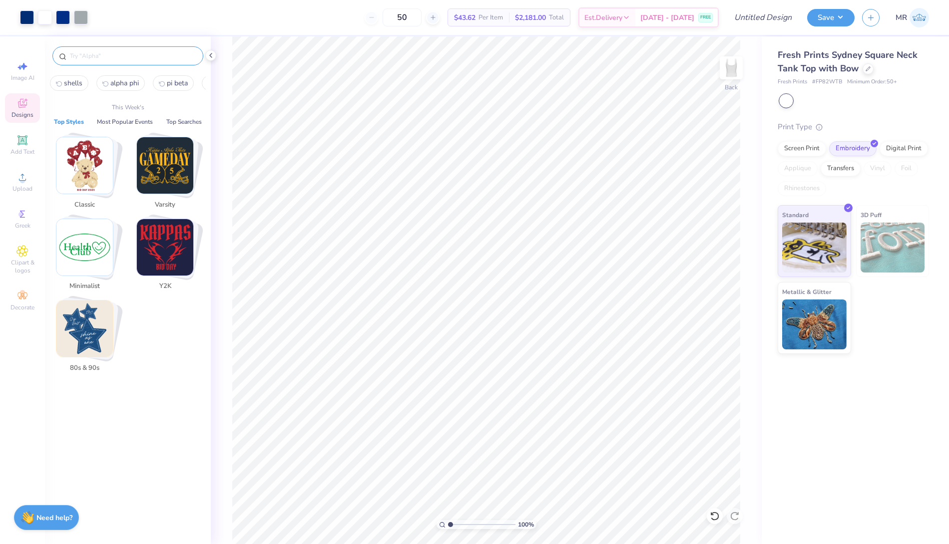
click at [73, 76] on button "shells" at bounding box center [69, 82] width 38 height 15
type input "shells"
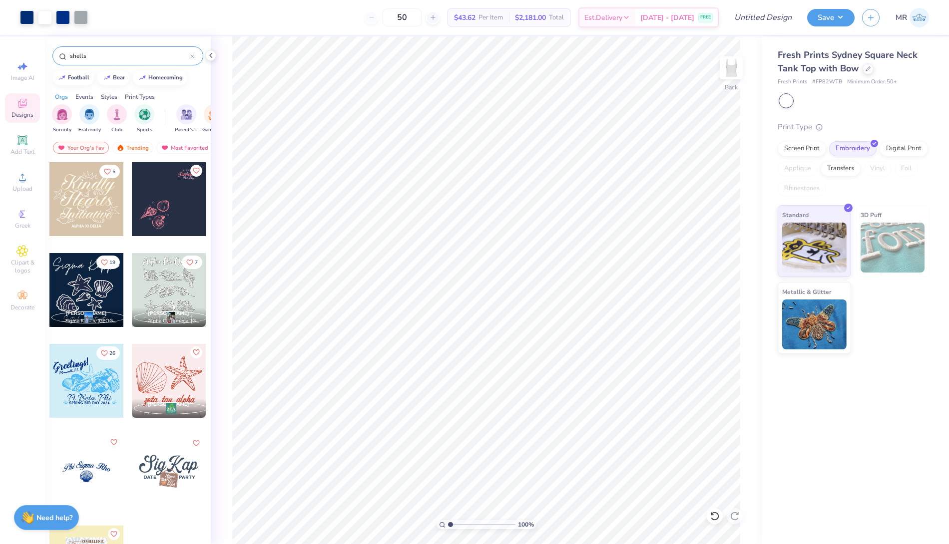
scroll to position [34, 0]
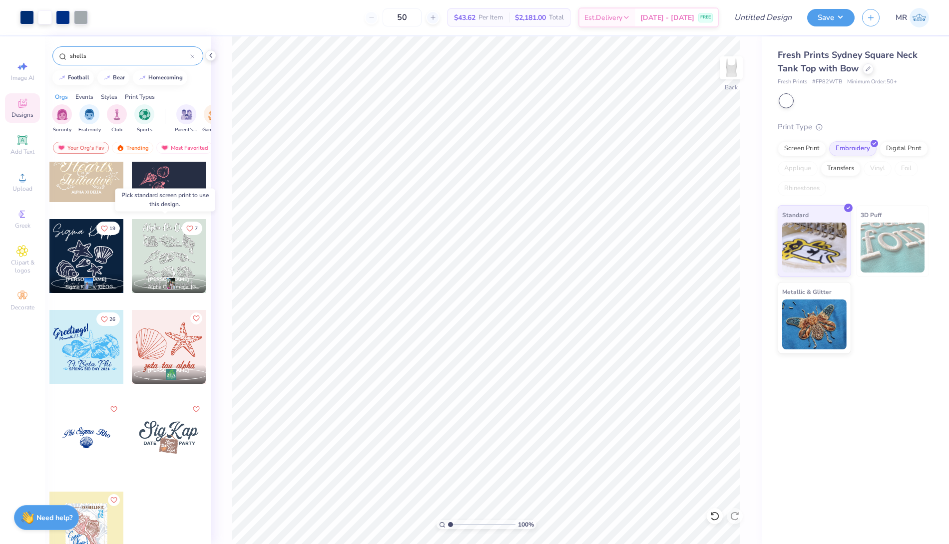
click at [156, 252] on div at bounding box center [169, 256] width 74 height 74
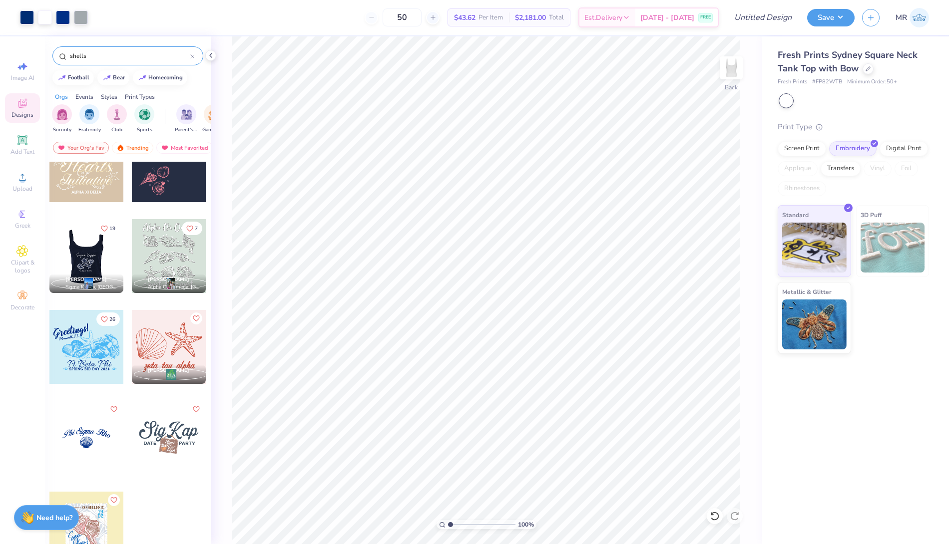
scroll to position [0, 0]
